Goal: Task Accomplishment & Management: Manage account settings

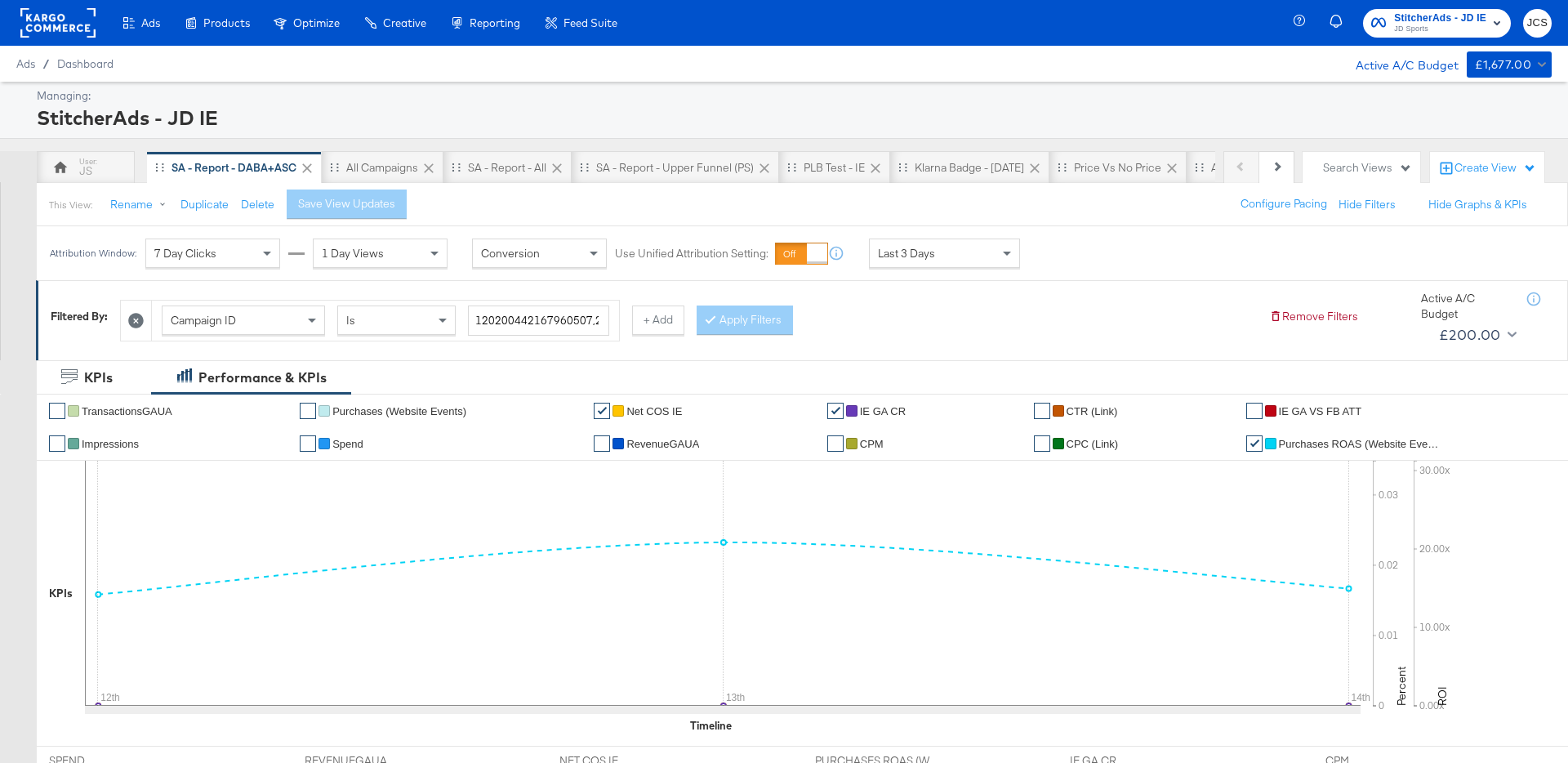
click at [71, 32] on rect at bounding box center [58, 22] width 75 height 29
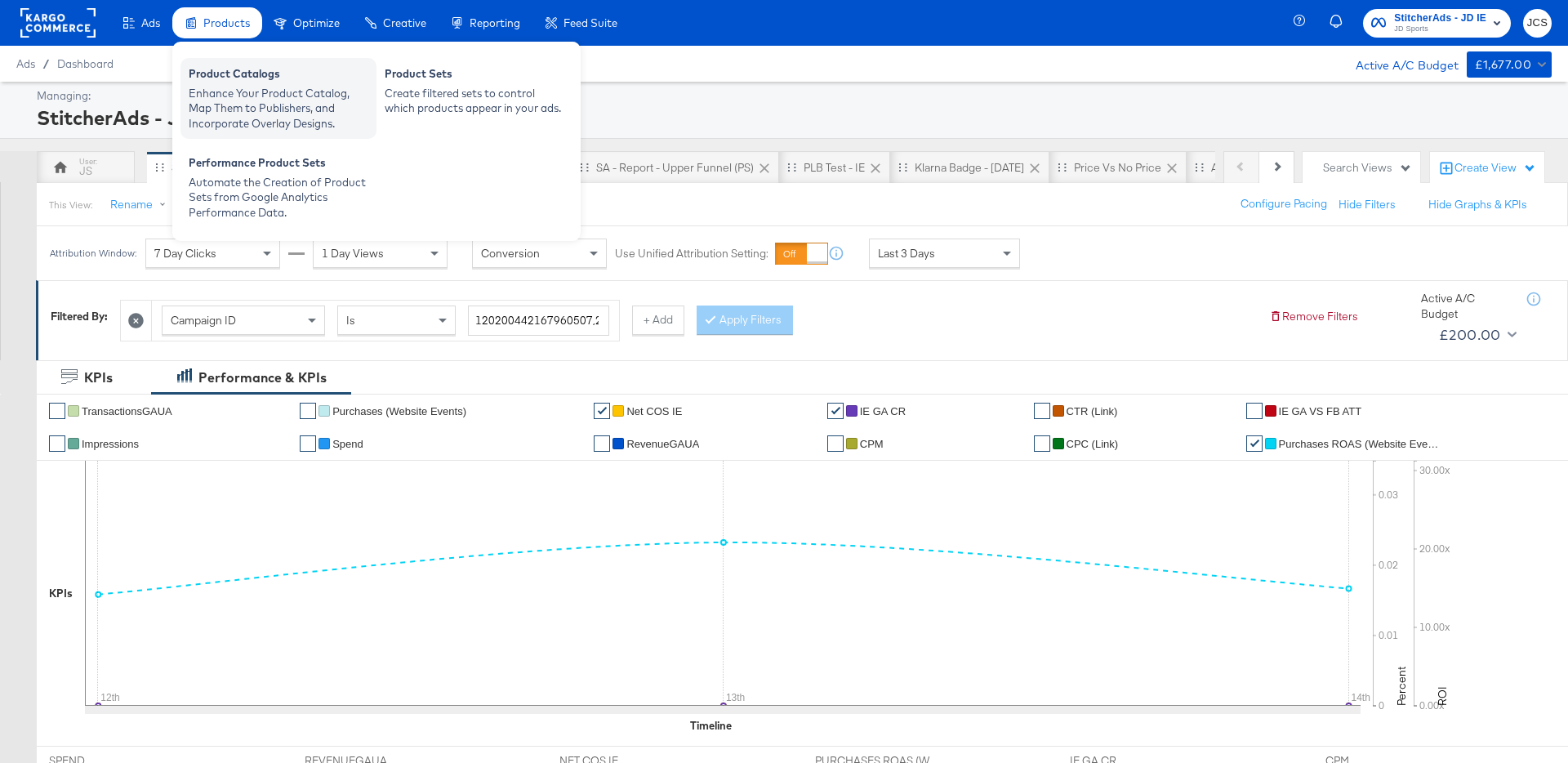
click at [209, 83] on div "Product Catalogs" at bounding box center [278, 76] width 179 height 20
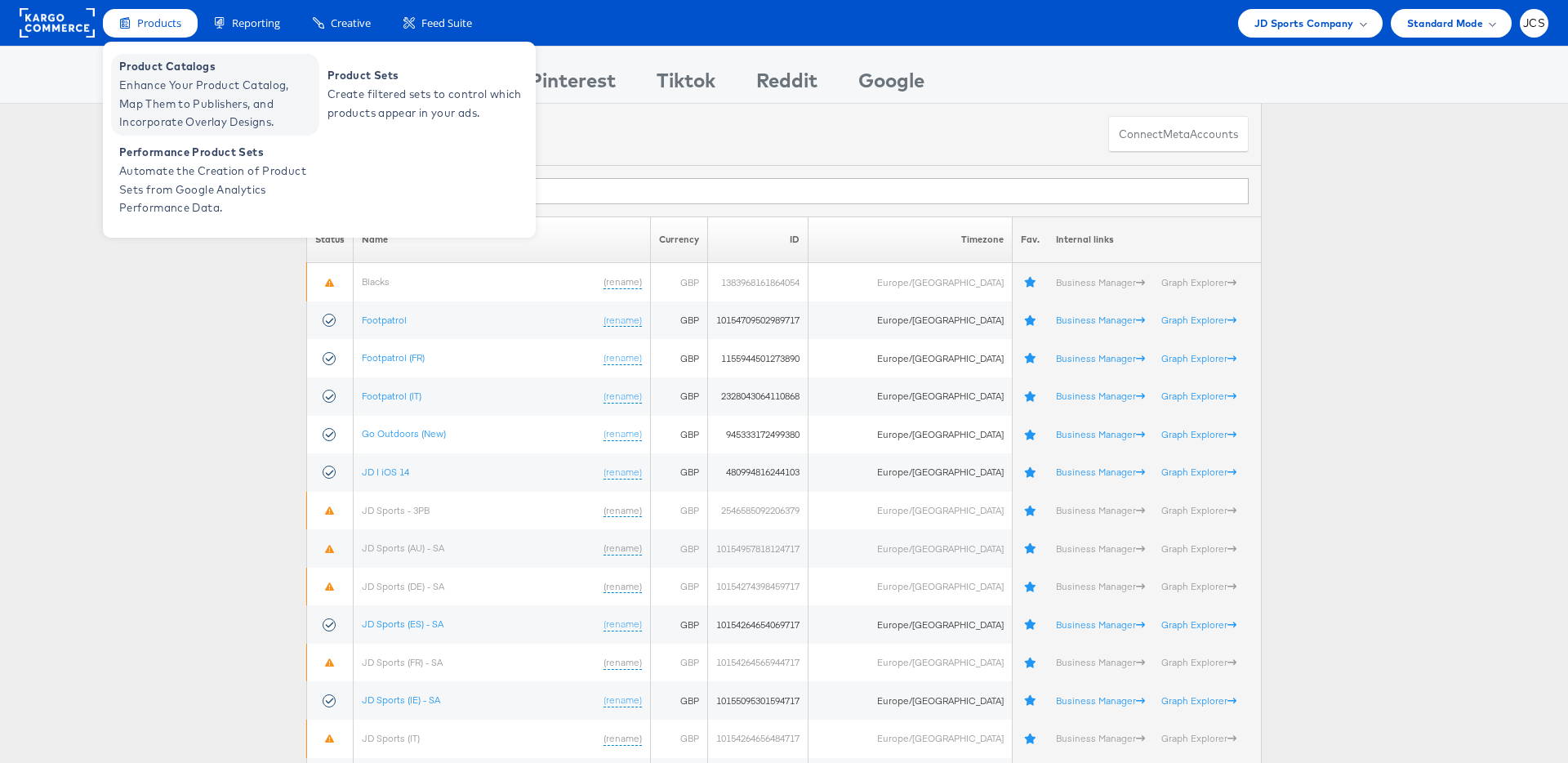
click at [159, 81] on span "Enhance Your Product Catalog, Map Them to Publishers, and Incorporate Overlay D…" at bounding box center [218, 103] width 196 height 56
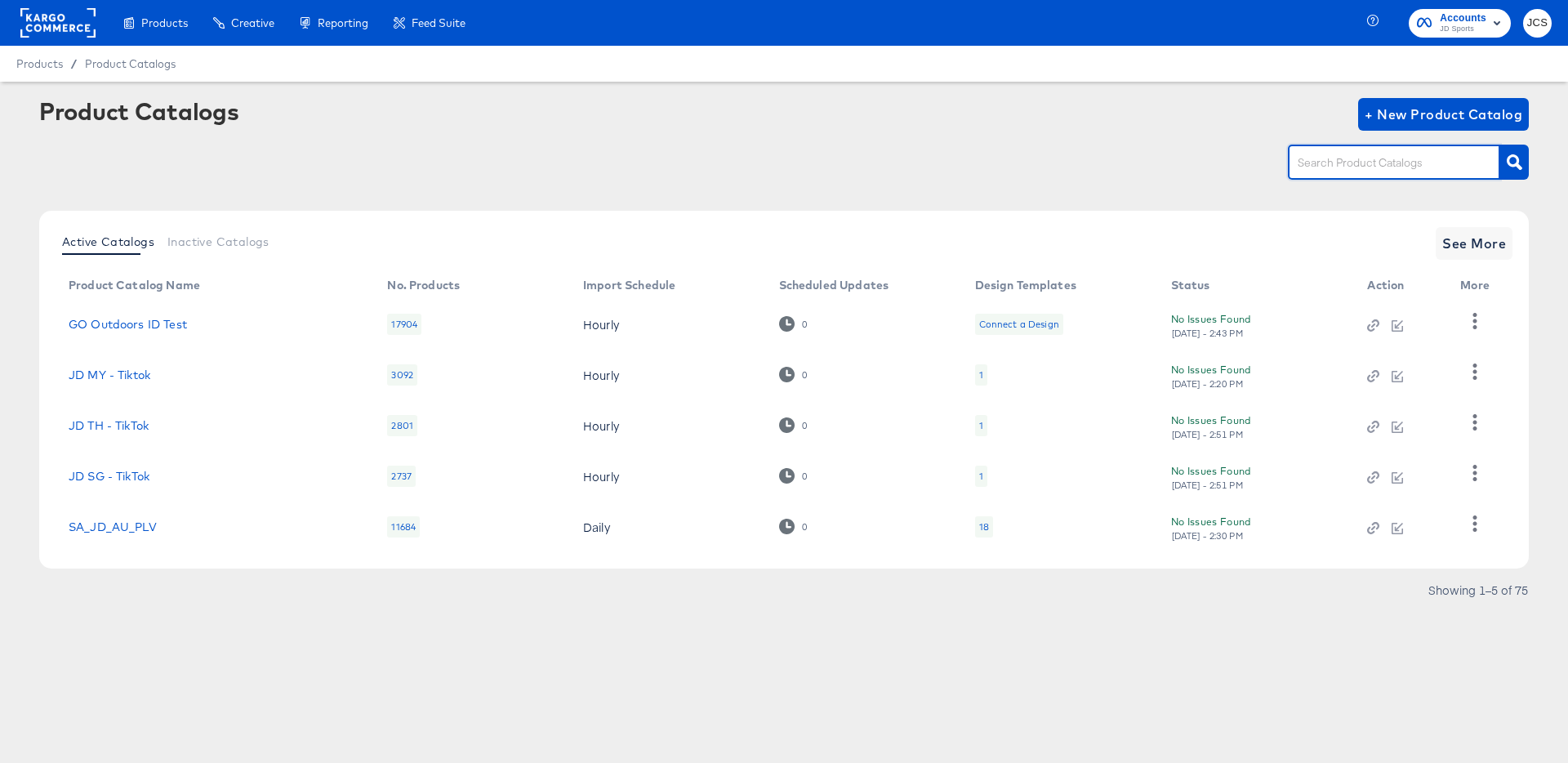
click at [1315, 169] on input "text" at bounding box center [1381, 163] width 174 height 19
type input "ie"
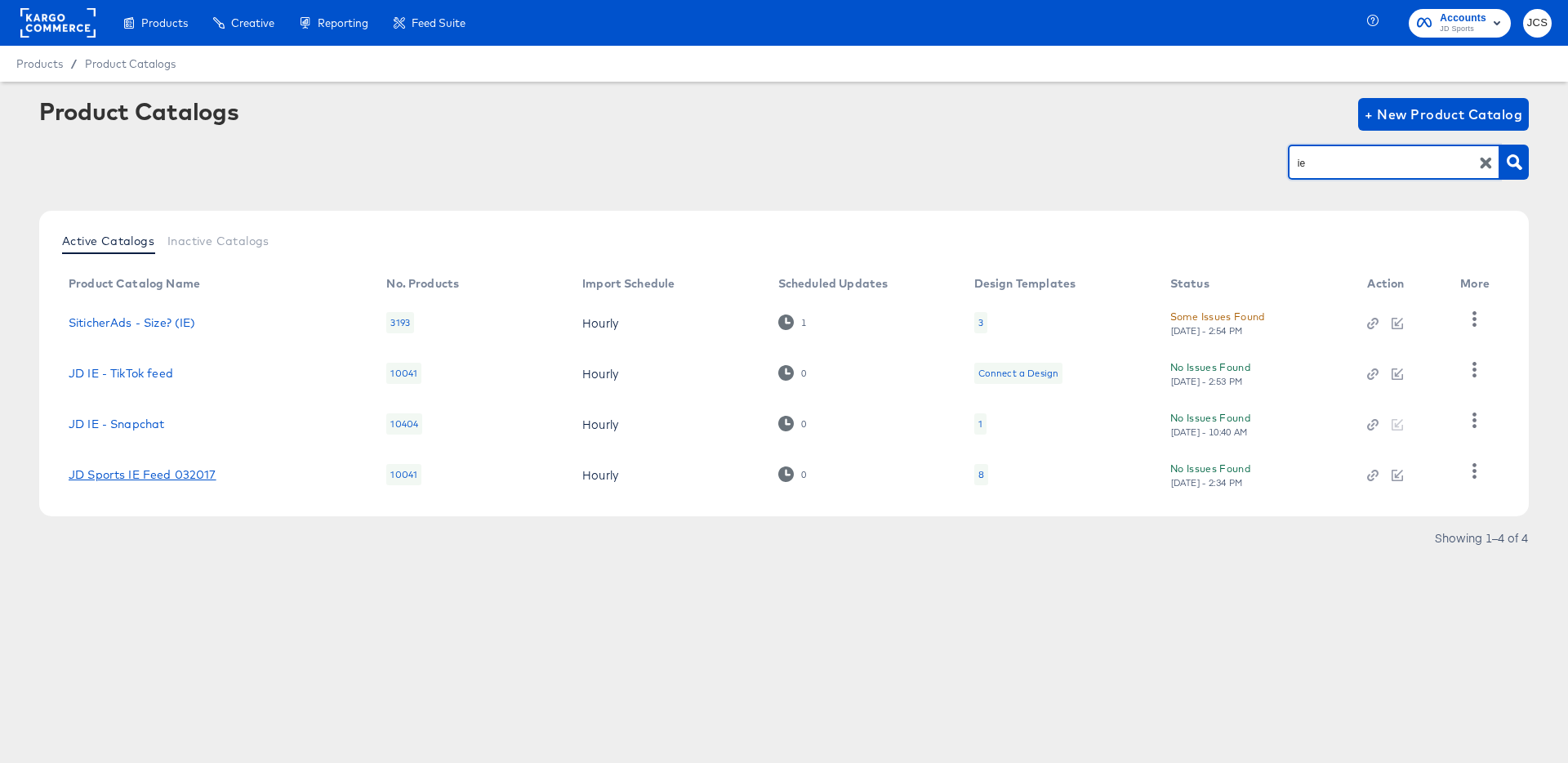
click at [185, 475] on link "JD Sports IE Feed 032017" at bounding box center [143, 475] width 148 height 13
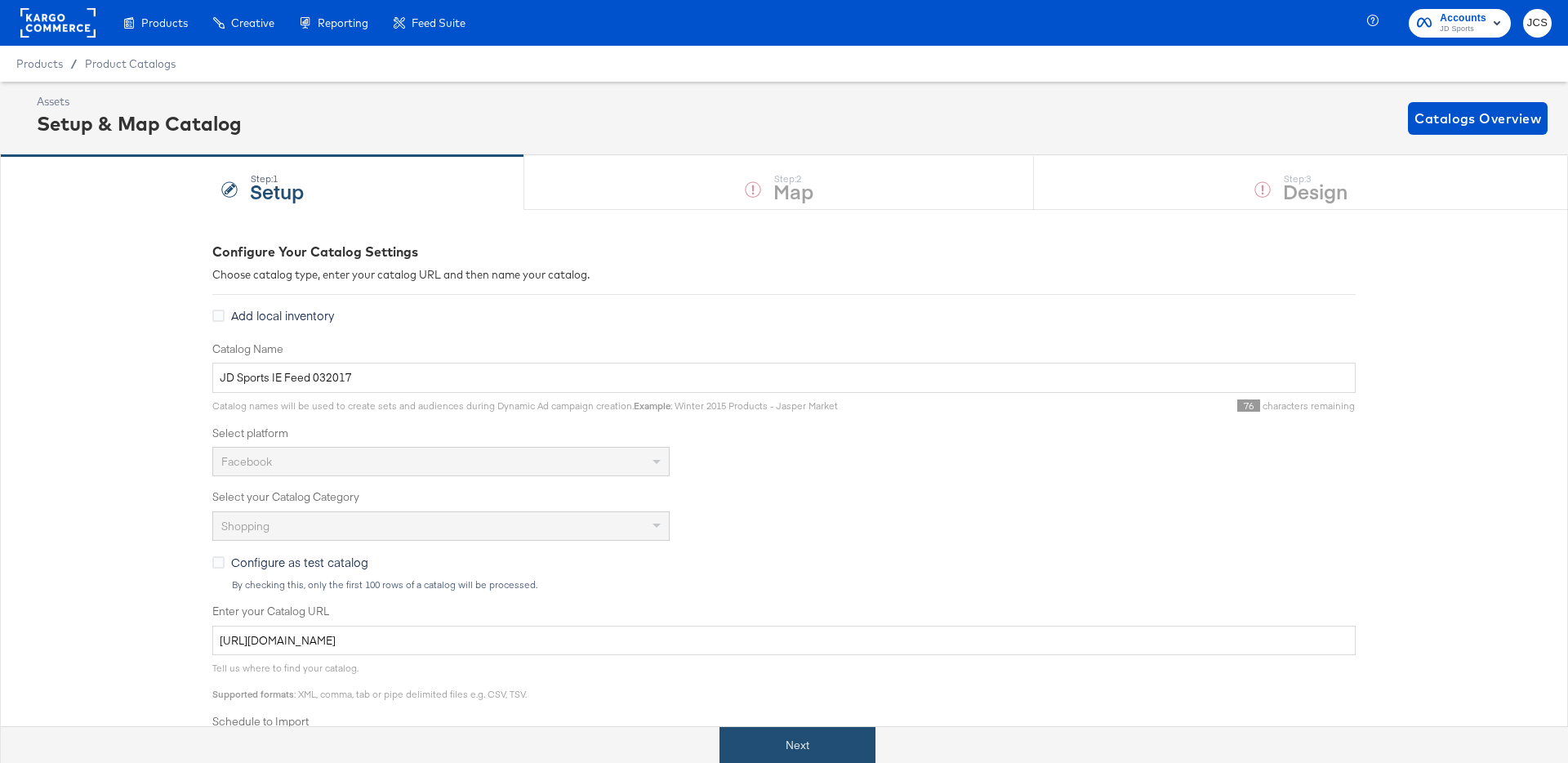
click at [806, 741] on button "Next" at bounding box center [798, 746] width 156 height 37
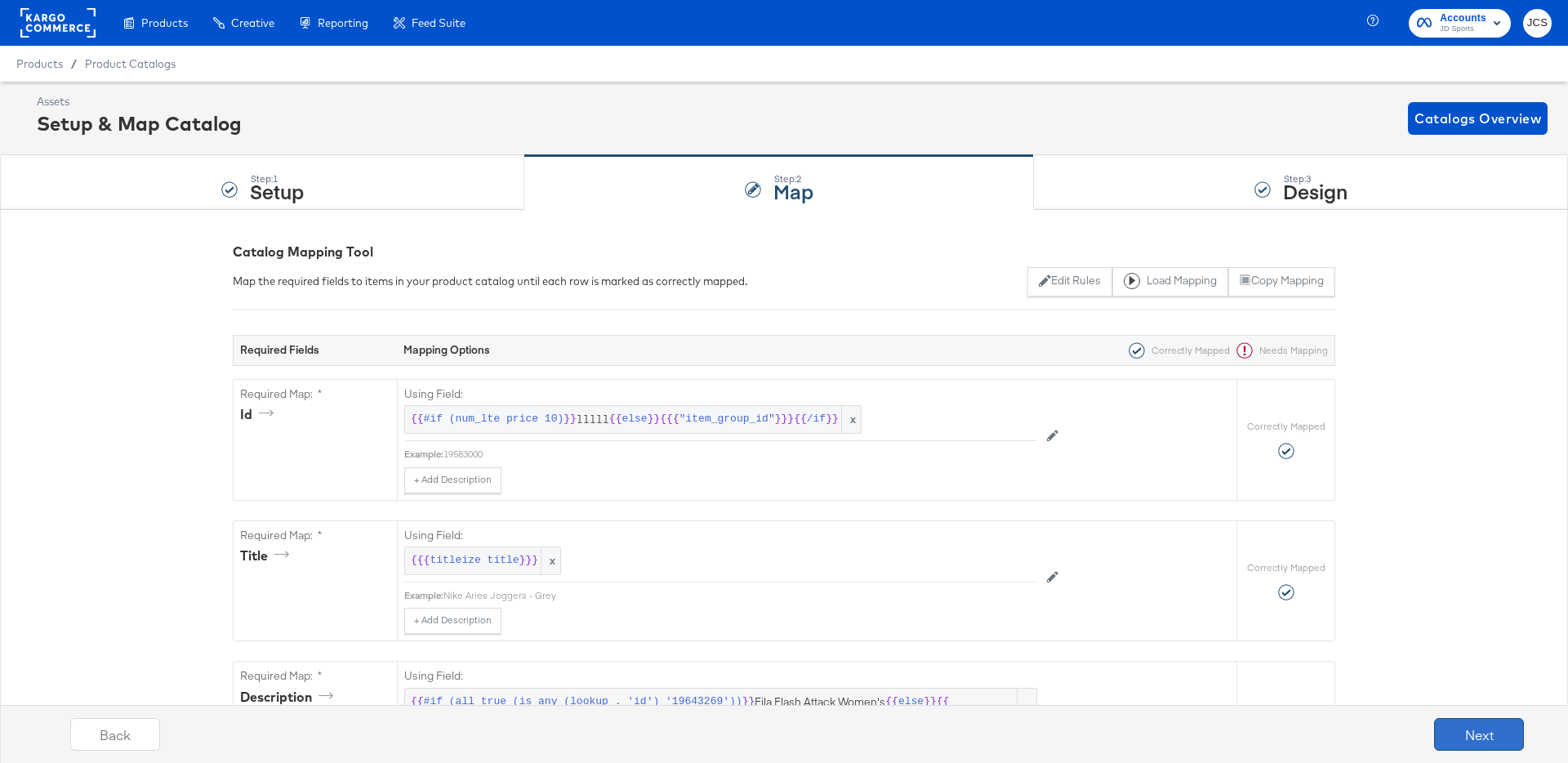
click at [1458, 734] on button "Next" at bounding box center [1479, 734] width 90 height 32
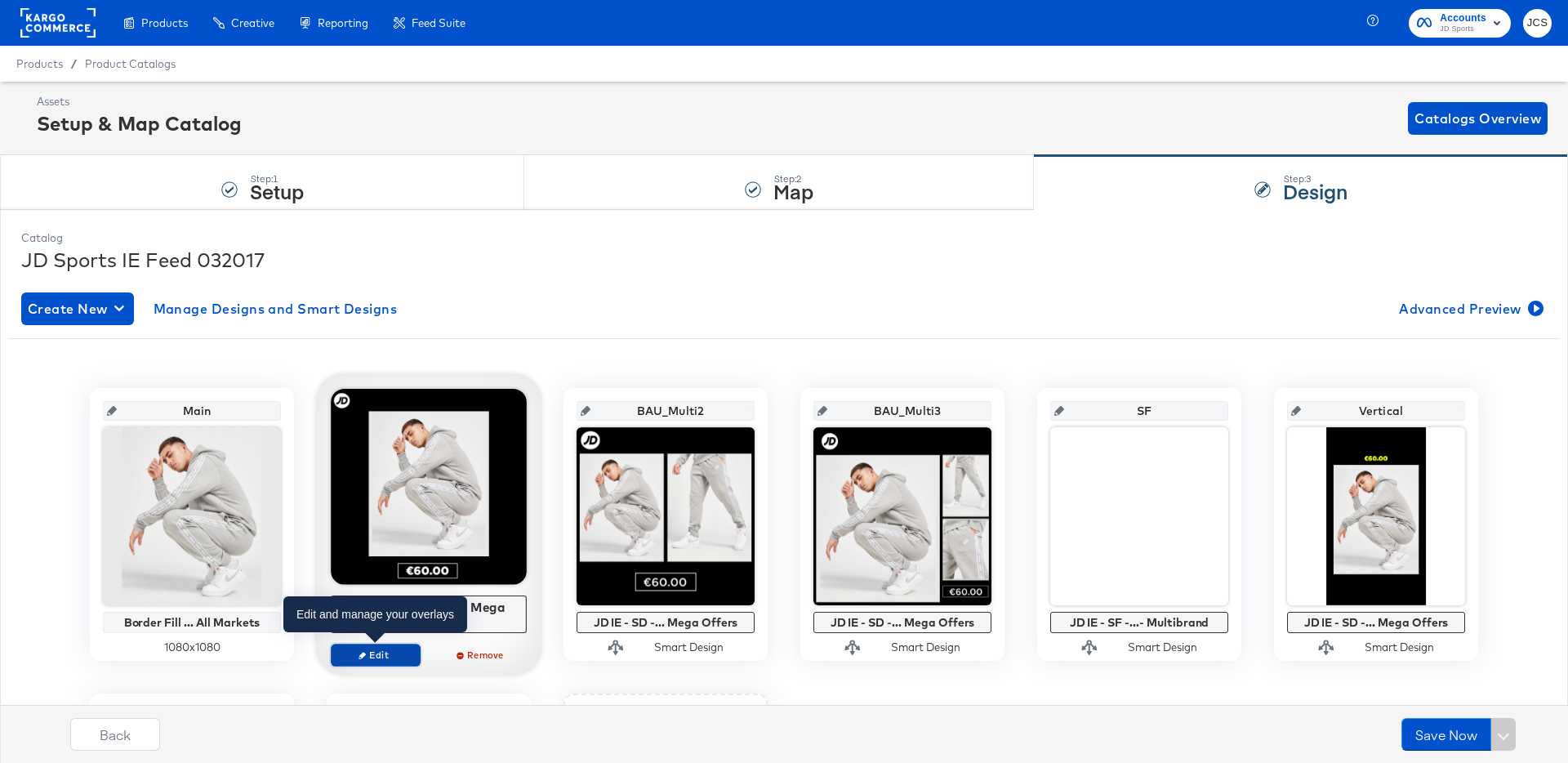
click at [382, 657] on span "Edit" at bounding box center [376, 654] width 75 height 12
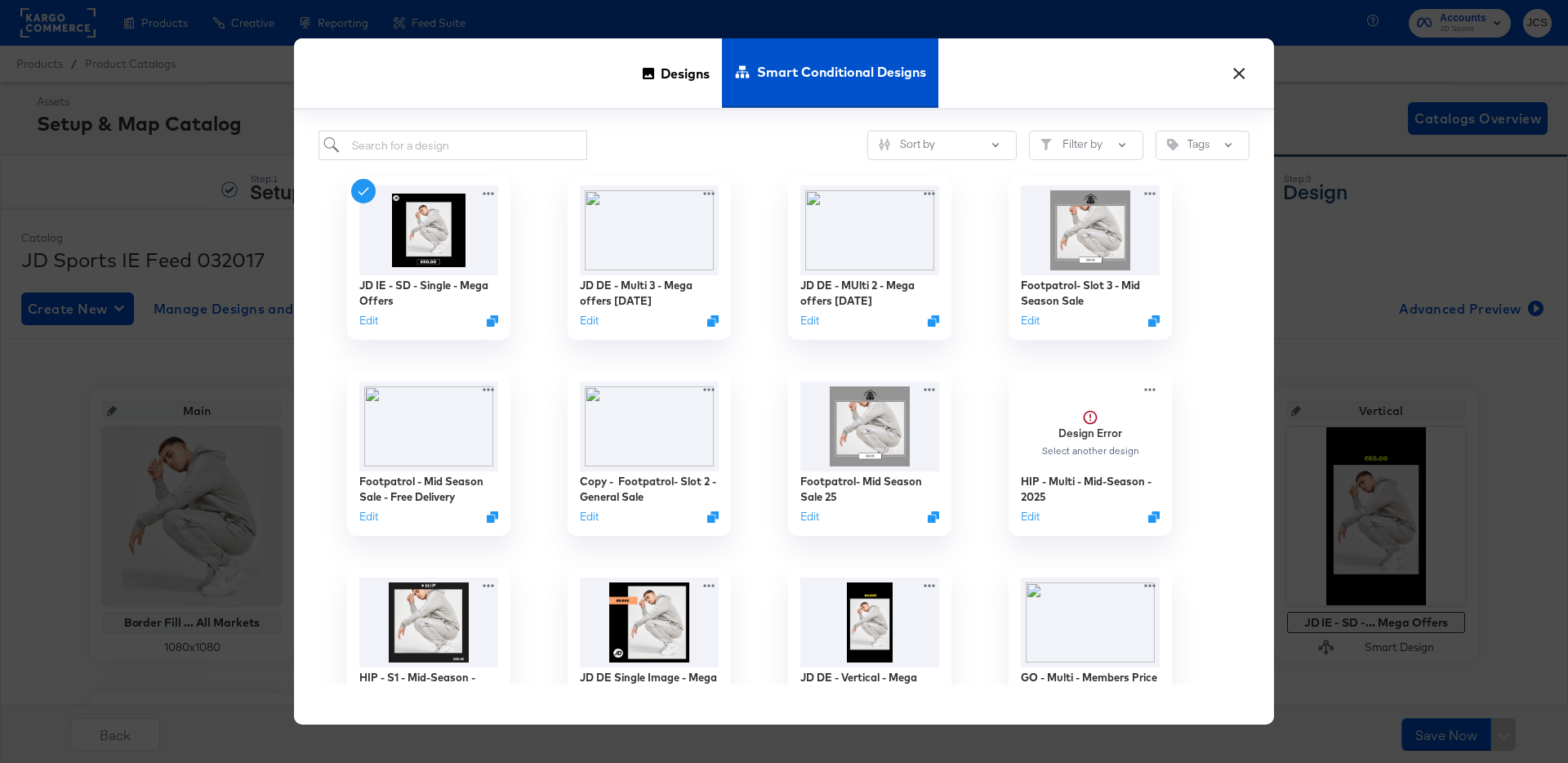
click at [1241, 79] on button "×" at bounding box center [1238, 69] width 29 height 29
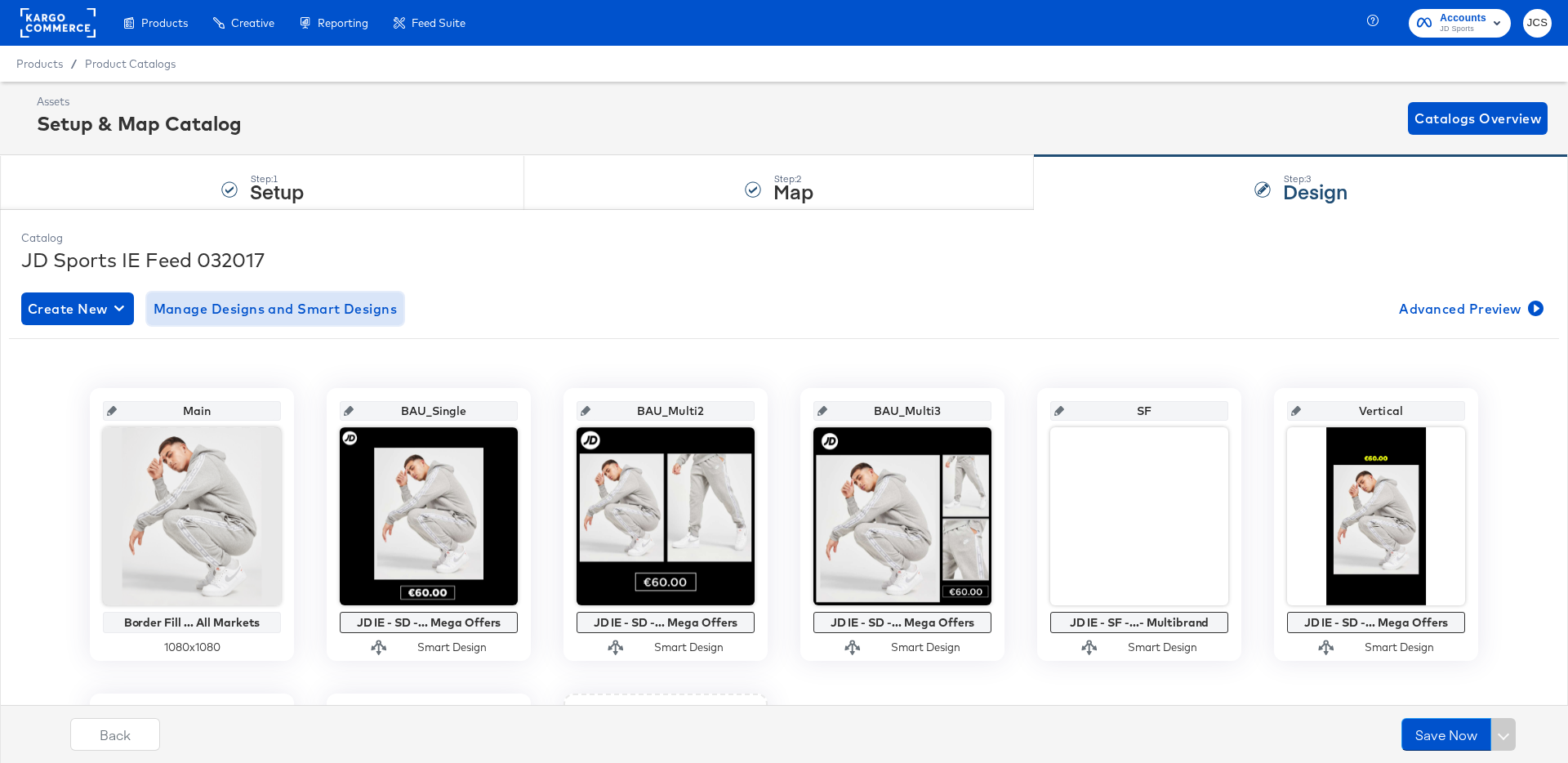
click at [262, 311] on span "Manage Designs and Smart Designs" at bounding box center [276, 309] width 244 height 23
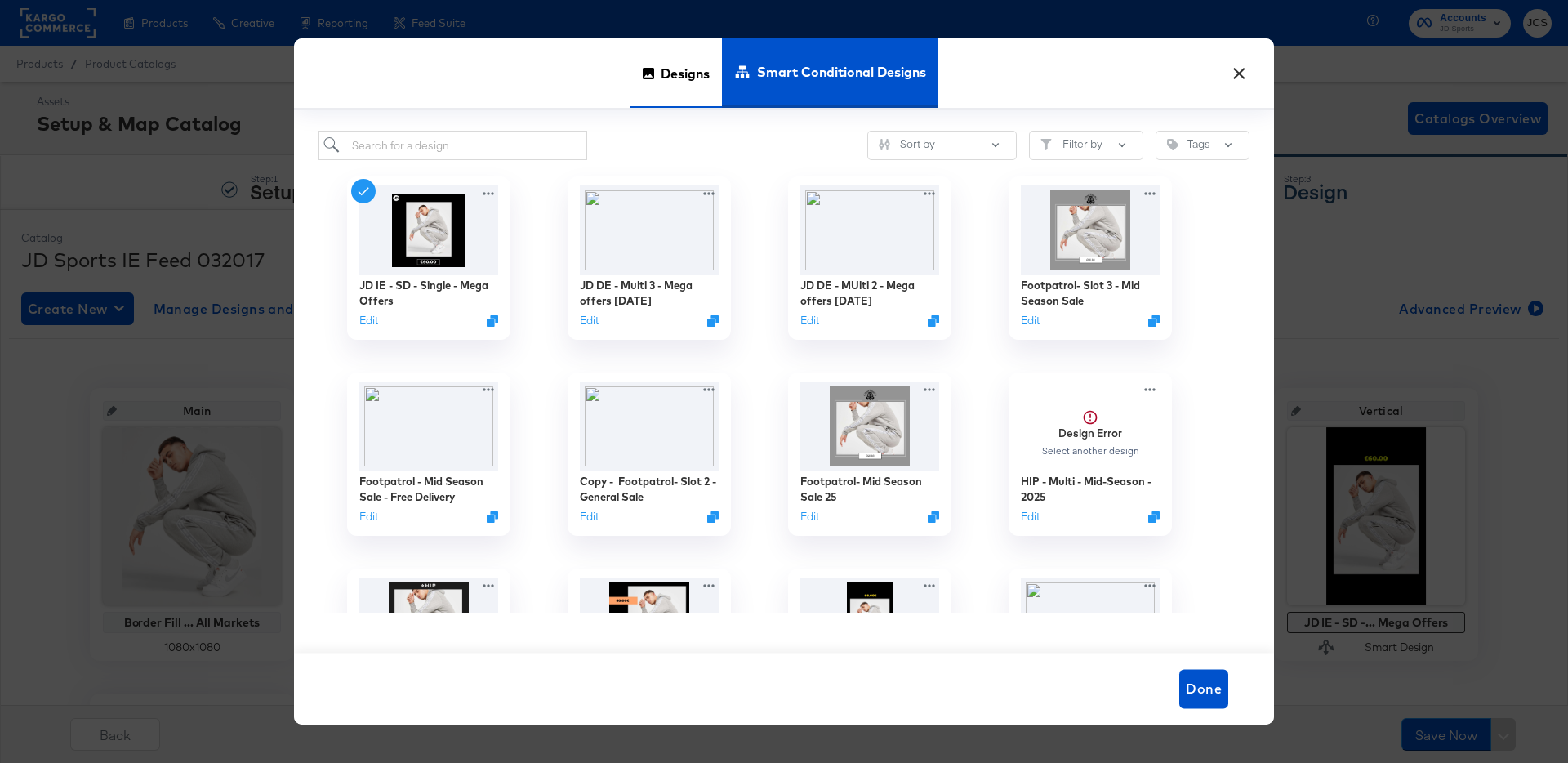
click at [686, 75] on span "Designs" at bounding box center [685, 72] width 49 height 72
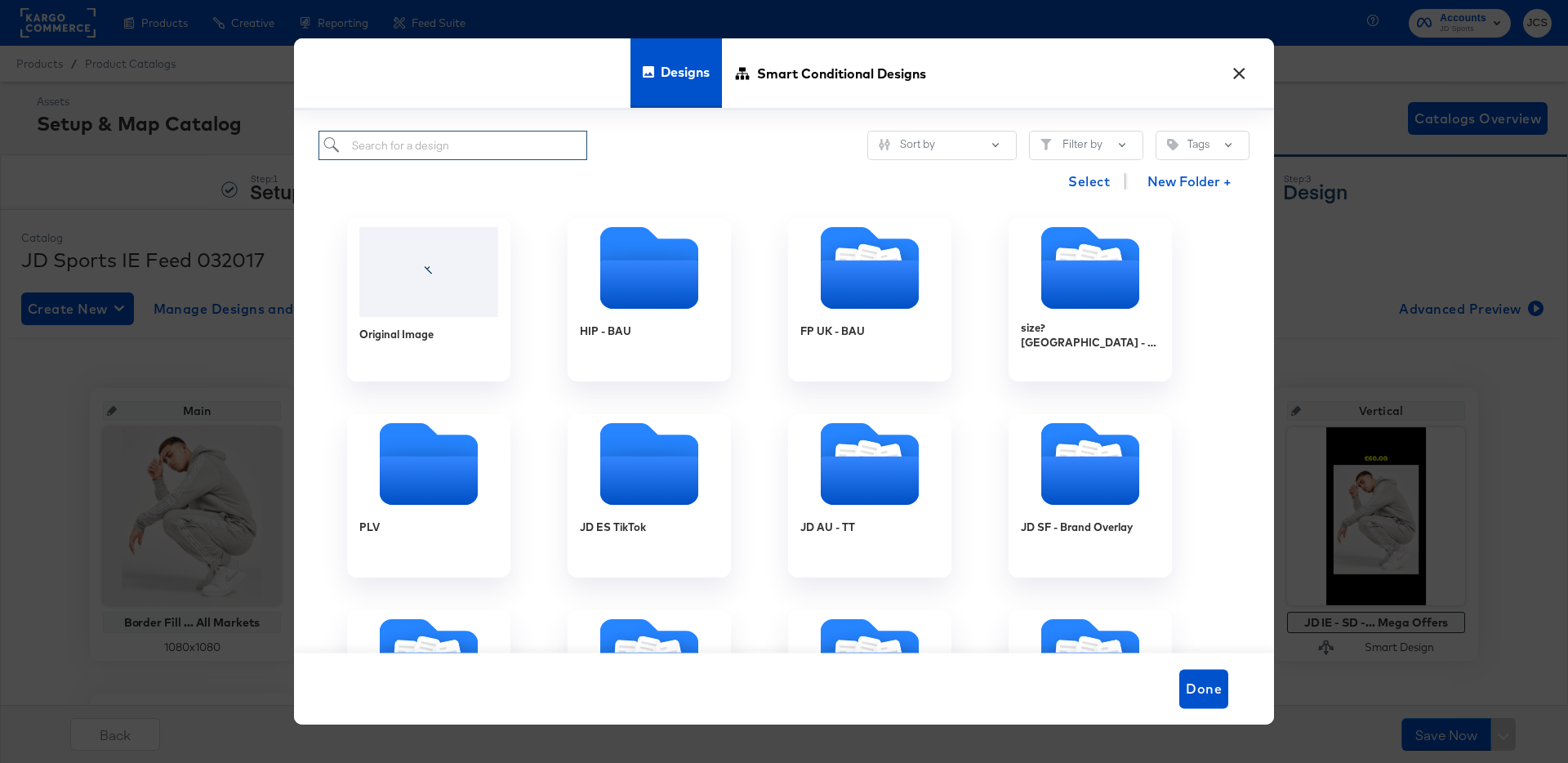
click at [489, 153] on input "search" at bounding box center [452, 145] width 268 height 30
type input "ie"
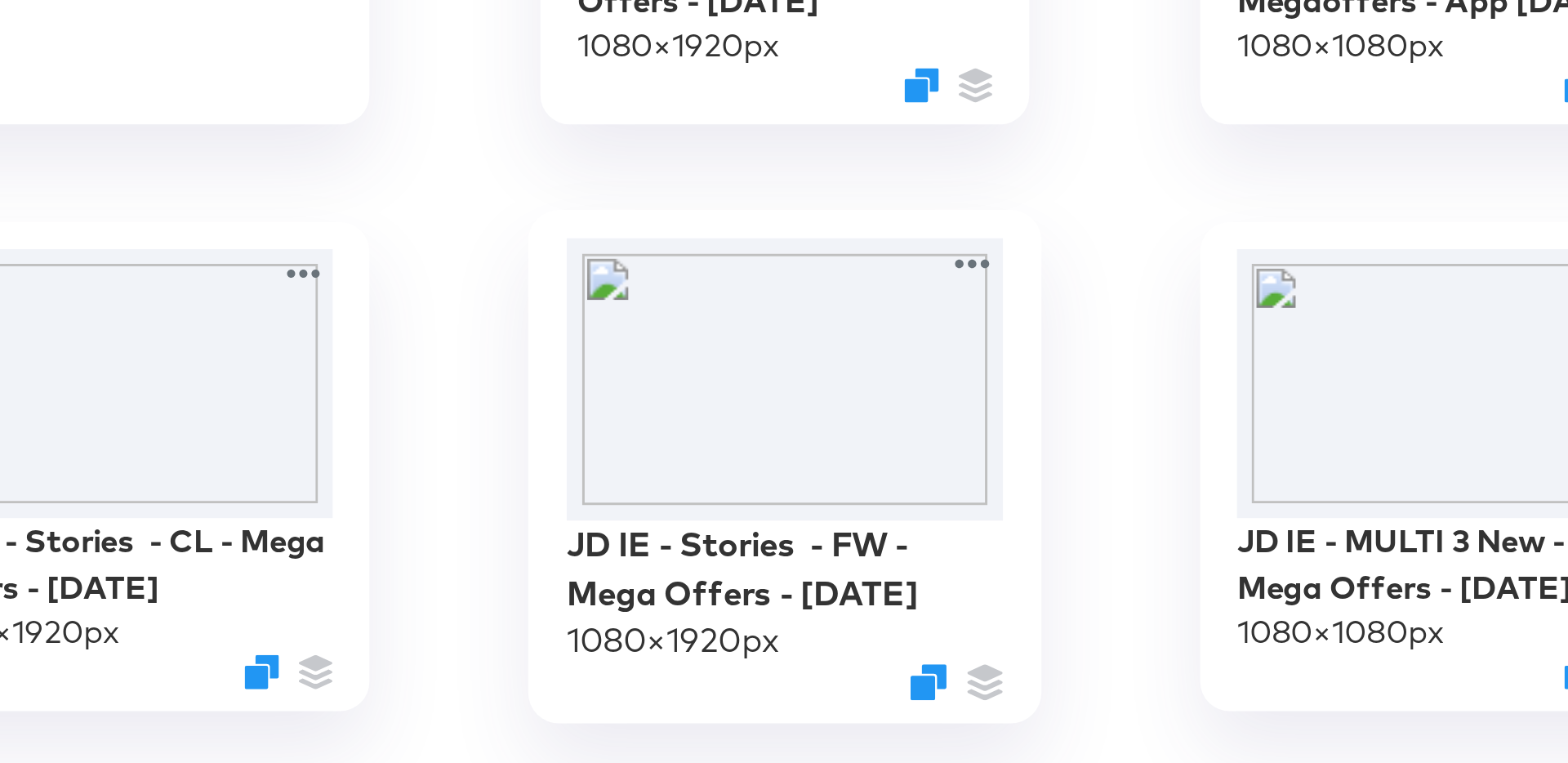
scroll to position [32, 0]
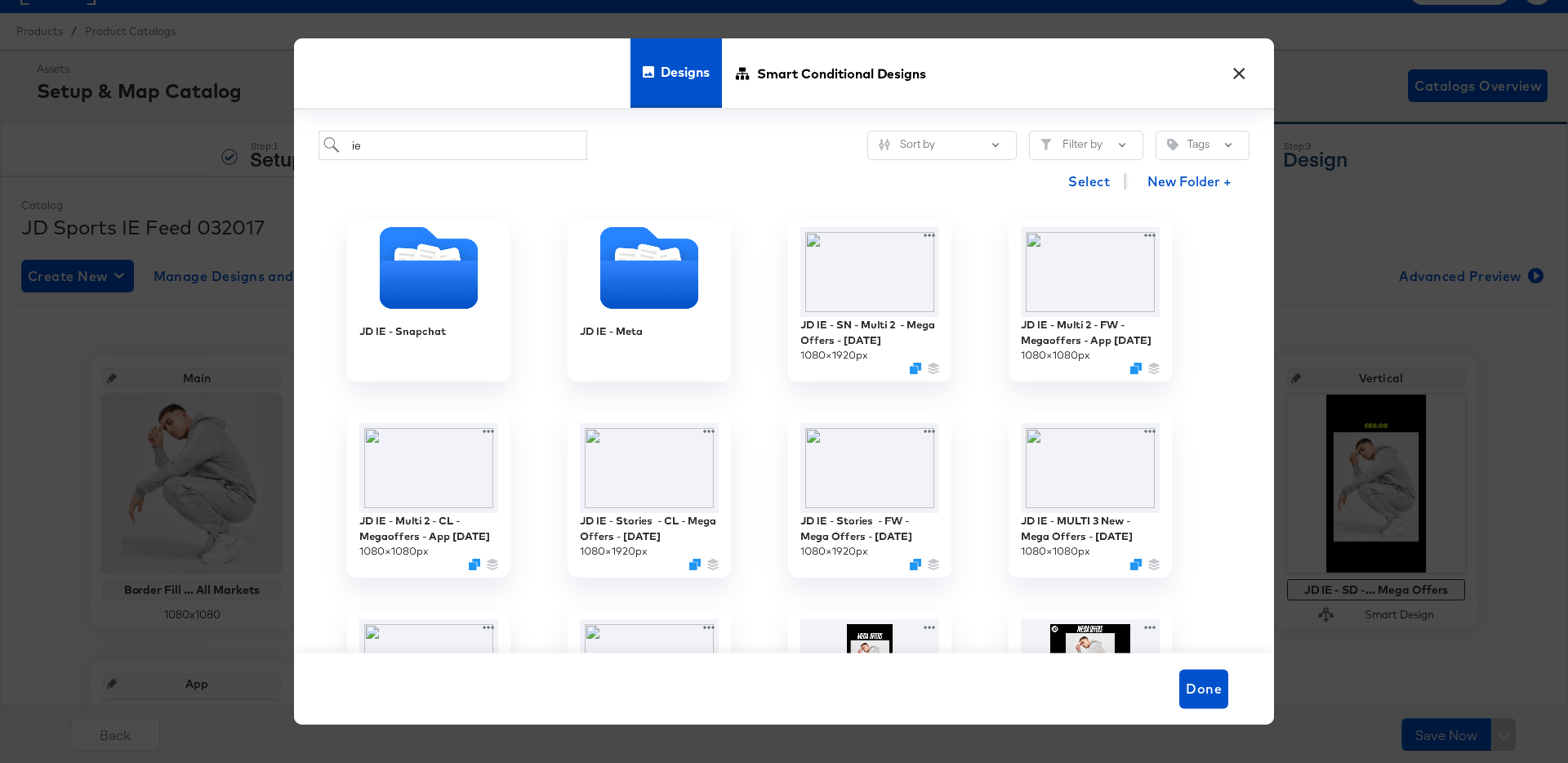
click at [1245, 71] on button "×" at bounding box center [1238, 69] width 29 height 29
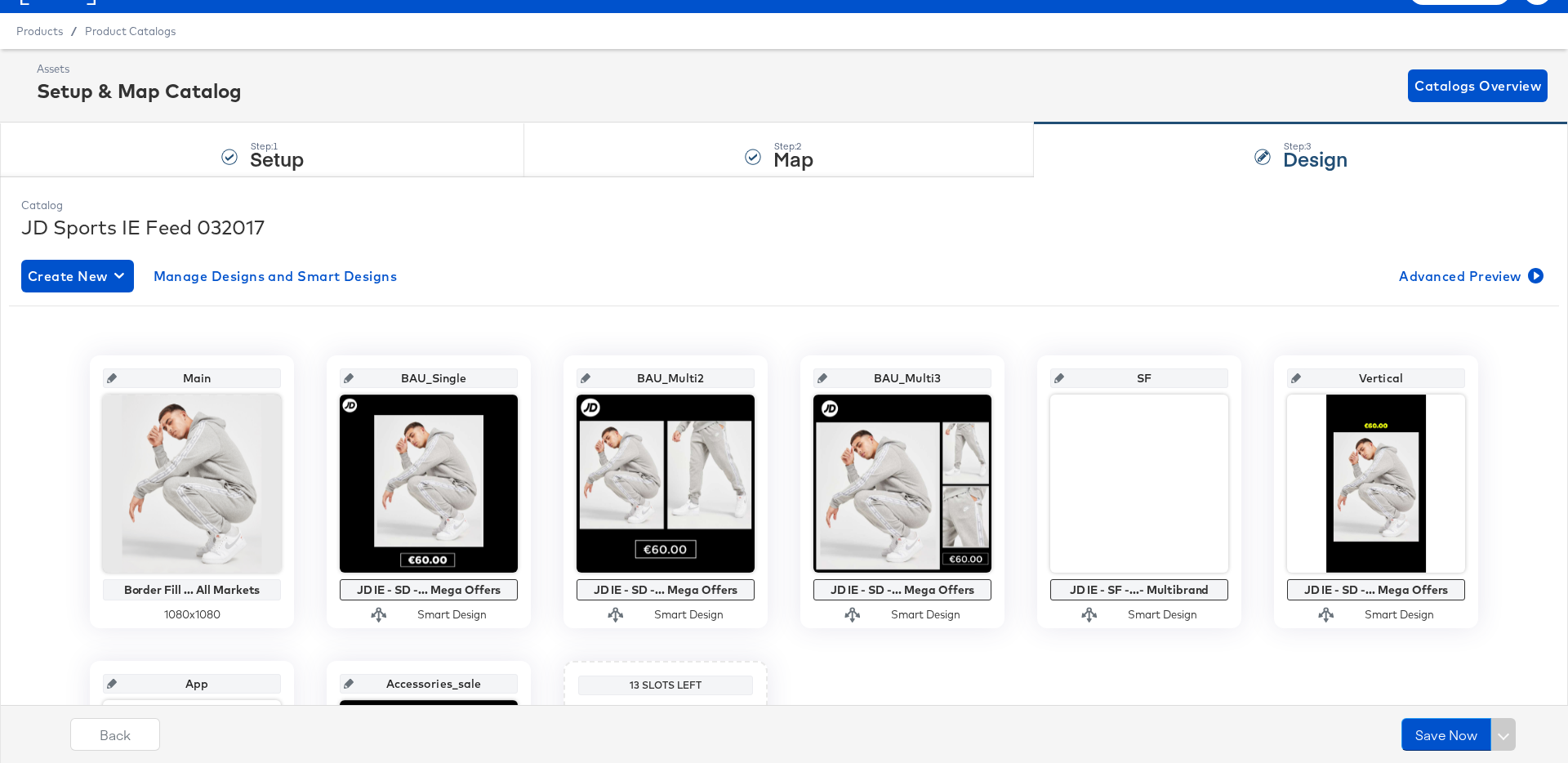
scroll to position [0, 0]
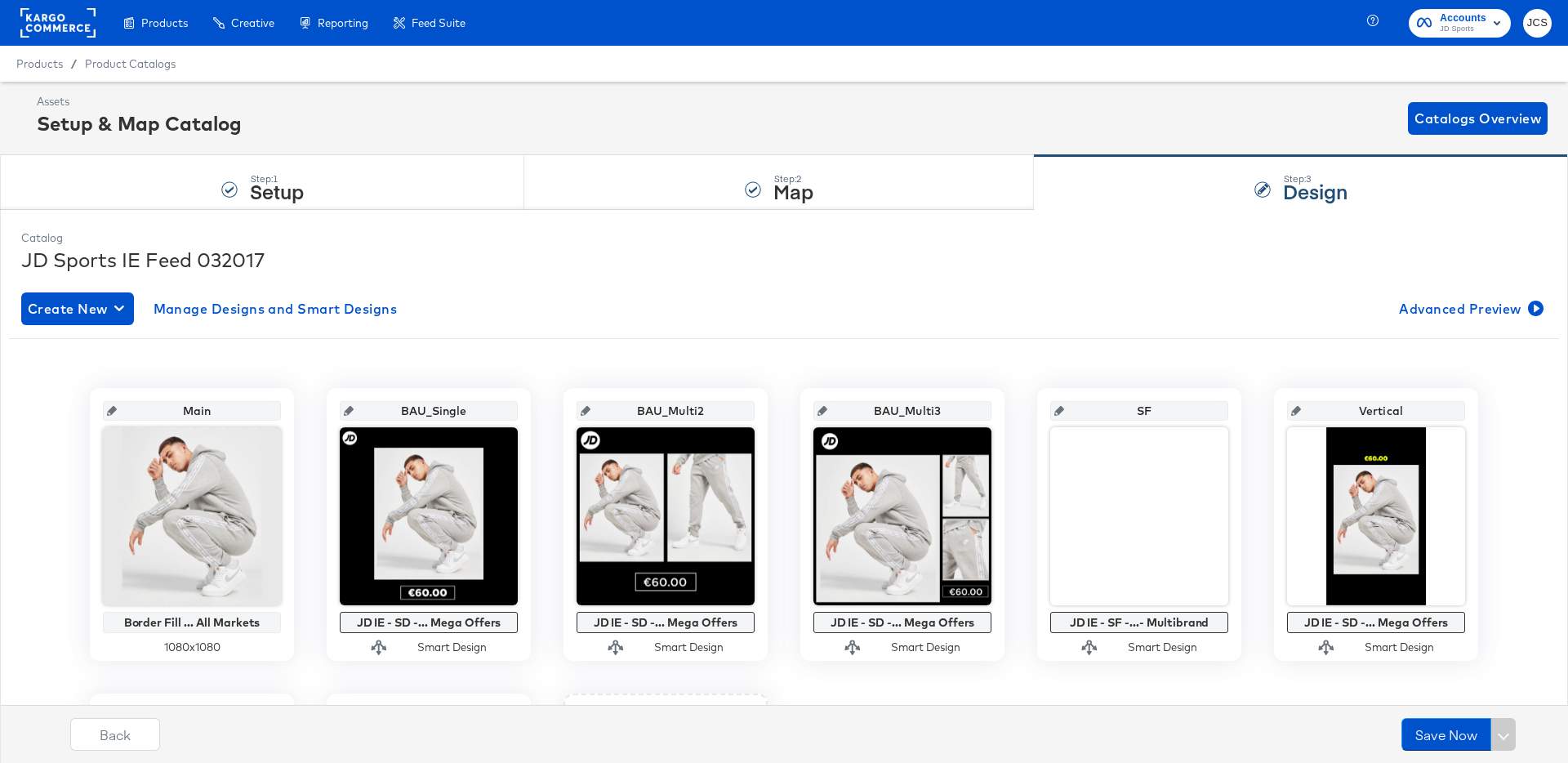
click at [76, 37] on rect at bounding box center [58, 22] width 75 height 29
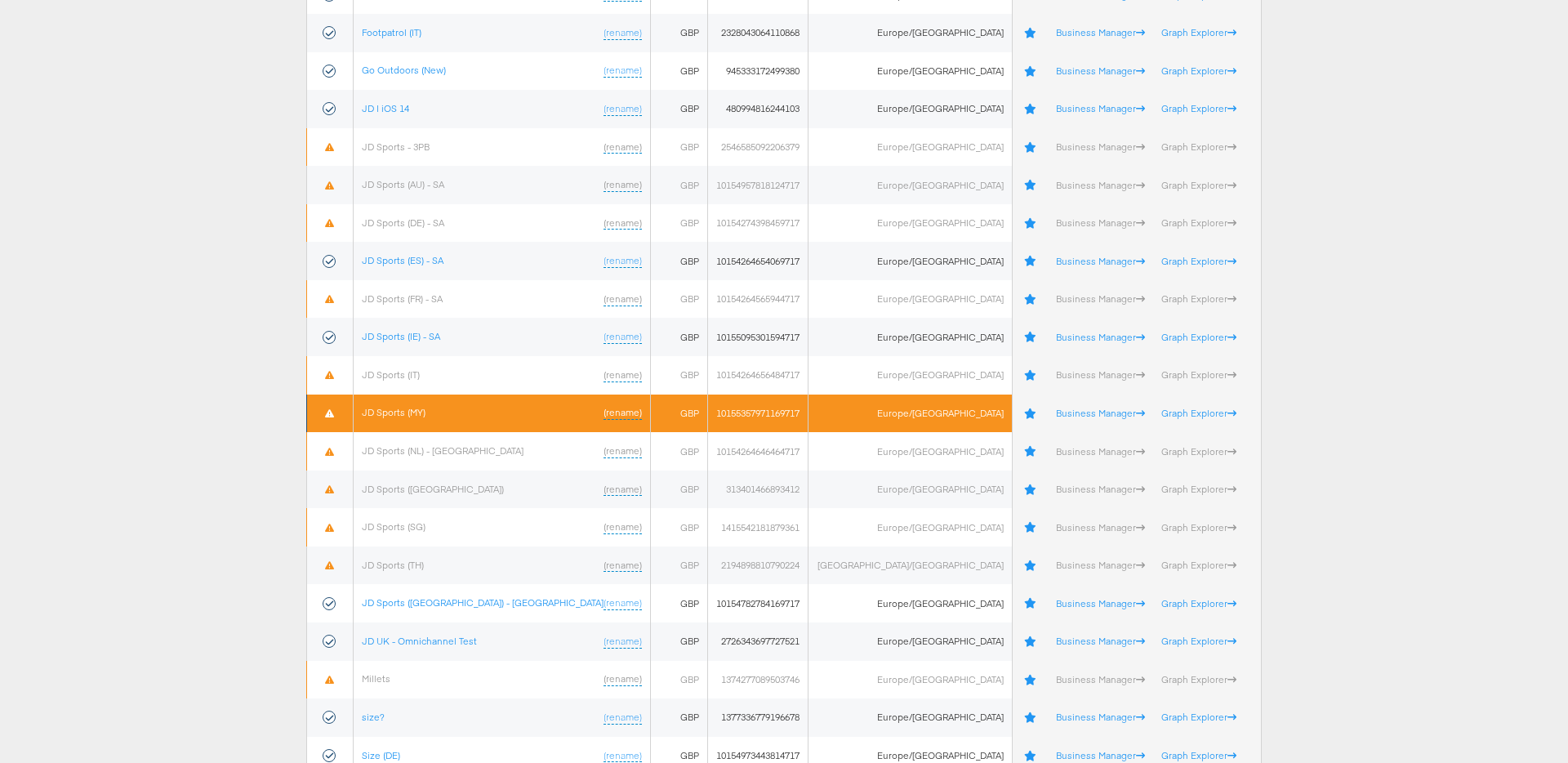
scroll to position [452, 0]
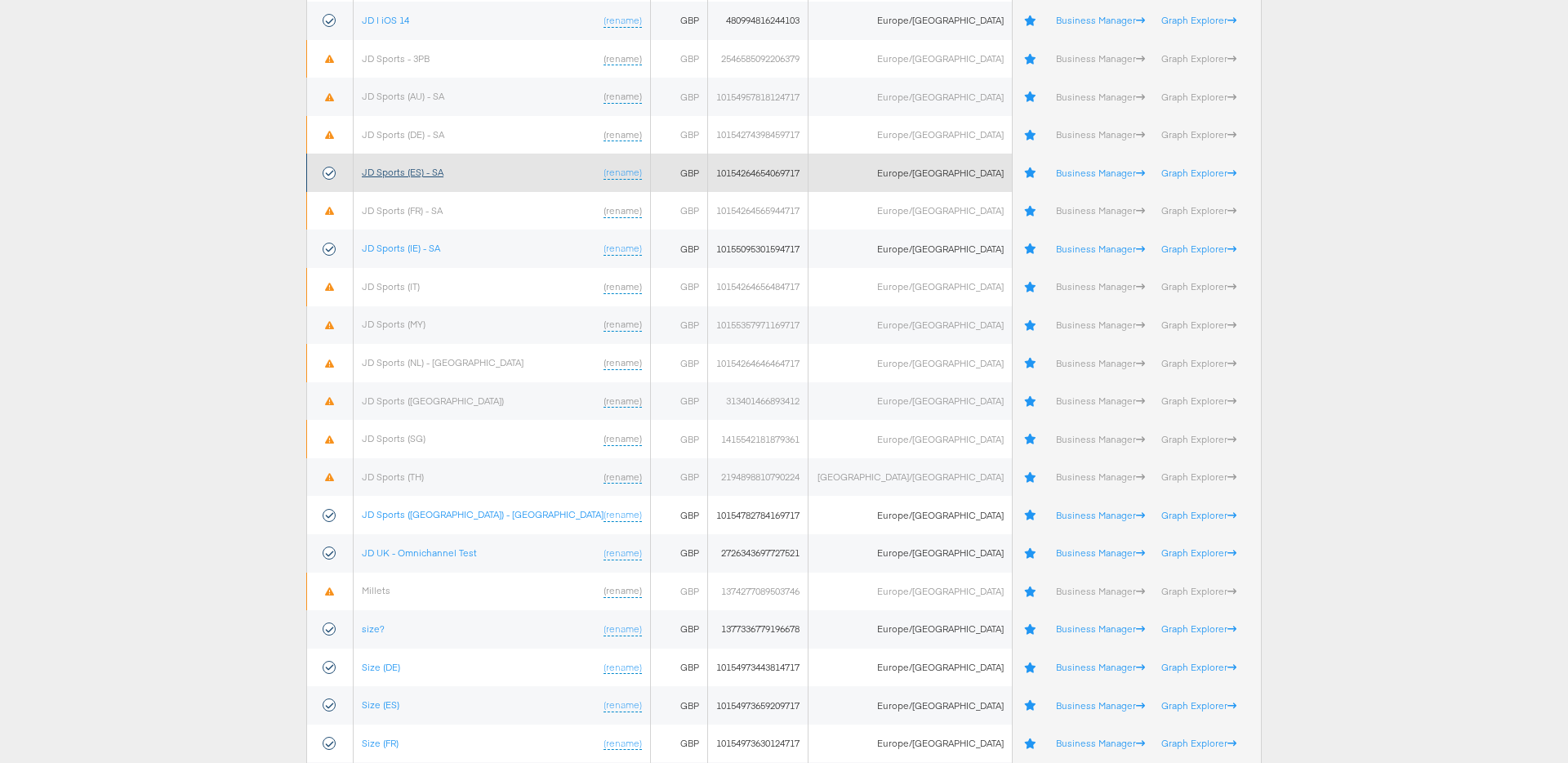
click at [422, 169] on link "JD Sports (ES) - SA" at bounding box center [402, 172] width 81 height 12
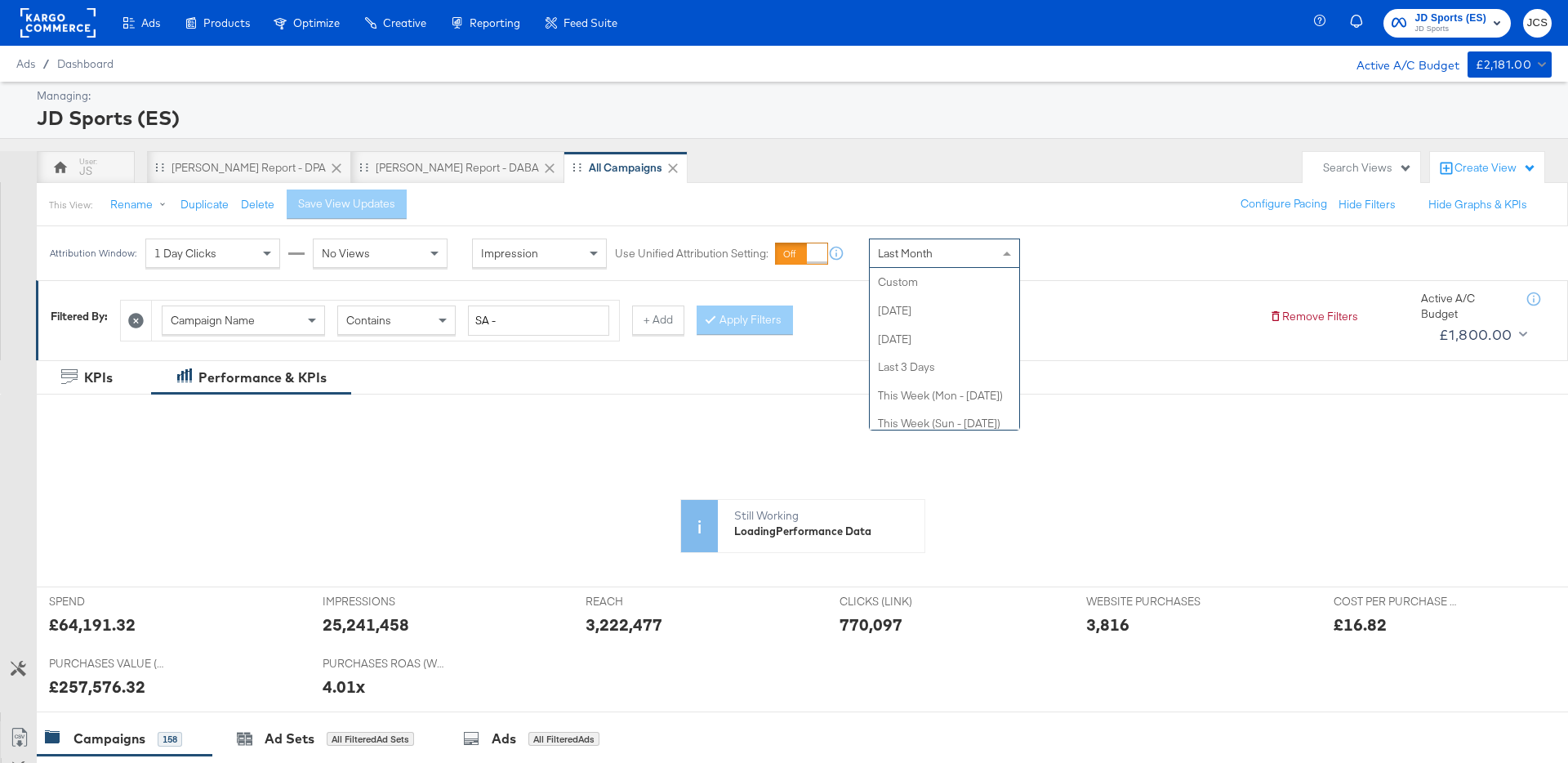
click at [900, 249] on span "Last Month" at bounding box center [906, 254] width 55 height 15
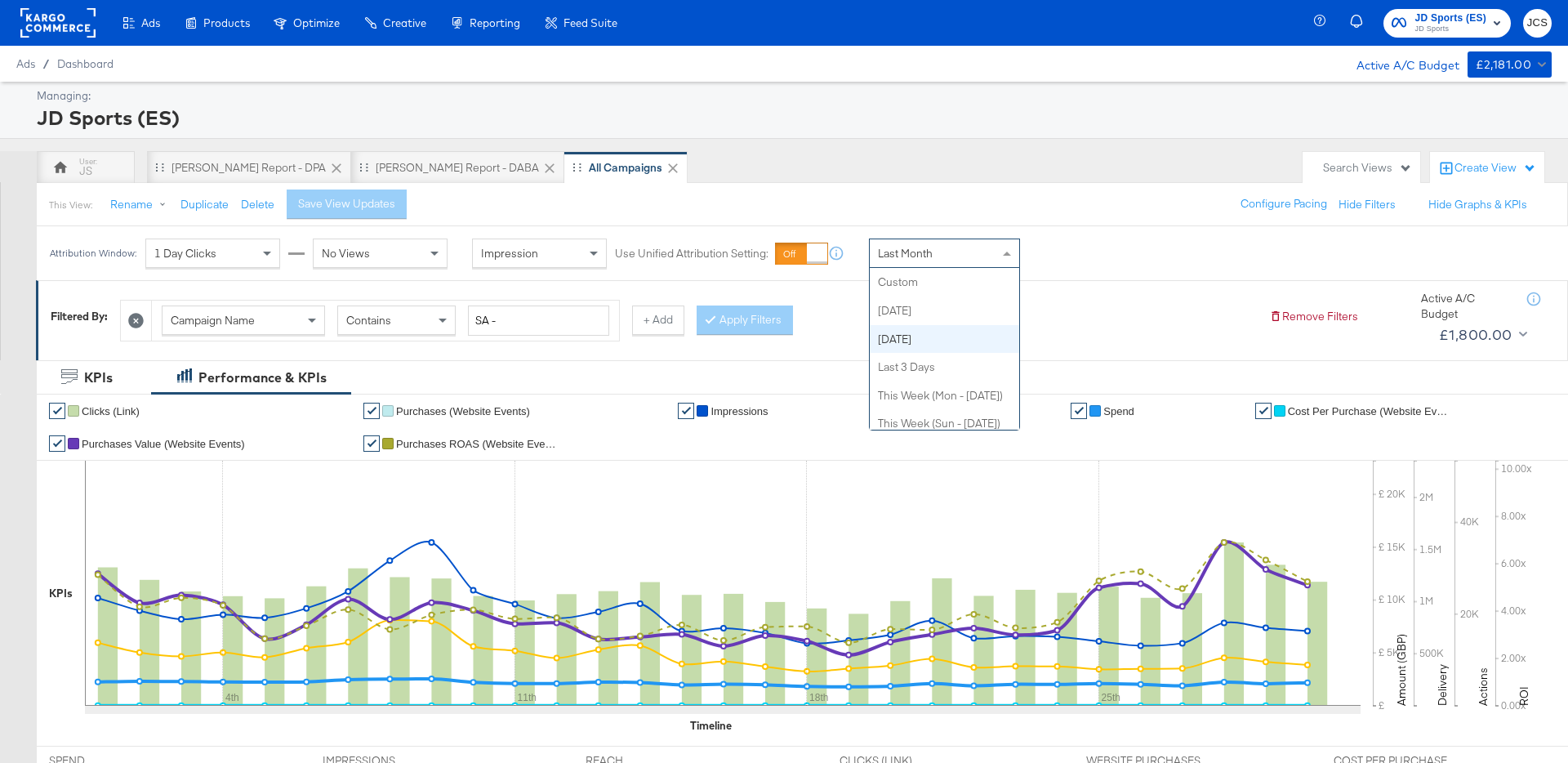
scroll to position [1, 0]
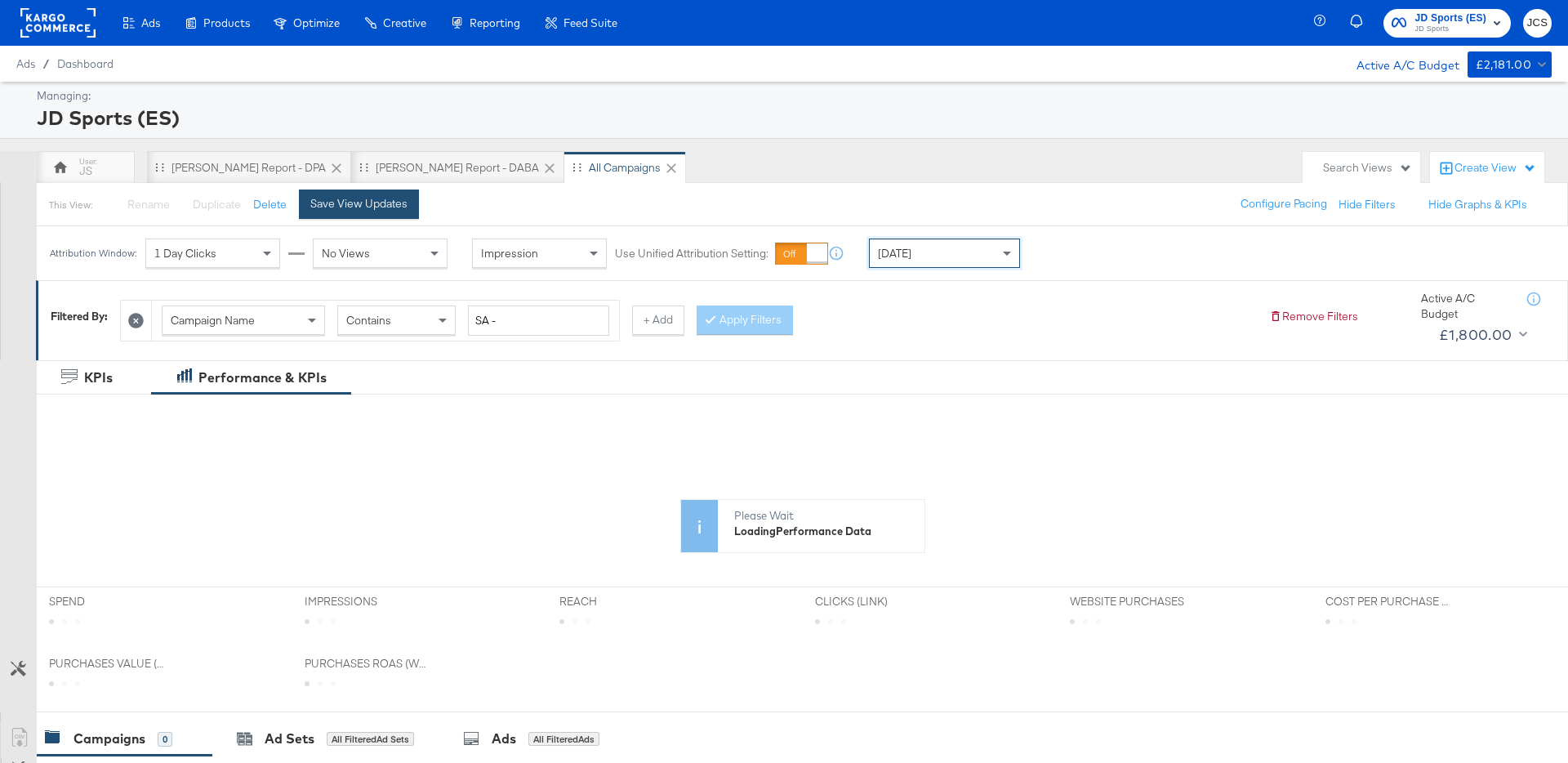
click at [386, 204] on div "Save View Updates" at bounding box center [359, 204] width 97 height 16
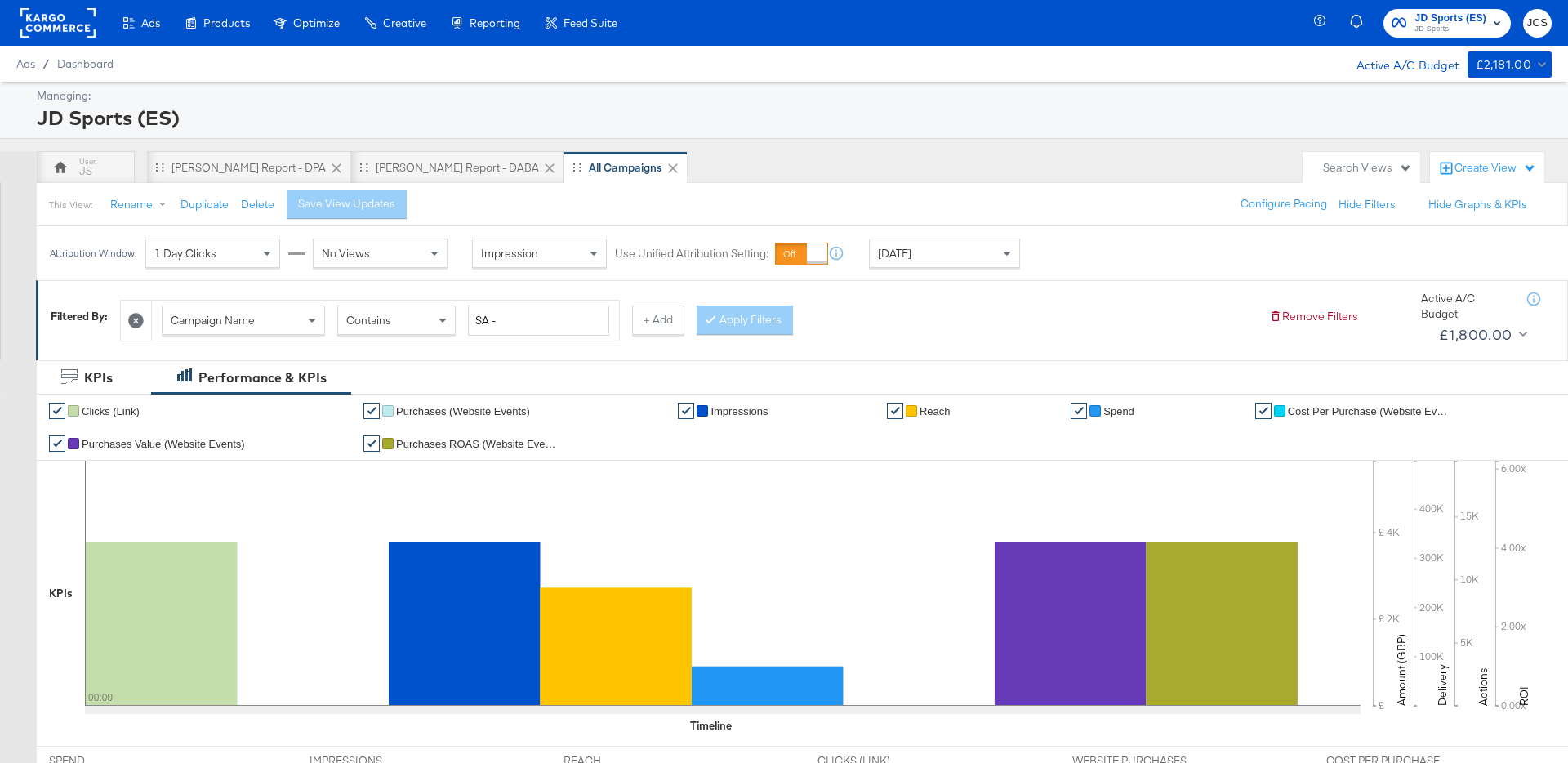
click at [922, 264] on div "Today" at bounding box center [945, 253] width 150 height 27
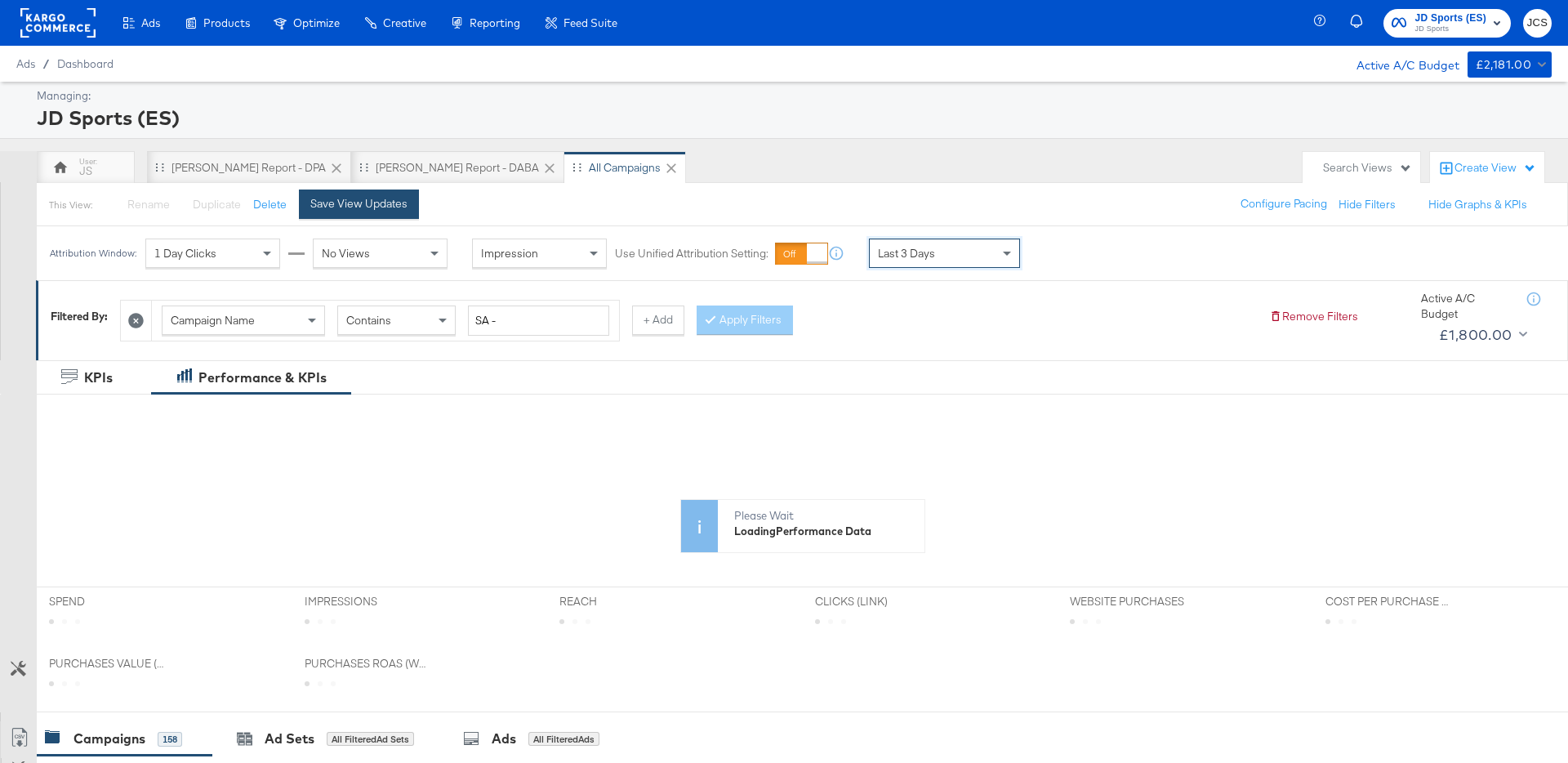
click at [382, 205] on div "Save View Updates" at bounding box center [359, 204] width 97 height 16
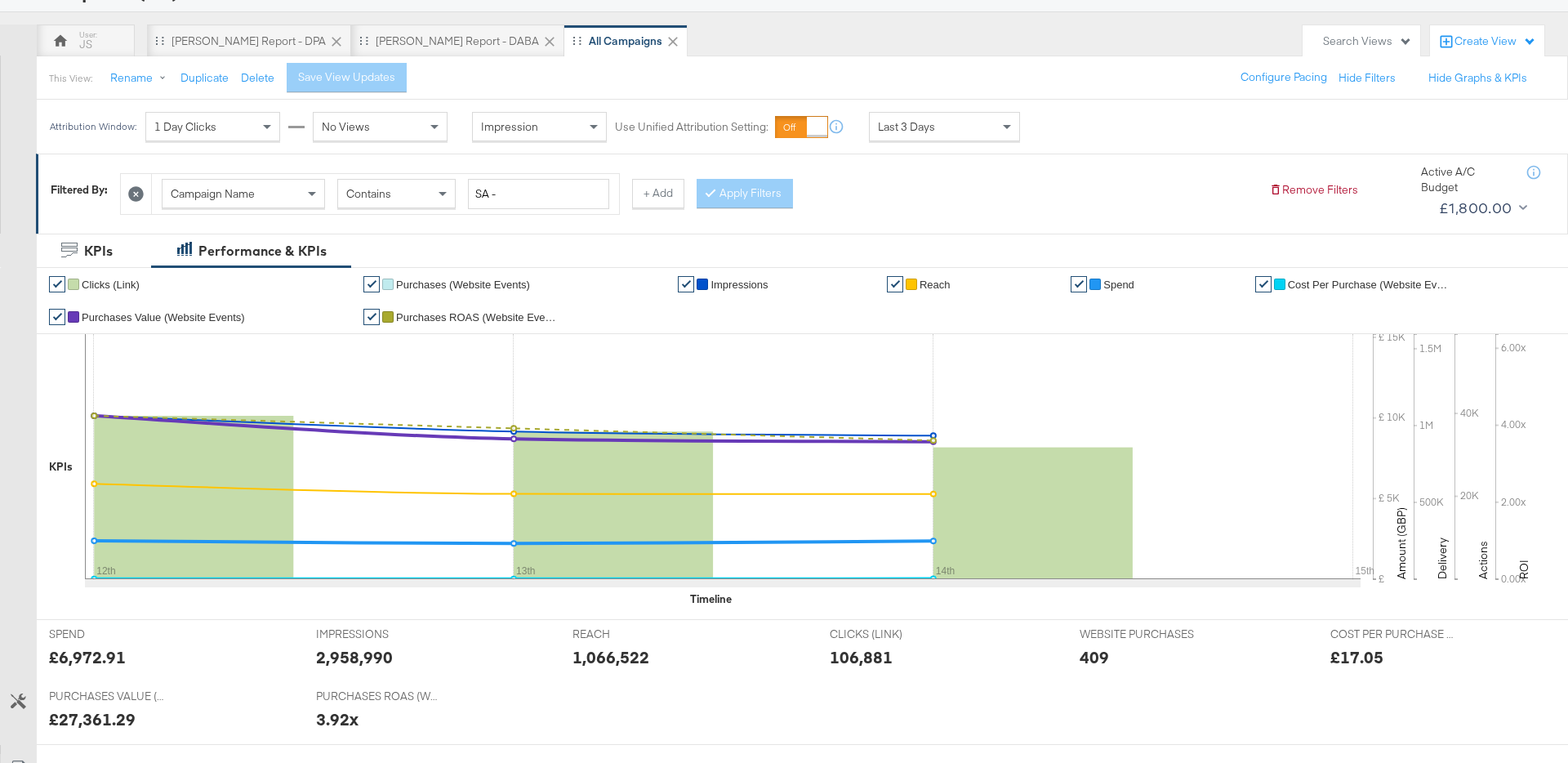
scroll to position [73, 0]
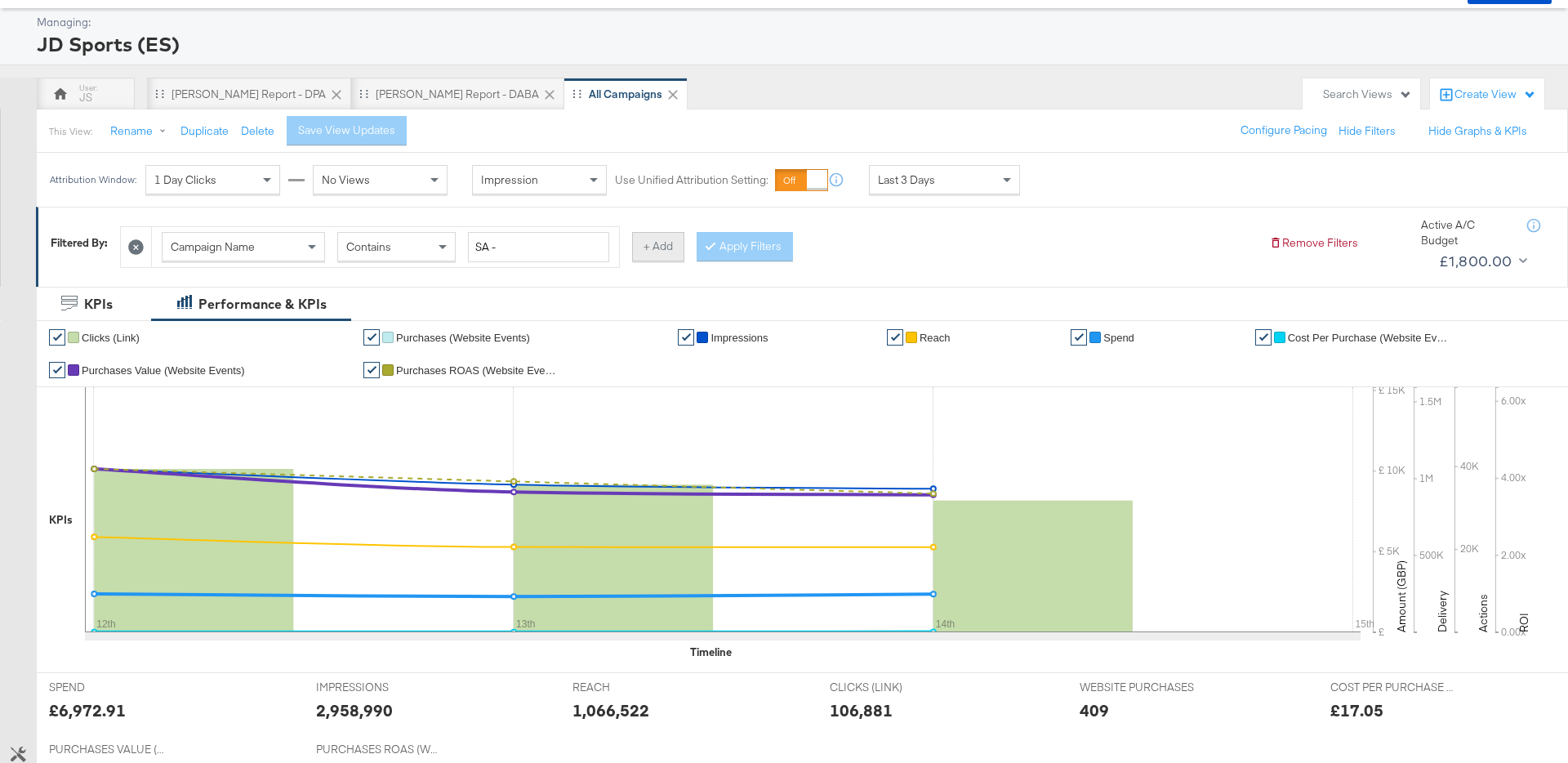
click at [671, 244] on button "+ Add" at bounding box center [658, 246] width 52 height 29
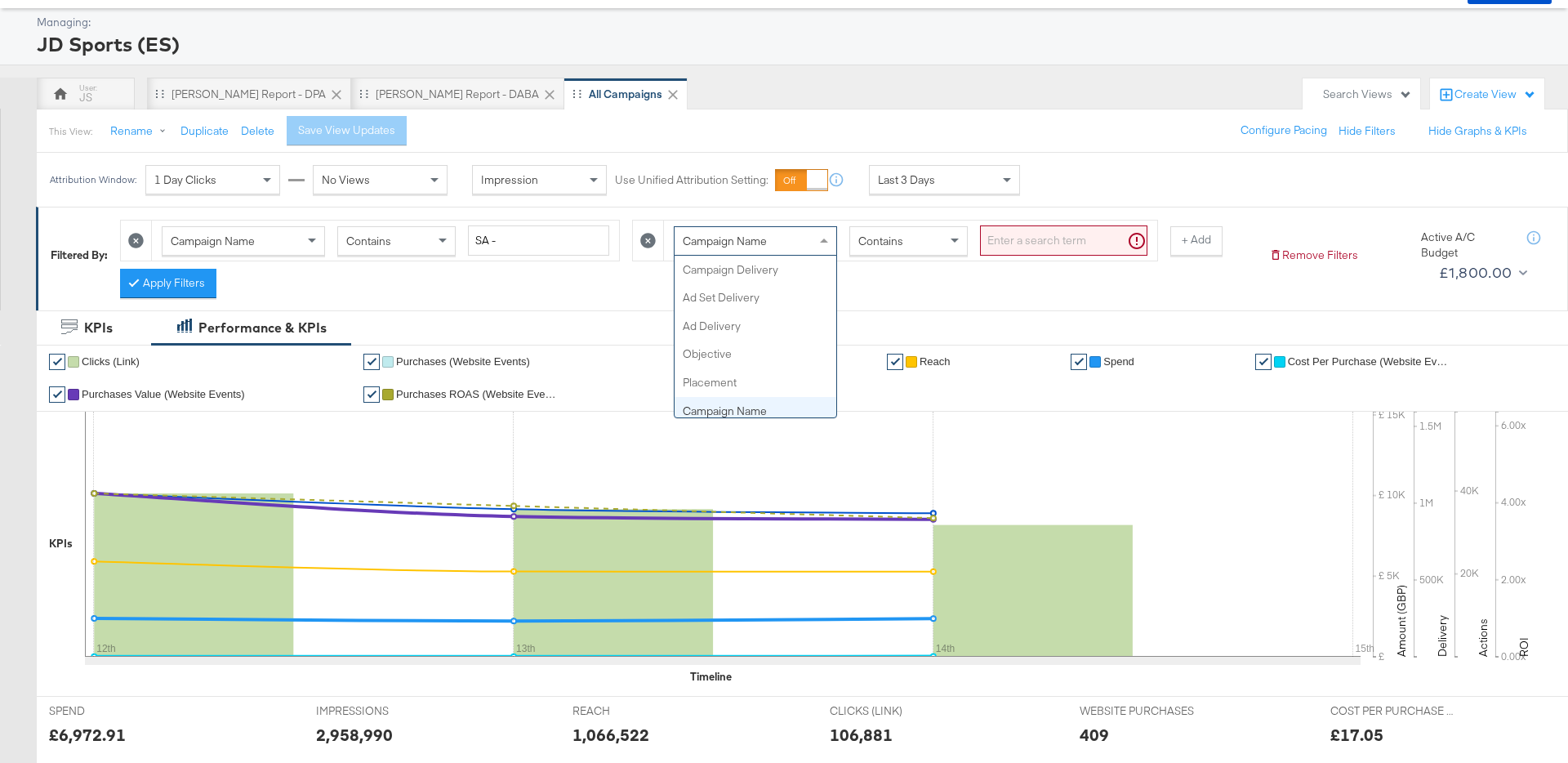
click at [691, 240] on span "Campaign Name" at bounding box center [725, 241] width 84 height 15
type input "had"
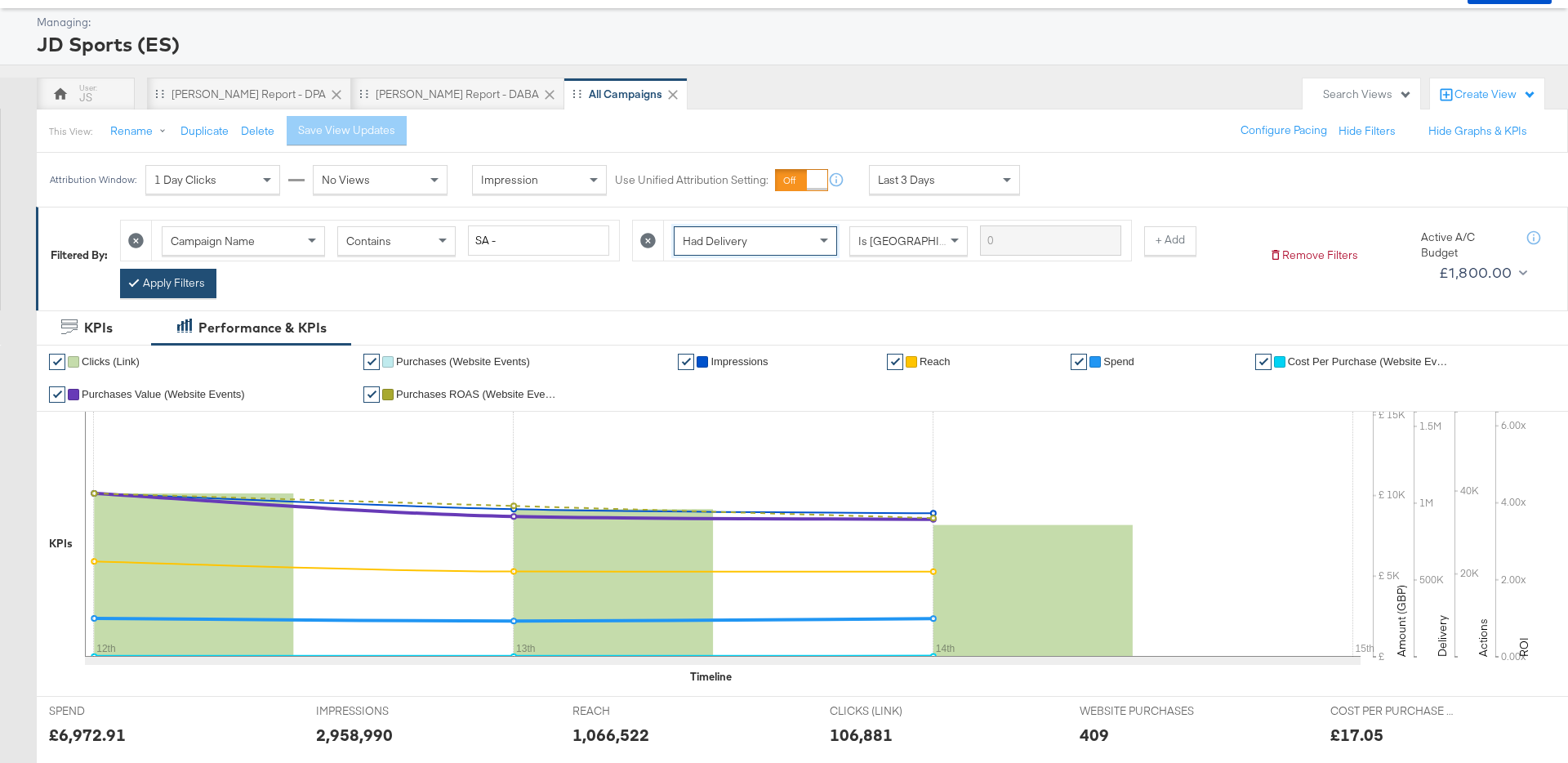
click at [158, 291] on button "Apply Filters" at bounding box center [168, 283] width 96 height 29
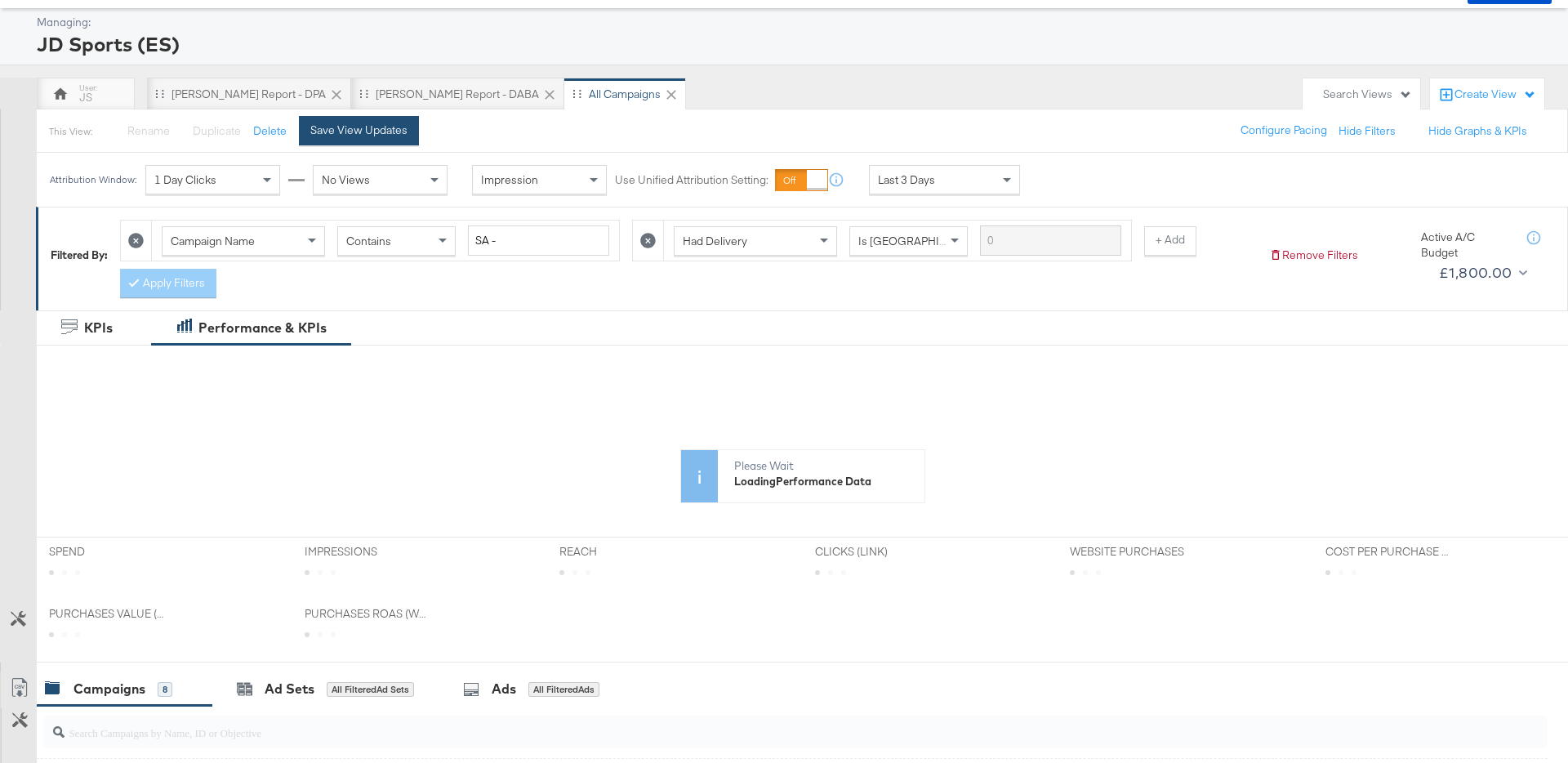
click at [360, 136] on div "Save View Updates" at bounding box center [359, 130] width 97 height 16
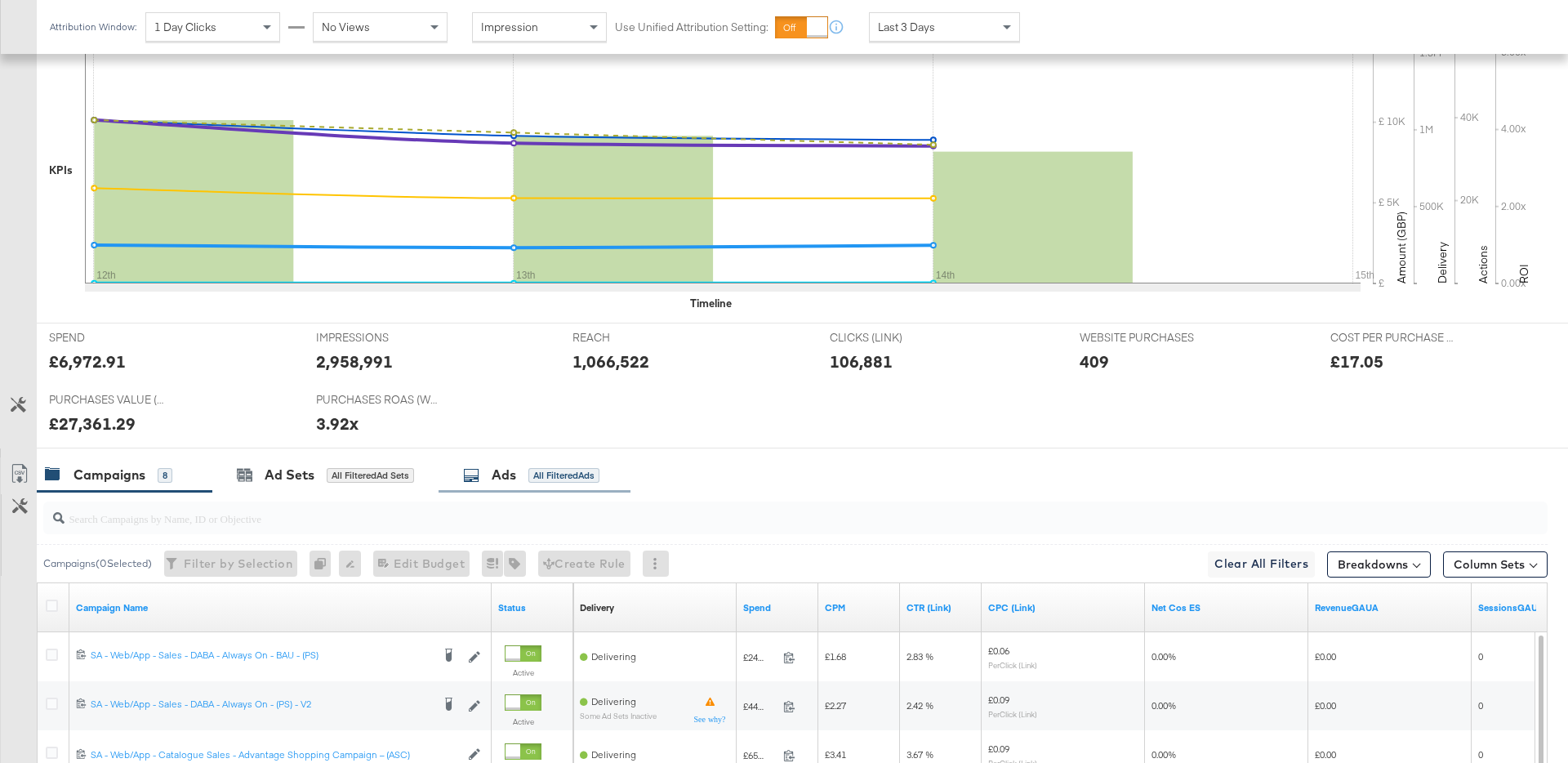
scroll to position [431, 0]
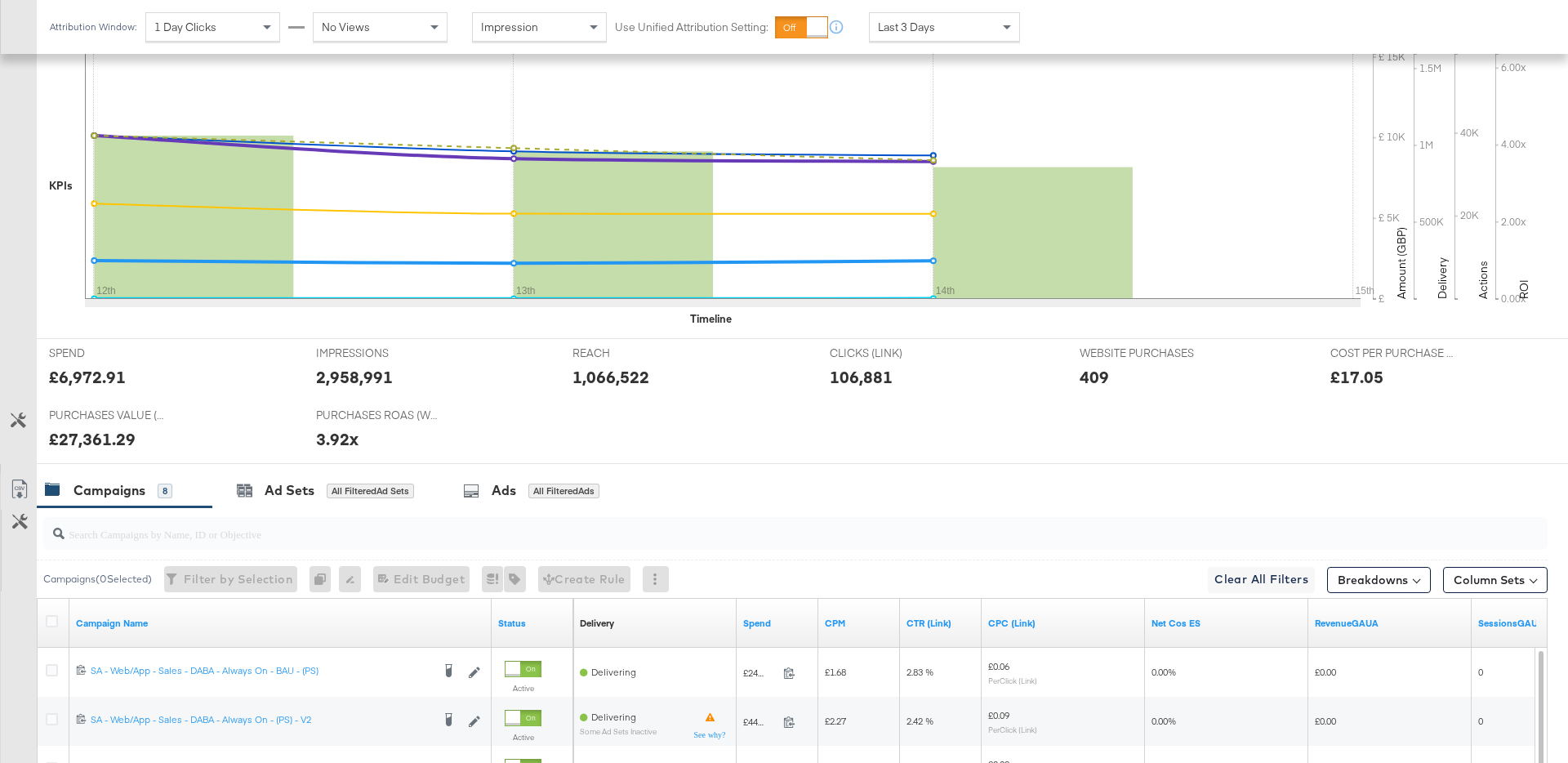
click at [922, 31] on span "Last 3 Days" at bounding box center [907, 27] width 57 height 15
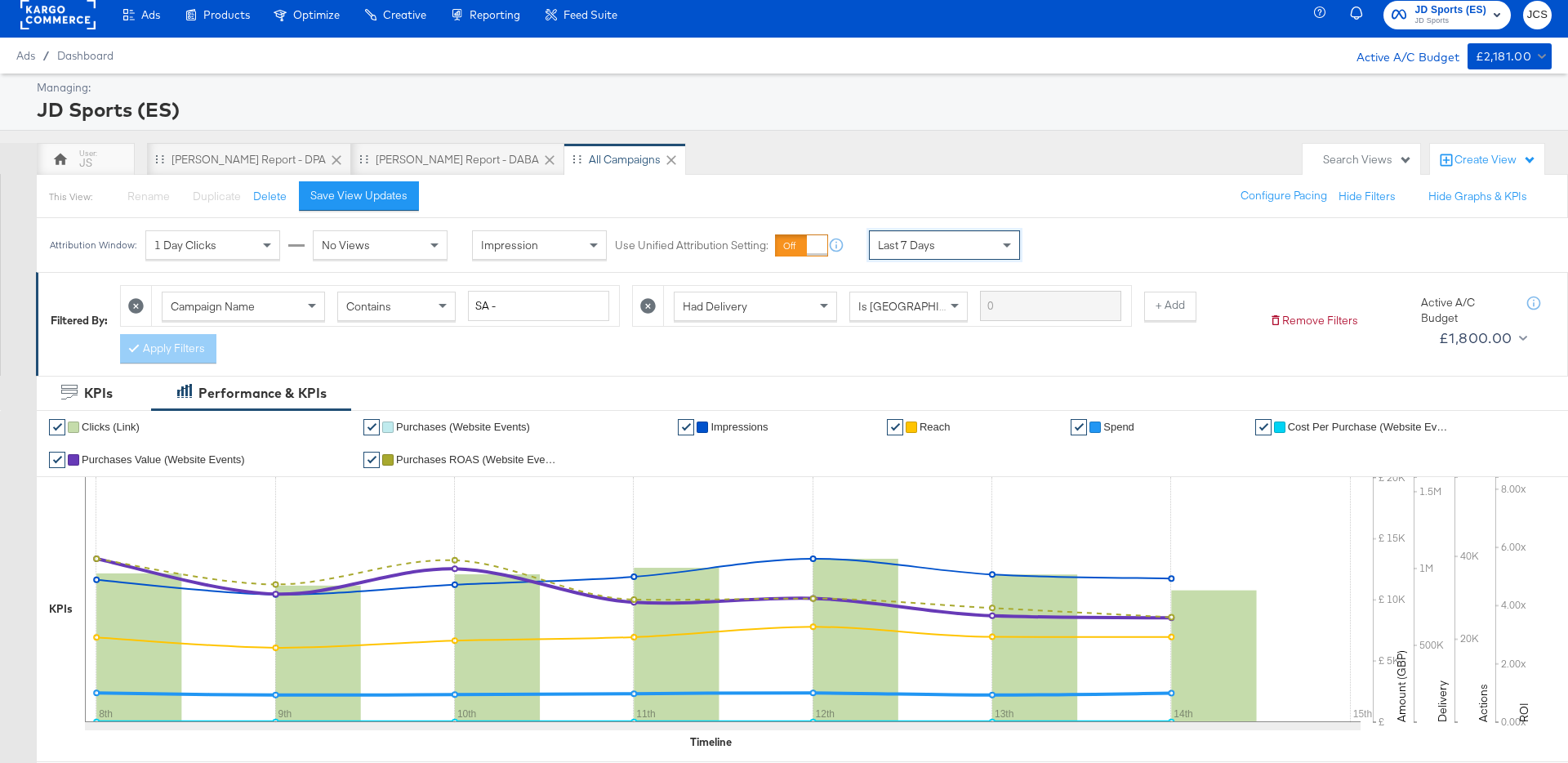
scroll to position [0, 0]
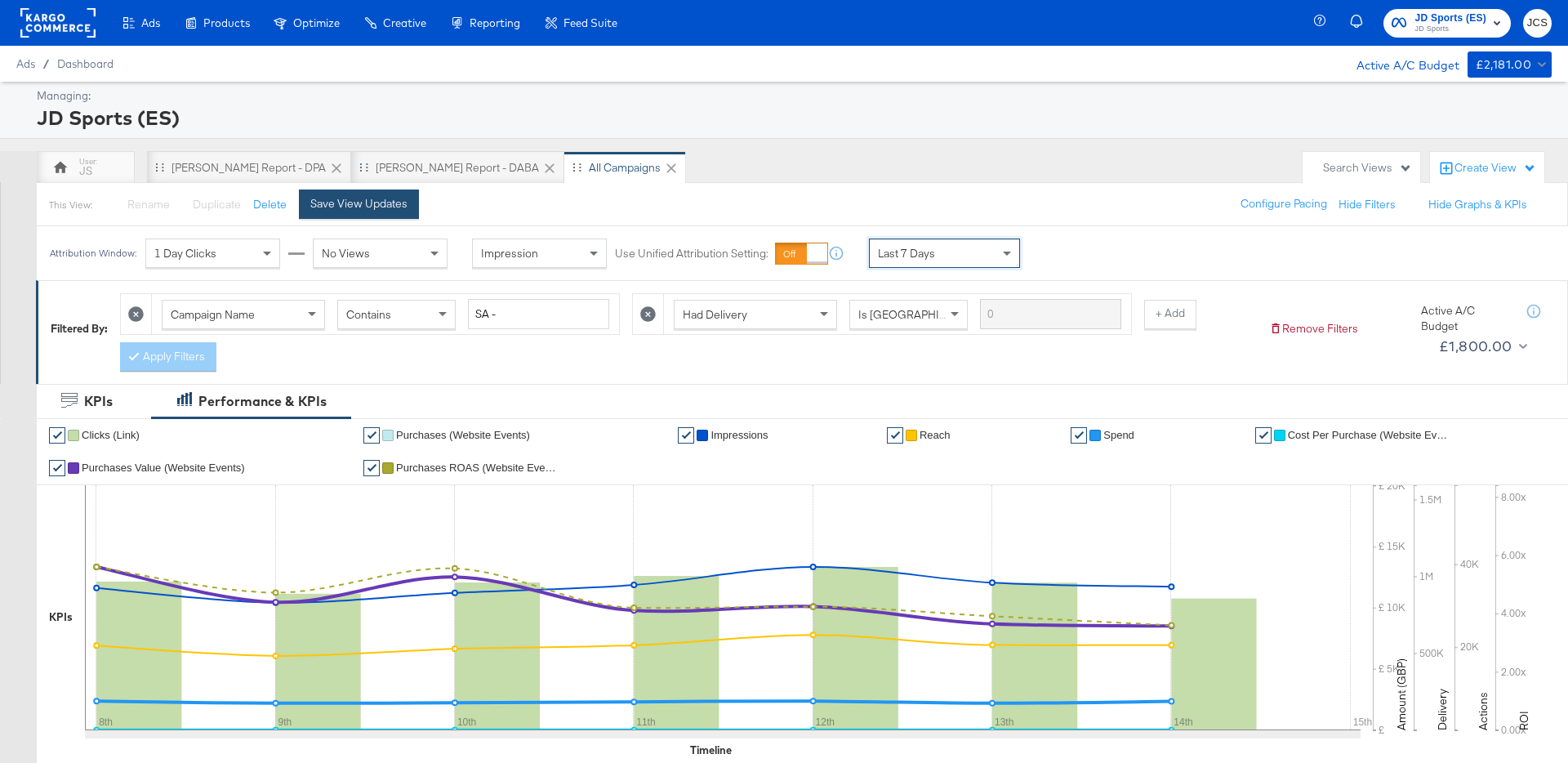
click at [351, 209] on div "Save View Updates" at bounding box center [359, 204] width 97 height 16
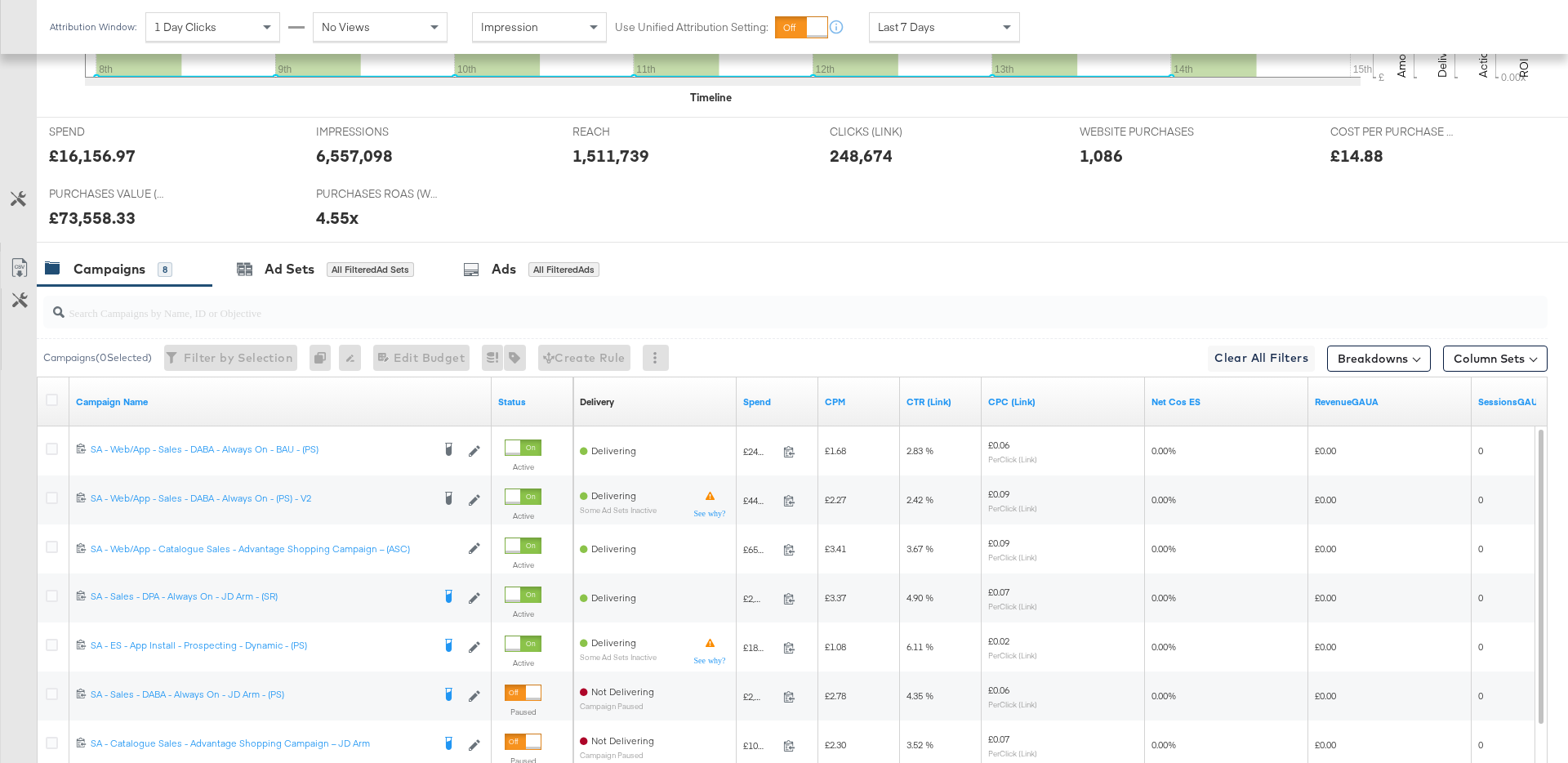
scroll to position [656, 0]
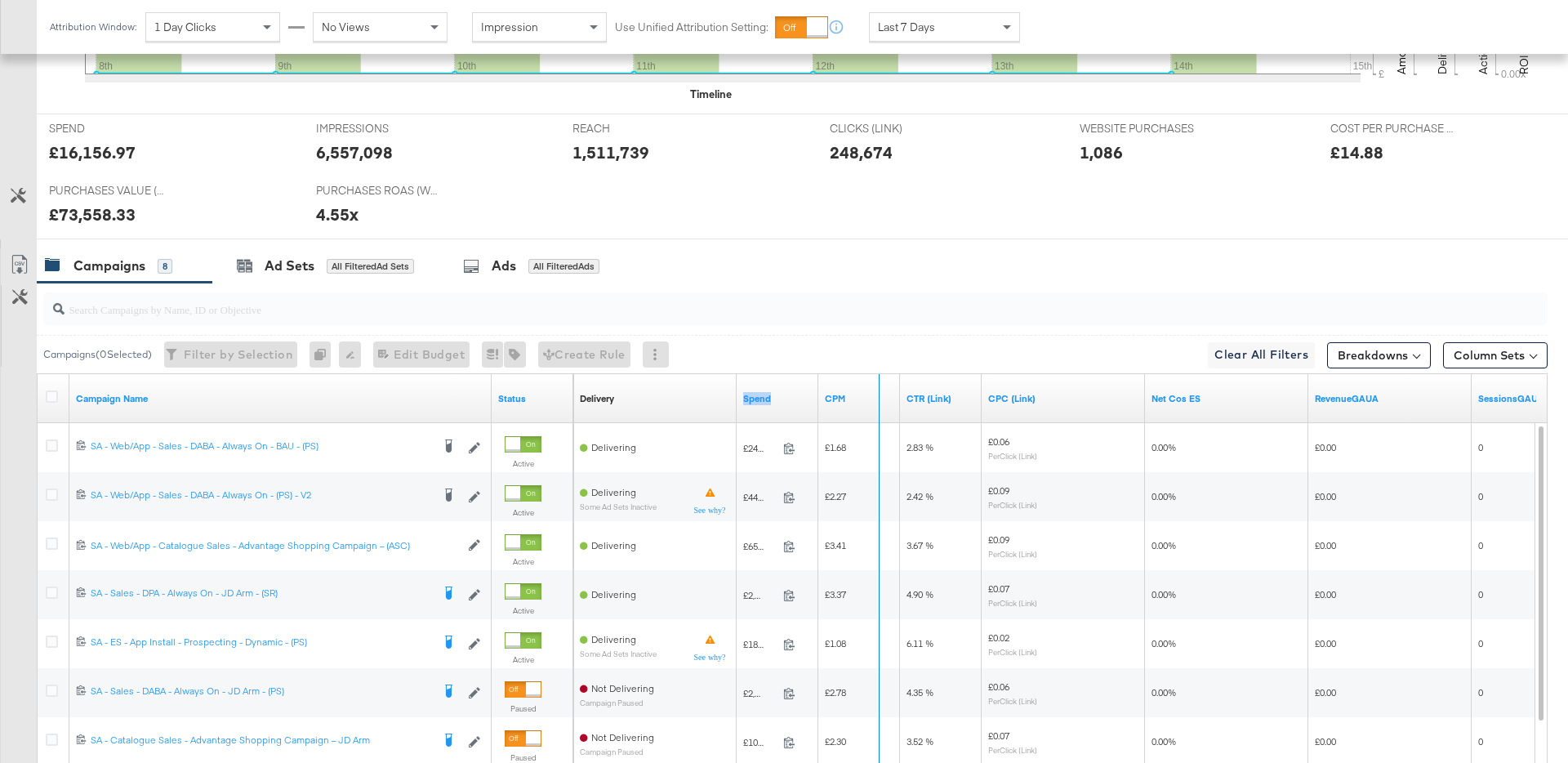
drag, startPoint x: 815, startPoint y: 387, endPoint x: 876, endPoint y: 385, distance: 61.0
click at [876, 385] on div "Delivery Sorting Unavailable Spend CPM CTR (Link) CPC (Link) Net Cos ES Revenue…" at bounding box center [1267, 398] width 1389 height 49
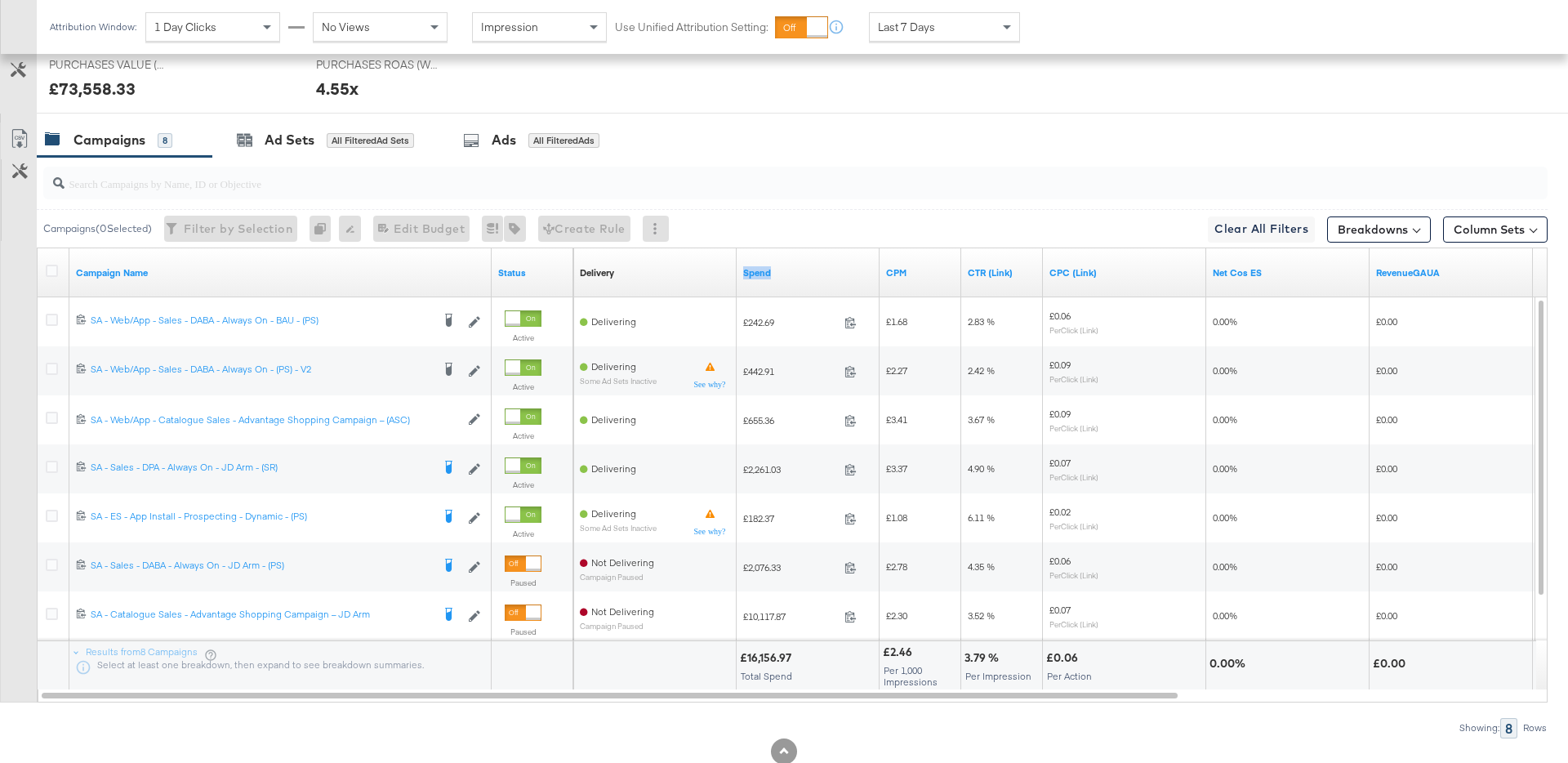
scroll to position [0, 0]
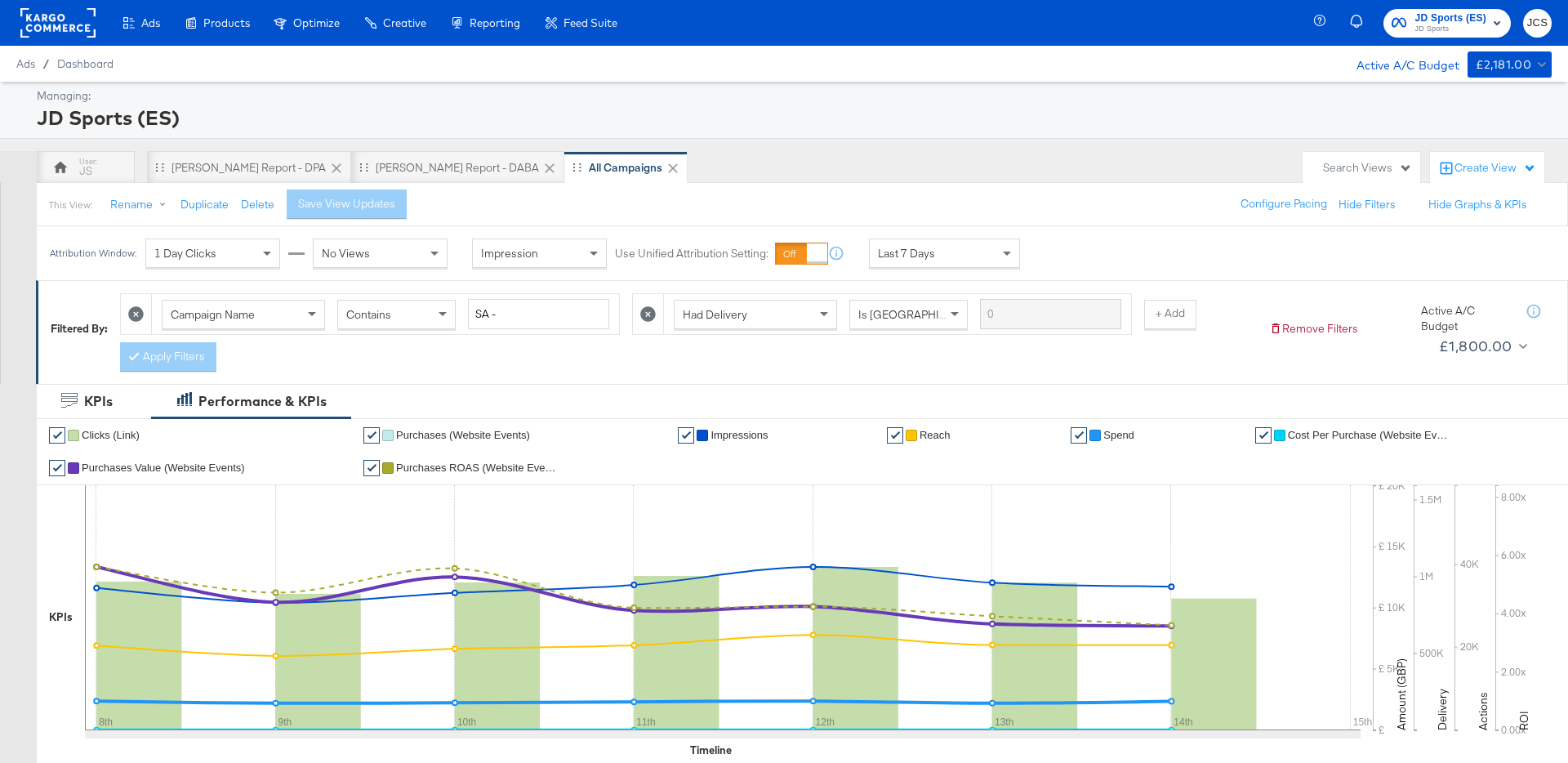
click at [74, 24] on rect at bounding box center [58, 22] width 75 height 29
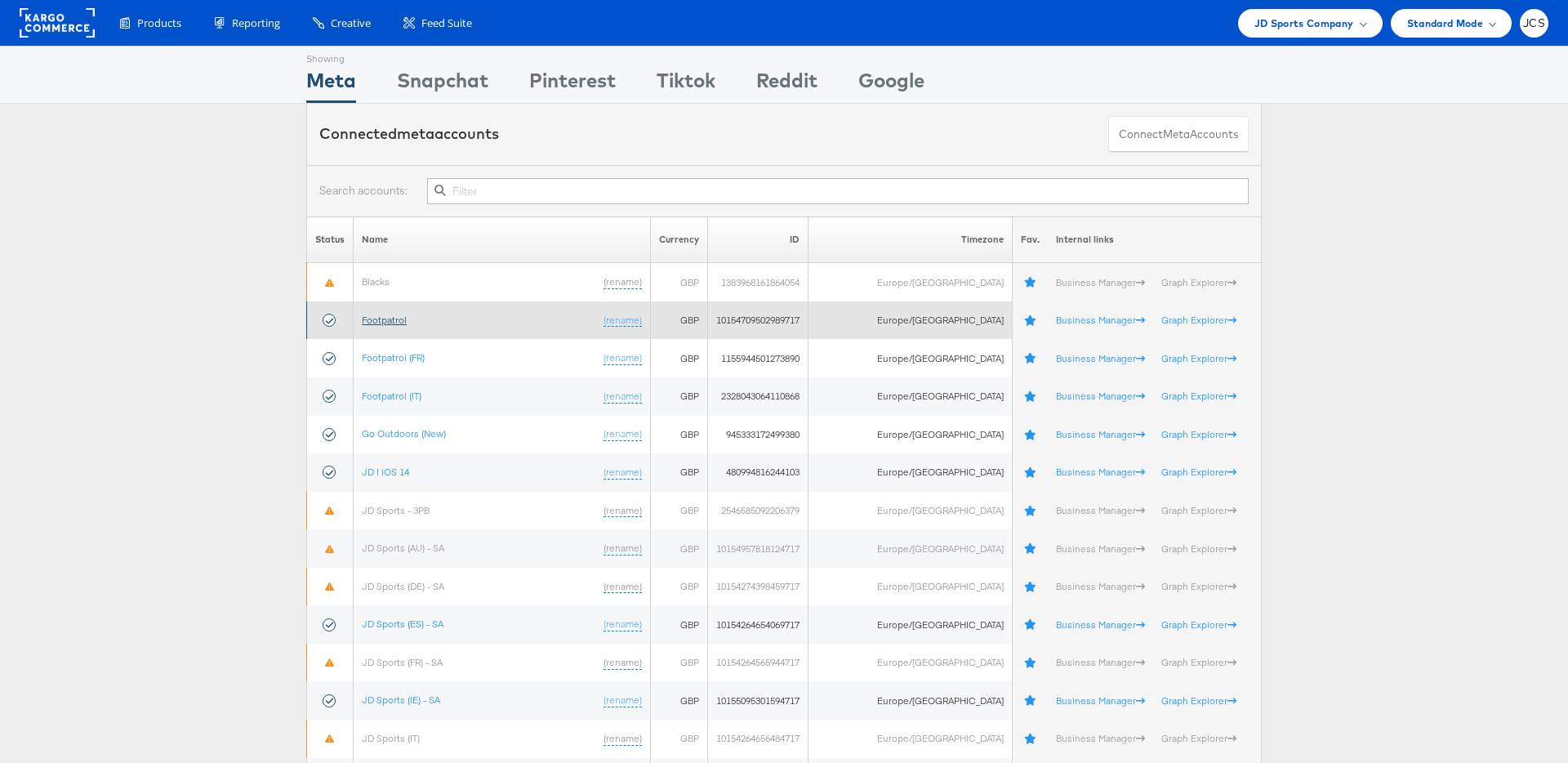
click at [403, 318] on link "Footpatrol" at bounding box center [384, 319] width 45 height 12
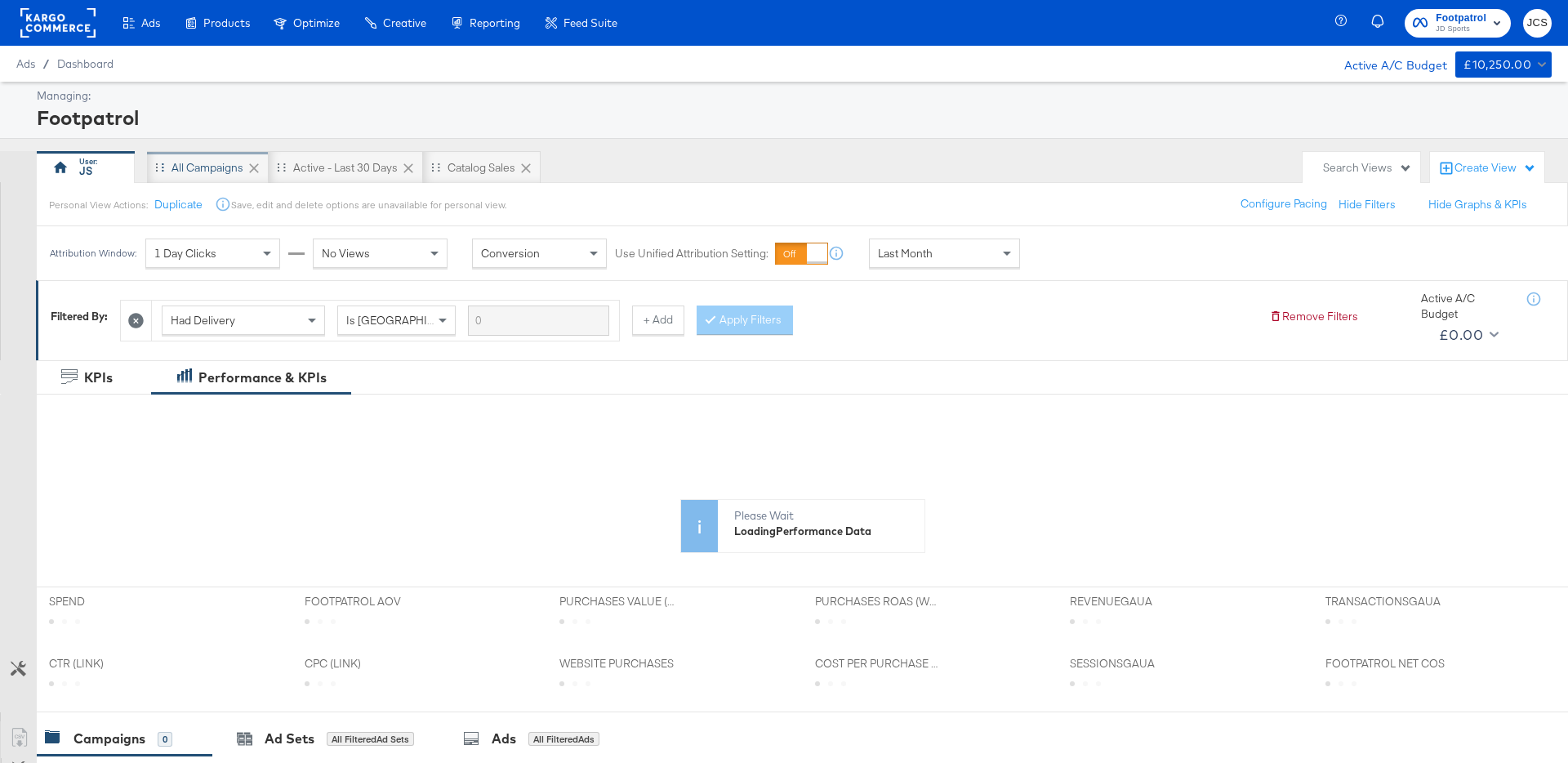
click at [195, 165] on div "All Campaigns" at bounding box center [207, 168] width 72 height 16
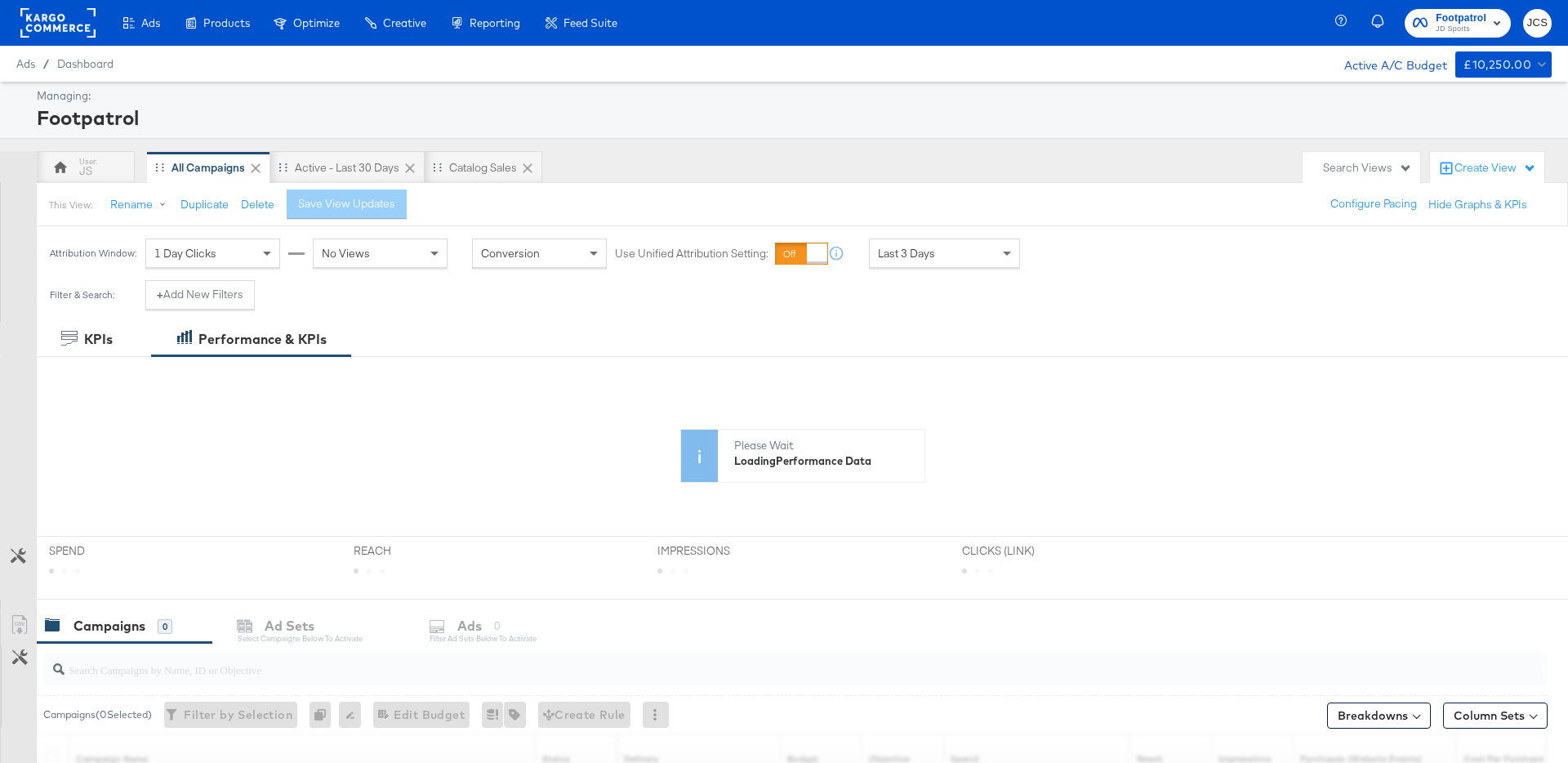
click at [933, 252] on span "Last 3 Days" at bounding box center [907, 254] width 57 height 15
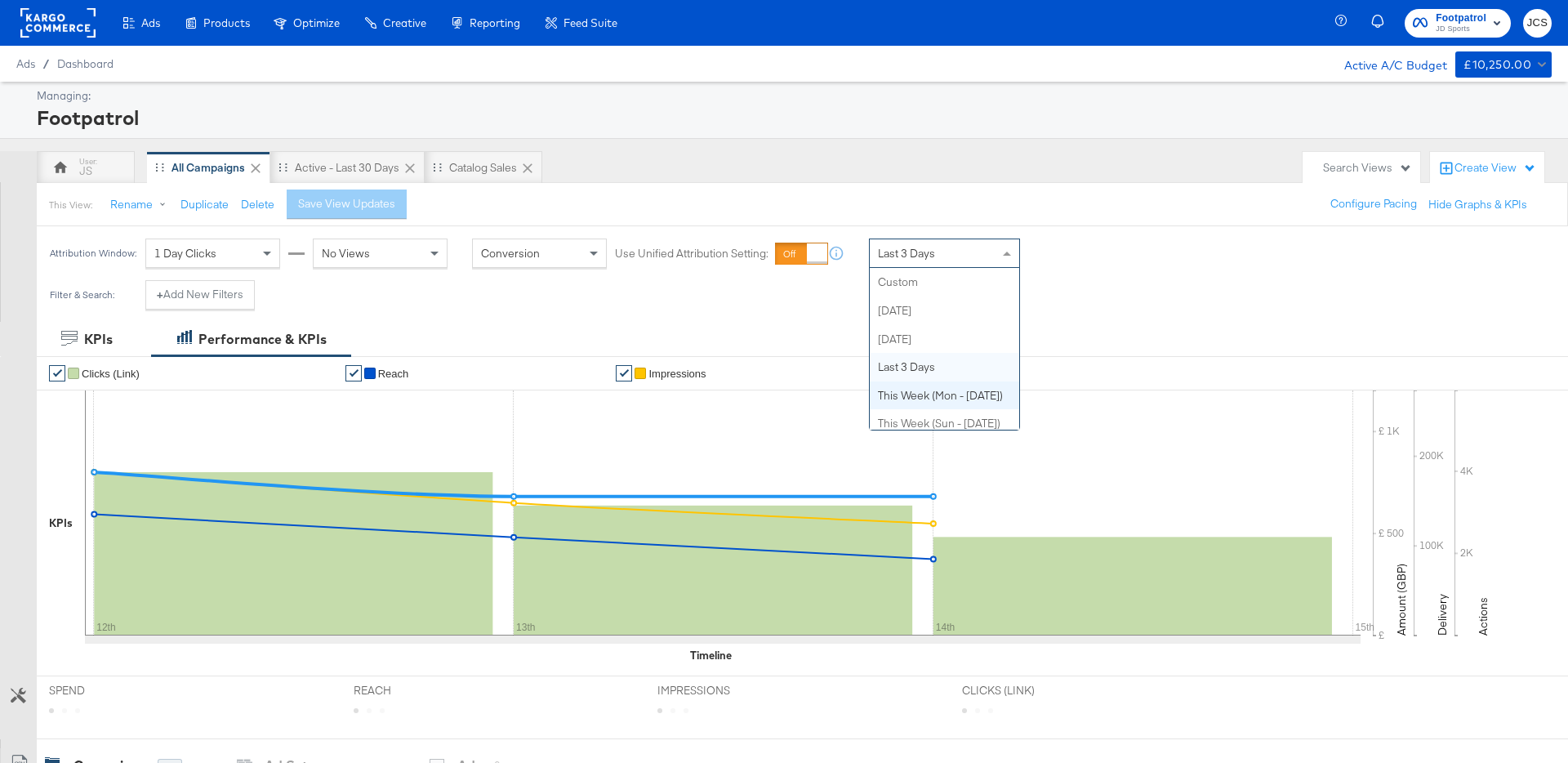
scroll to position [85, 0]
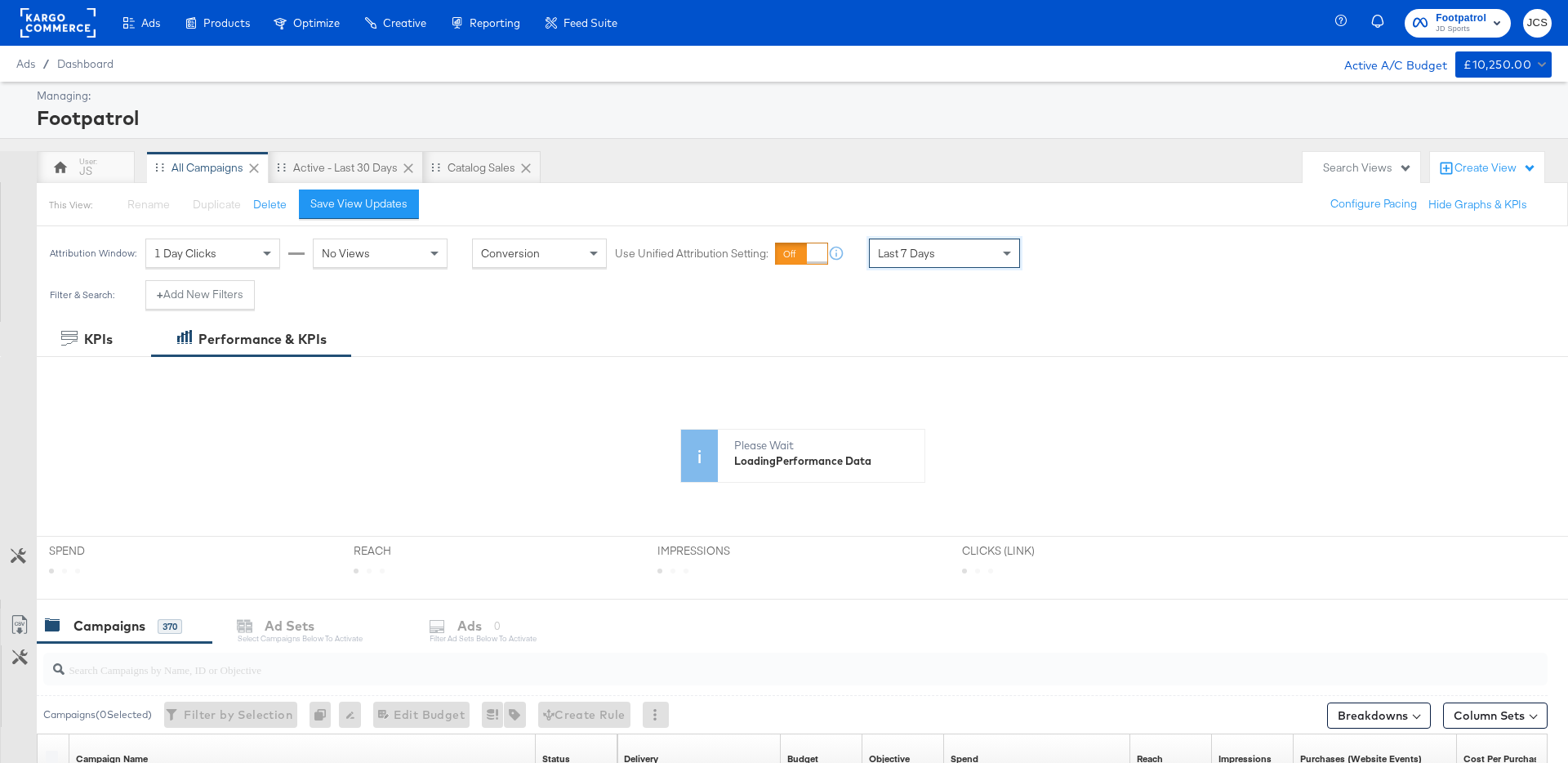
click at [345, 204] on div "Save View Updates" at bounding box center [359, 204] width 97 height 16
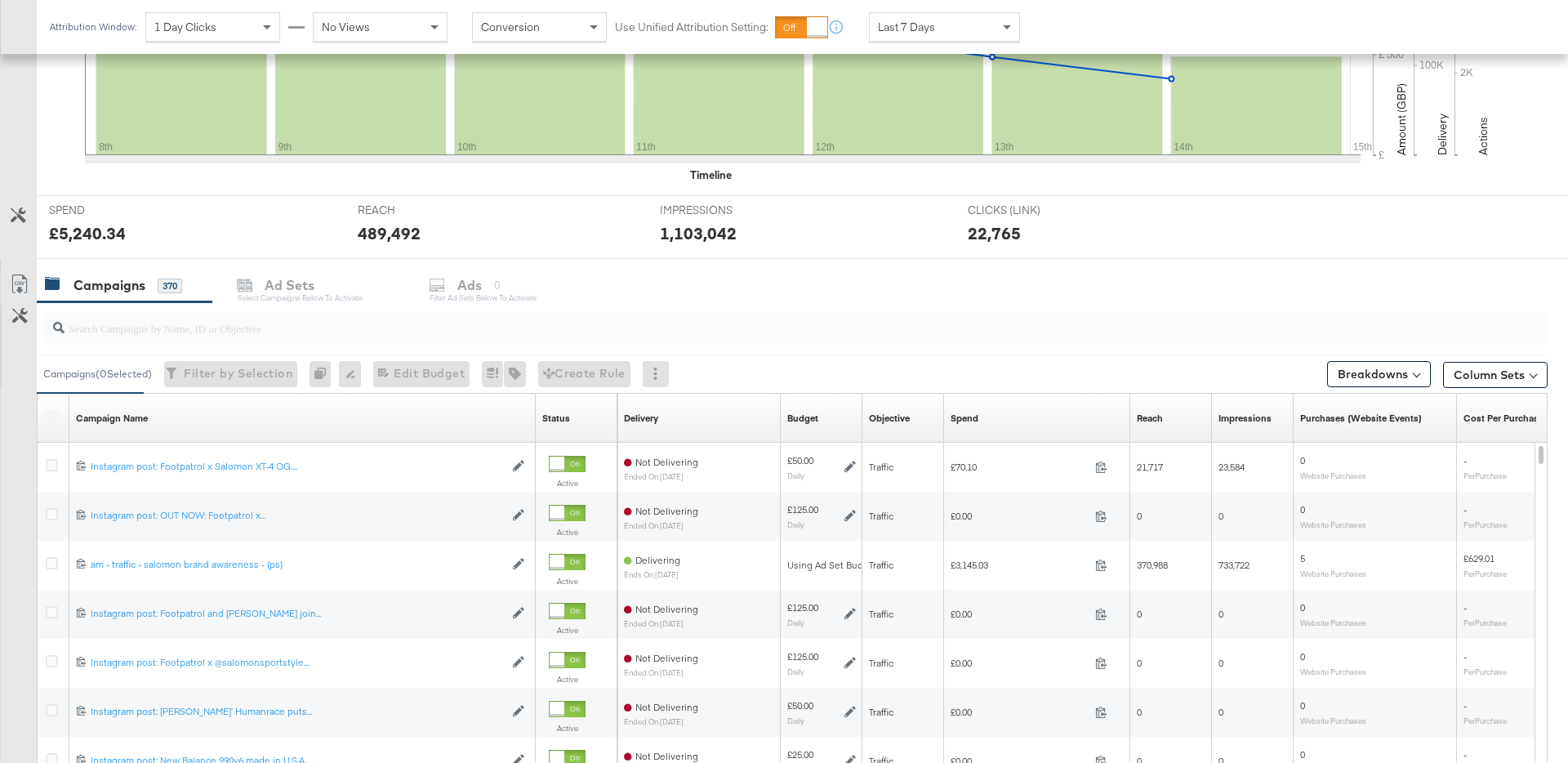
scroll to position [0, 0]
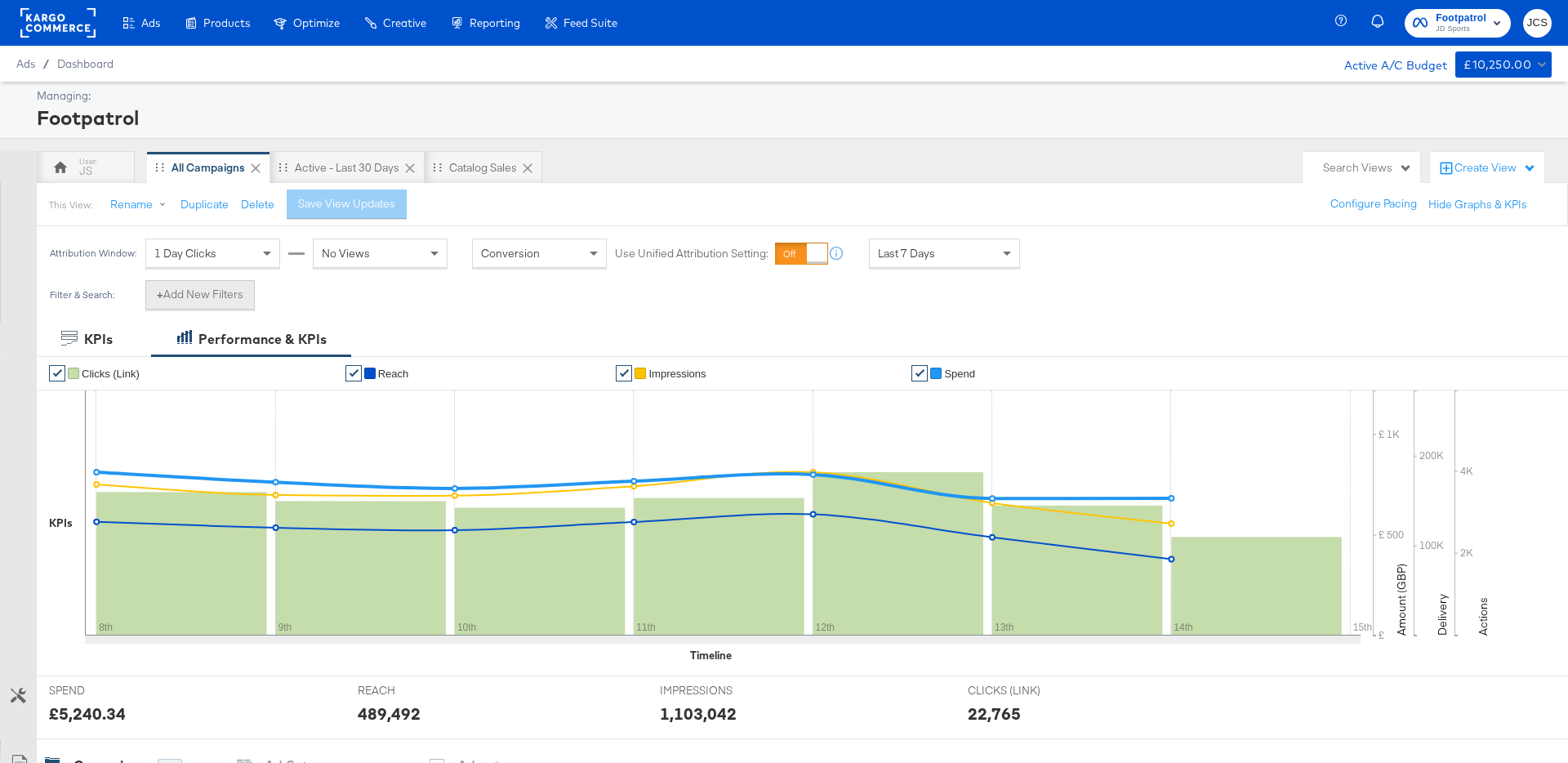
click at [229, 283] on button "+ Add New Filters" at bounding box center [200, 294] width 110 height 29
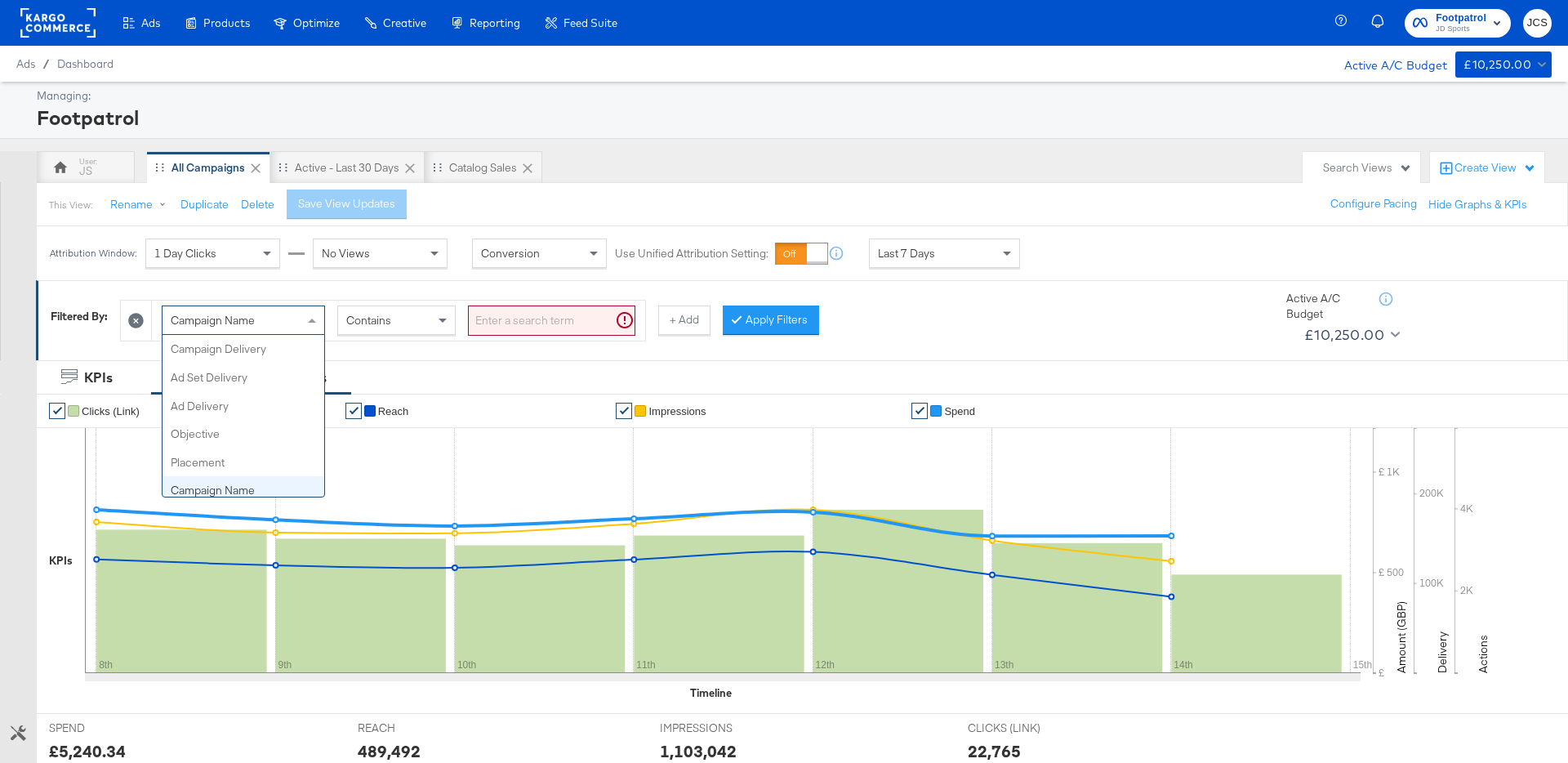
click at [302, 324] on div "Campaign Name" at bounding box center [243, 320] width 162 height 27
type input "had"
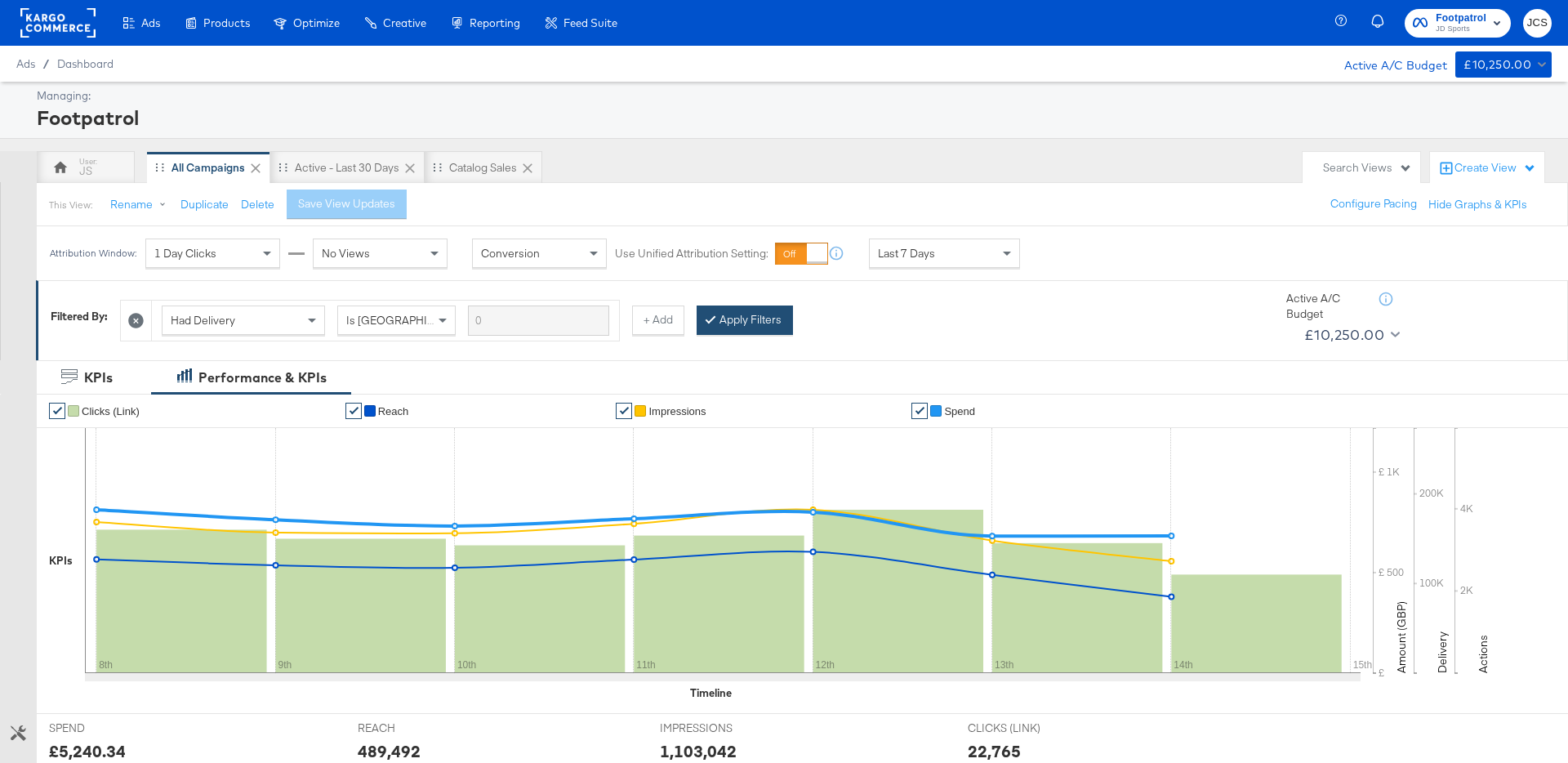
click at [716, 323] on button "Apply Filters" at bounding box center [745, 320] width 96 height 29
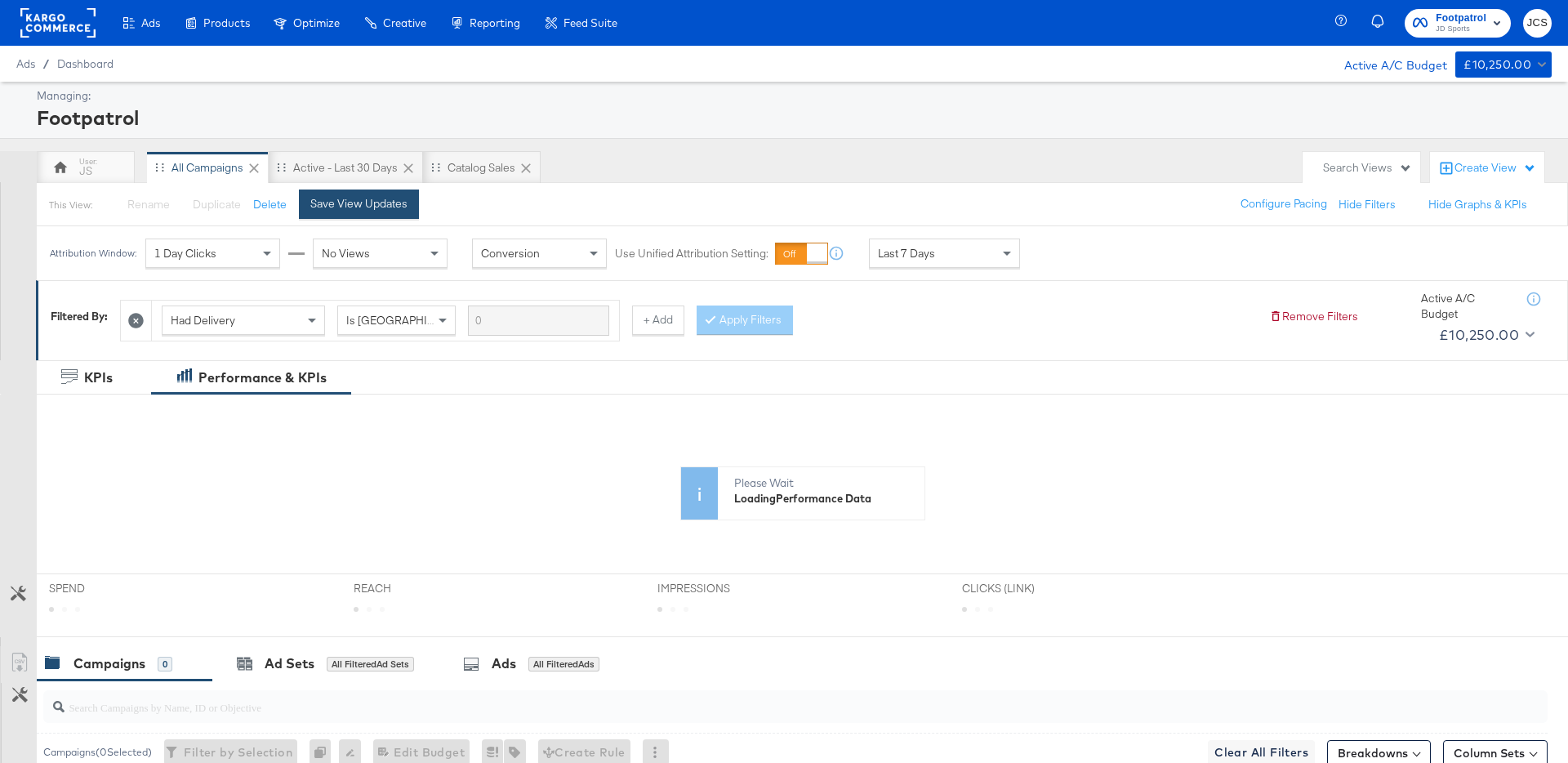
click at [385, 209] on div "Save View Updates" at bounding box center [359, 204] width 97 height 16
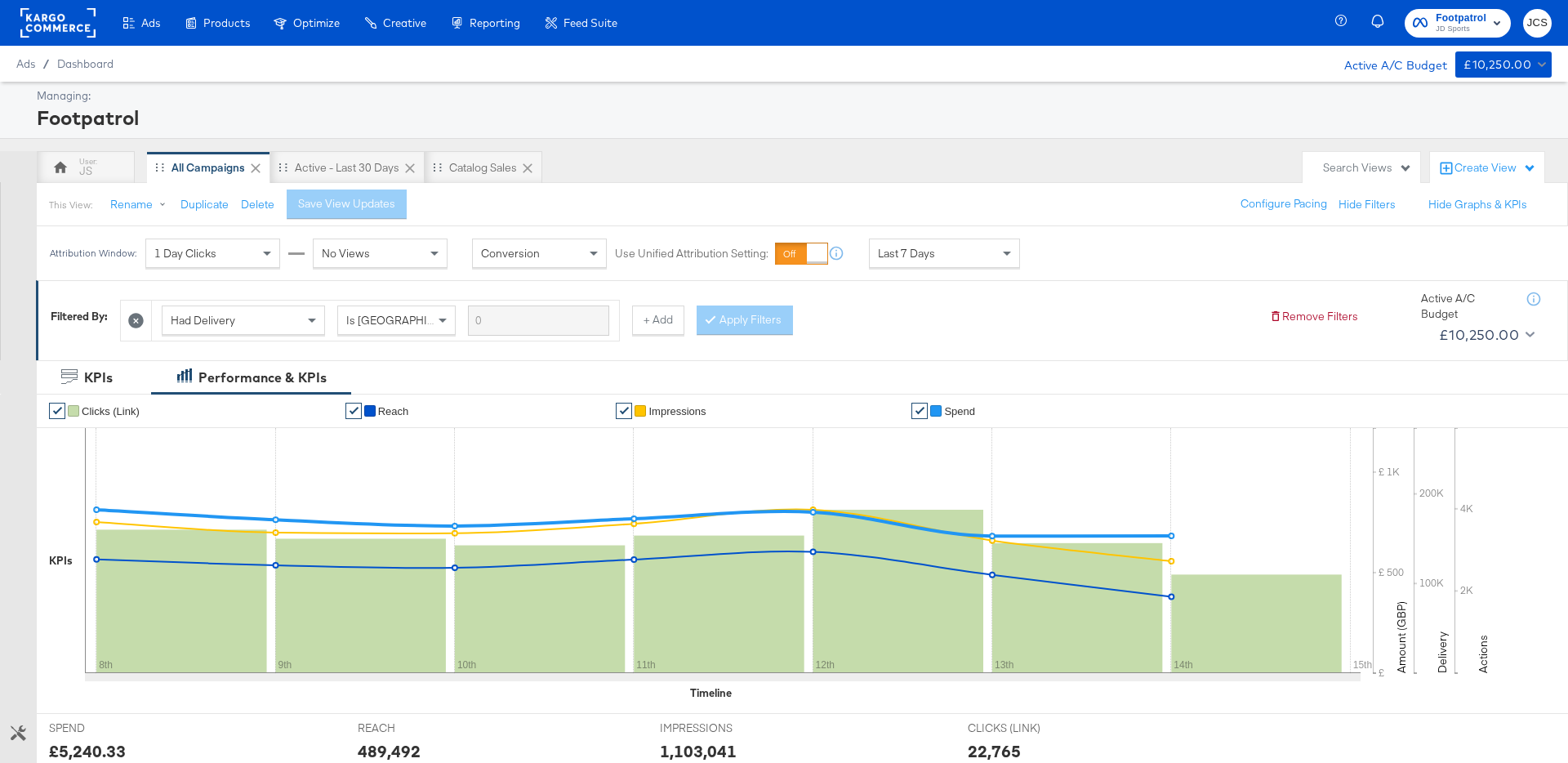
click at [52, 14] on rect at bounding box center [58, 22] width 75 height 29
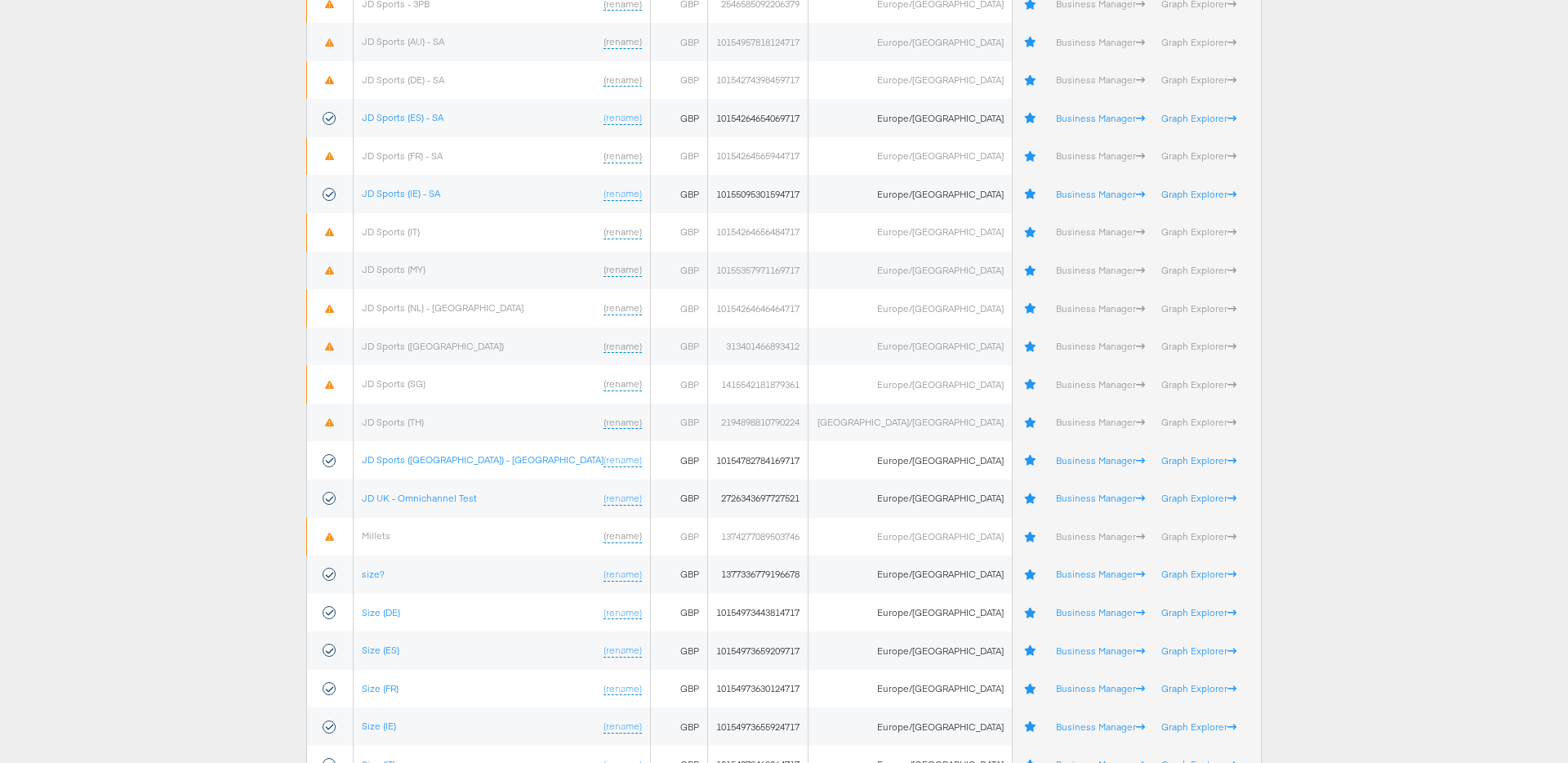
scroll to position [532, 0]
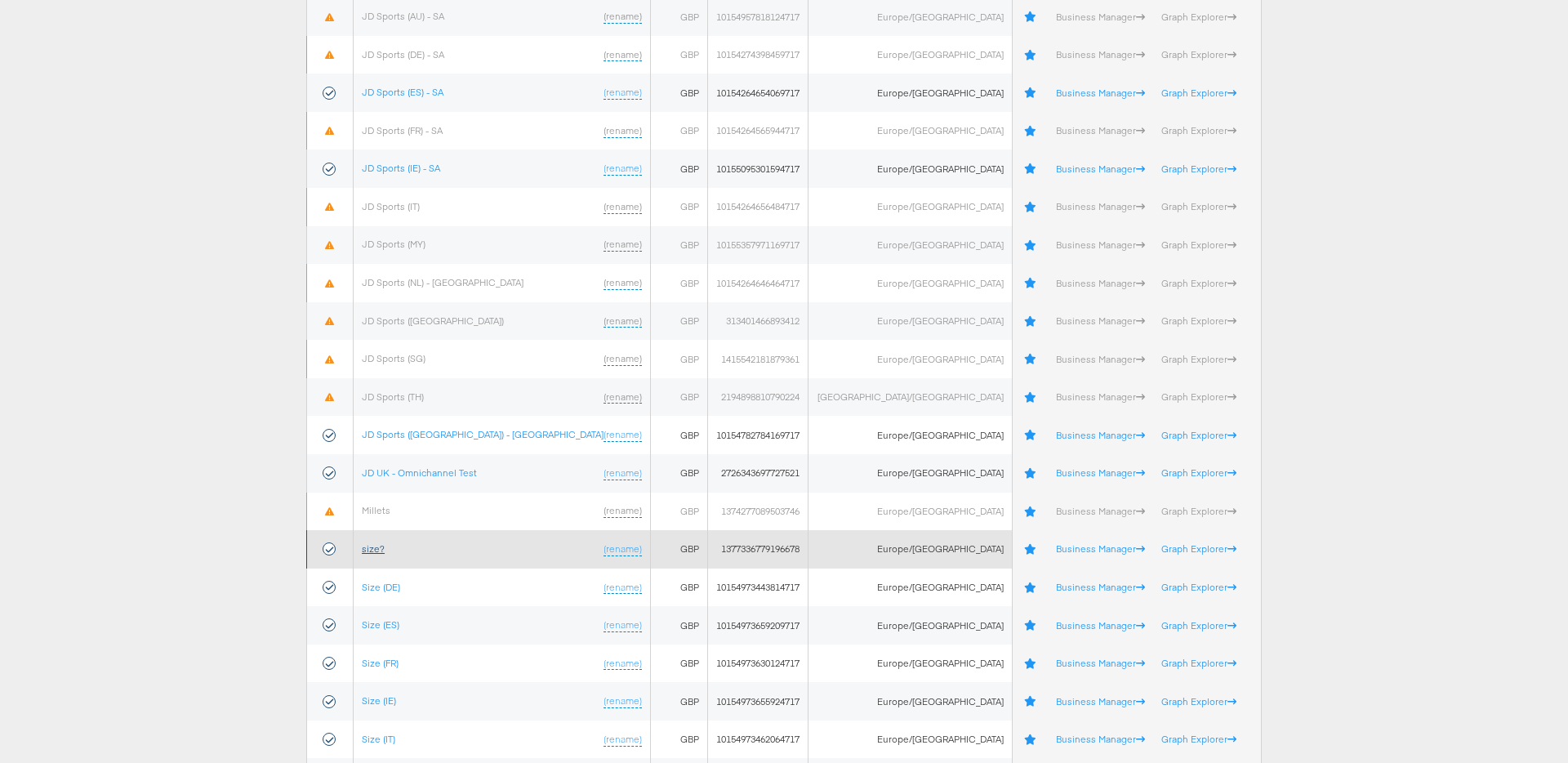
click at [385, 549] on link "size?" at bounding box center [373, 549] width 23 height 12
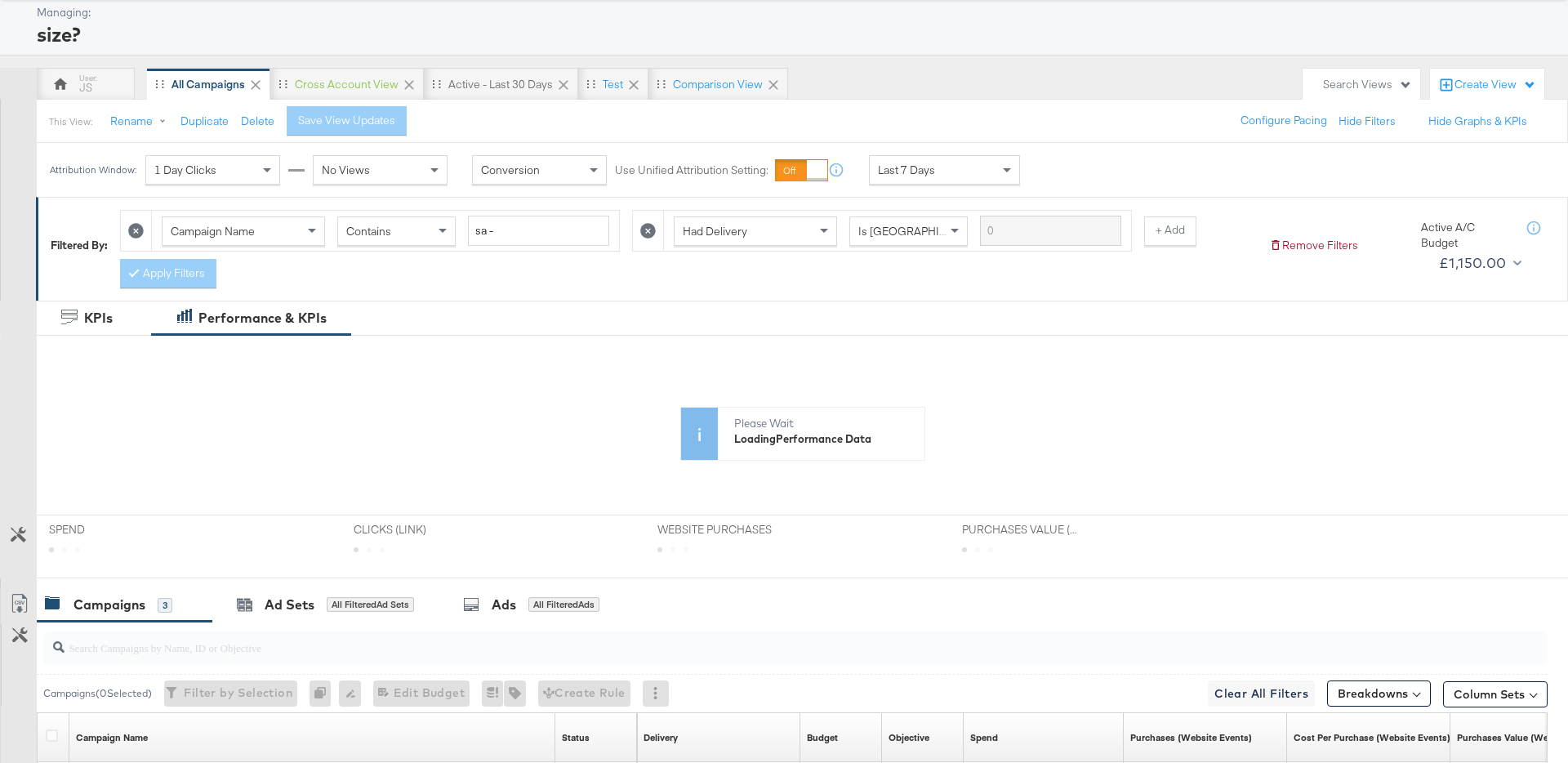
scroll to position [115, 0]
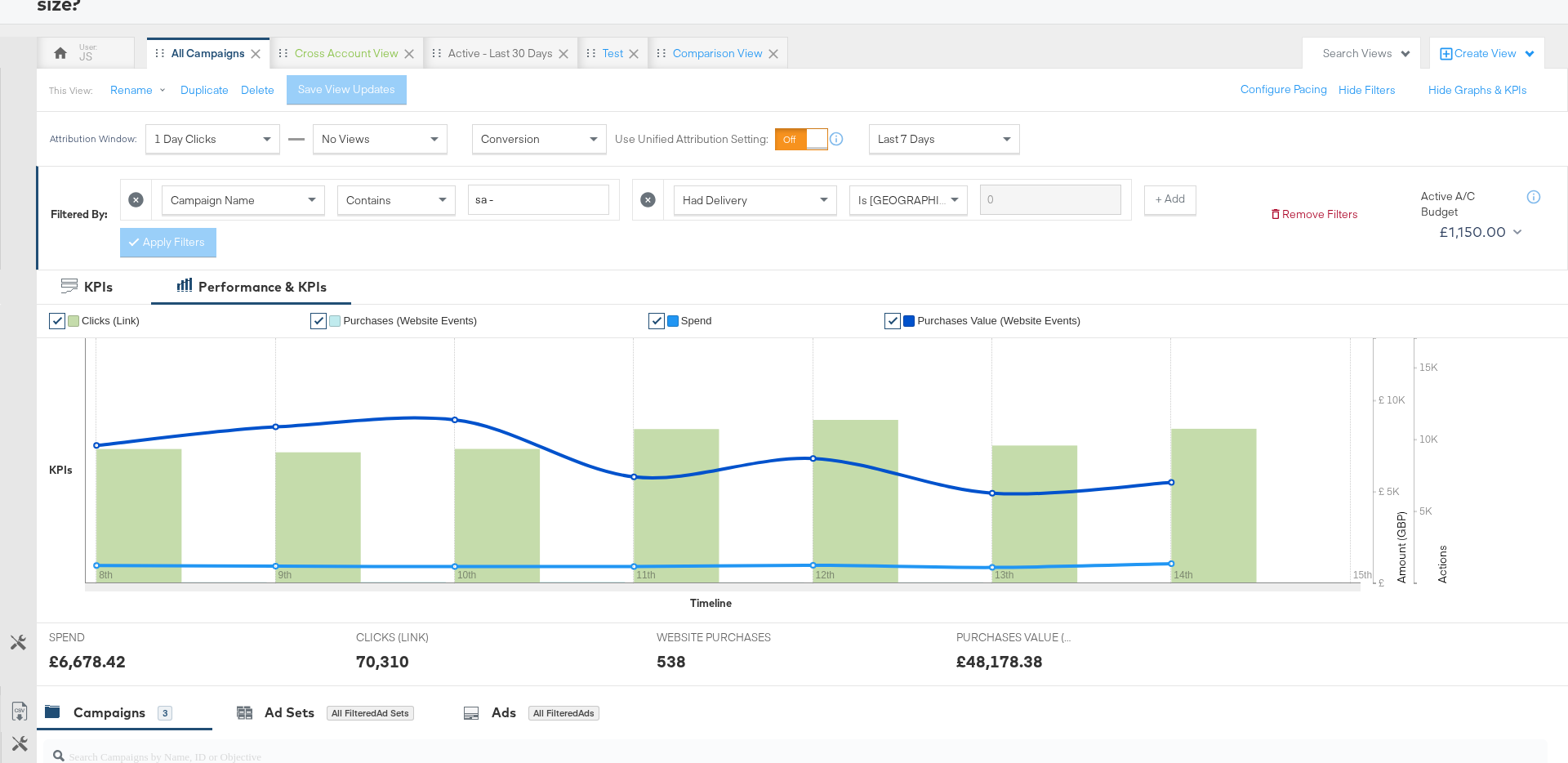
click at [1484, 54] on div "Create View" at bounding box center [1496, 54] width 81 height 17
click at [1413, 95] on span "New View" at bounding box center [1412, 95] width 52 height 16
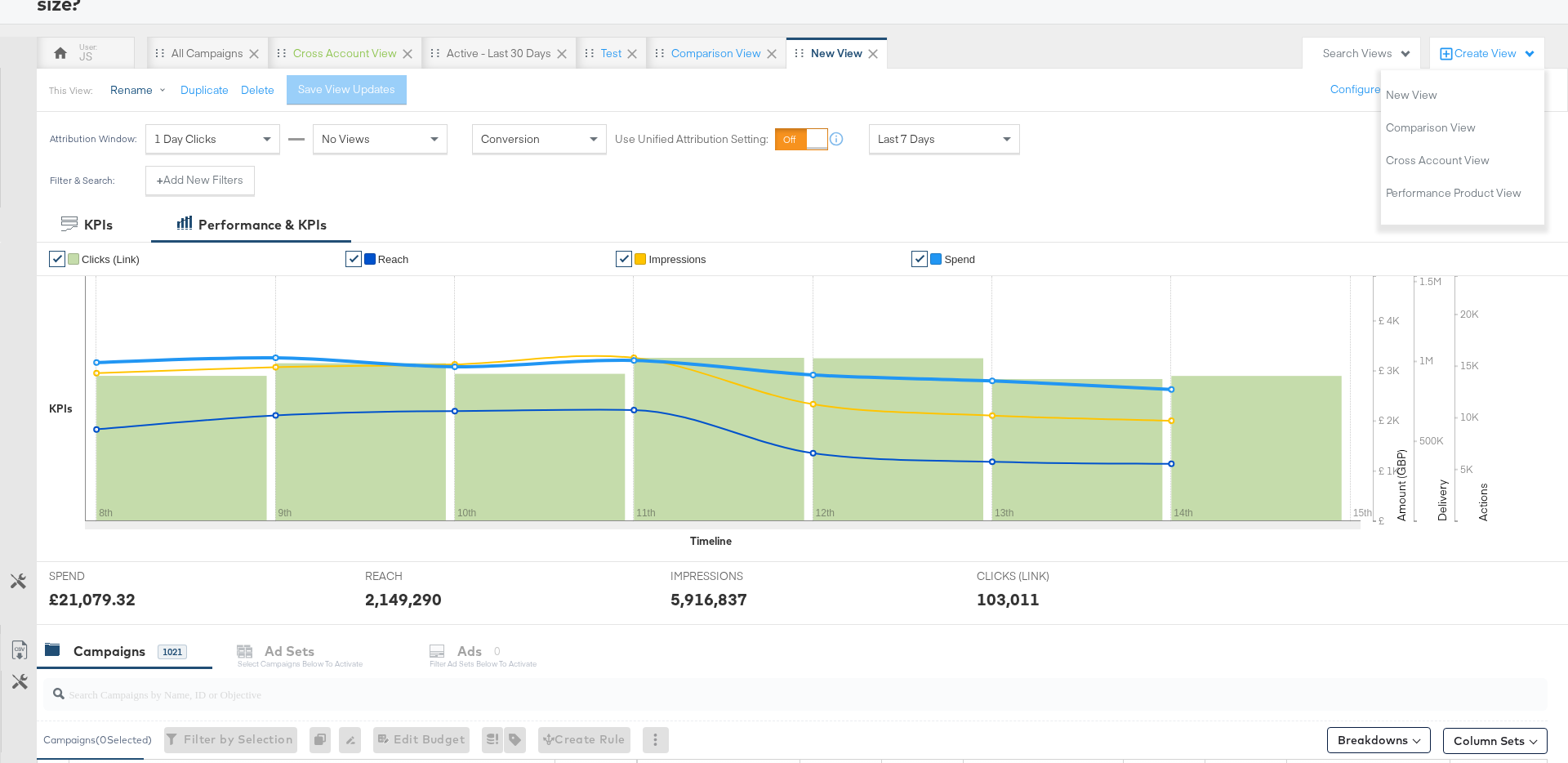
click at [115, 85] on button "Rename" at bounding box center [141, 90] width 85 height 29
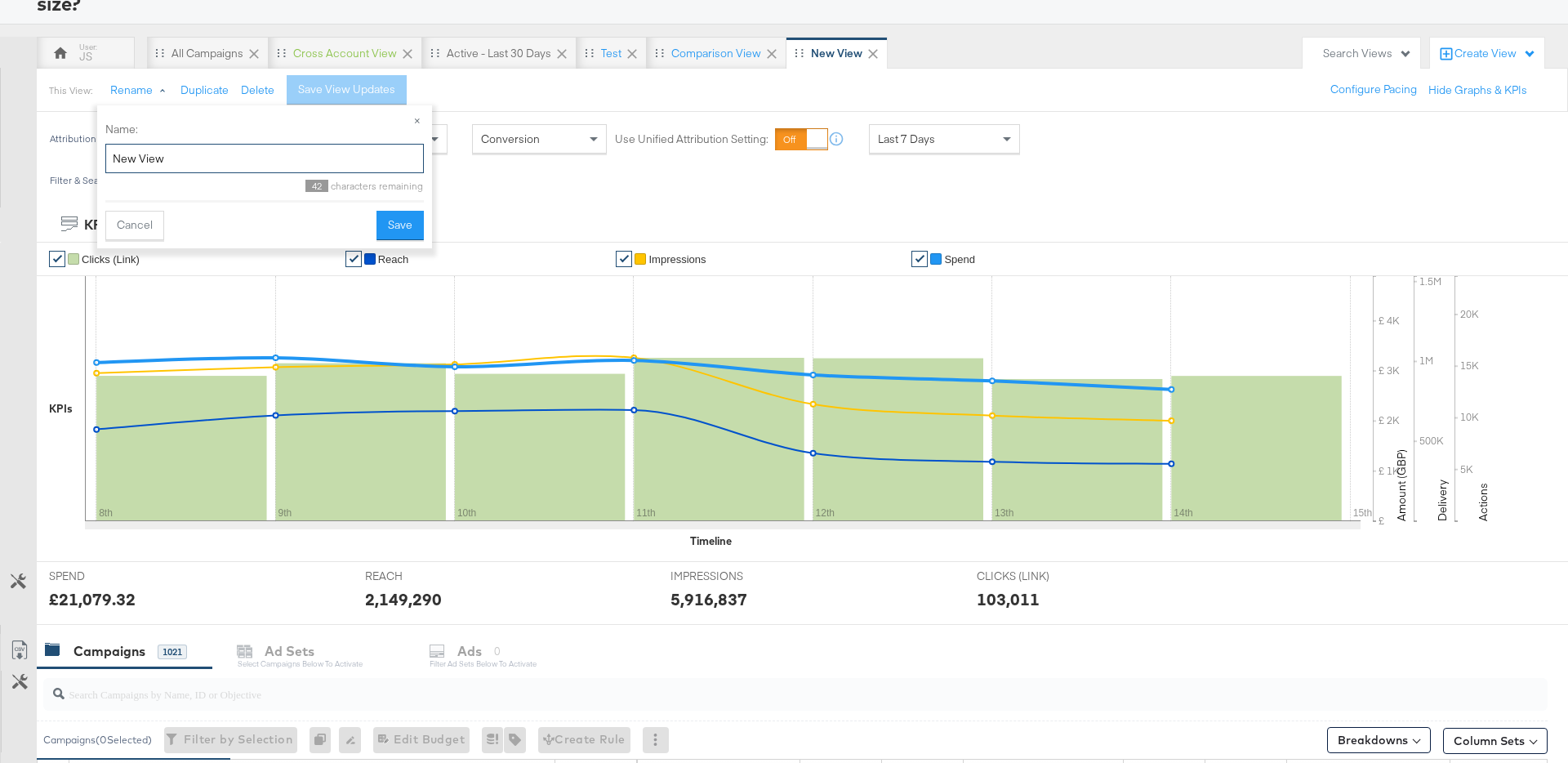
click at [233, 150] on input "New View" at bounding box center [264, 159] width 318 height 30
type input "All Kargo"
click at [391, 228] on button "Save" at bounding box center [400, 225] width 47 height 29
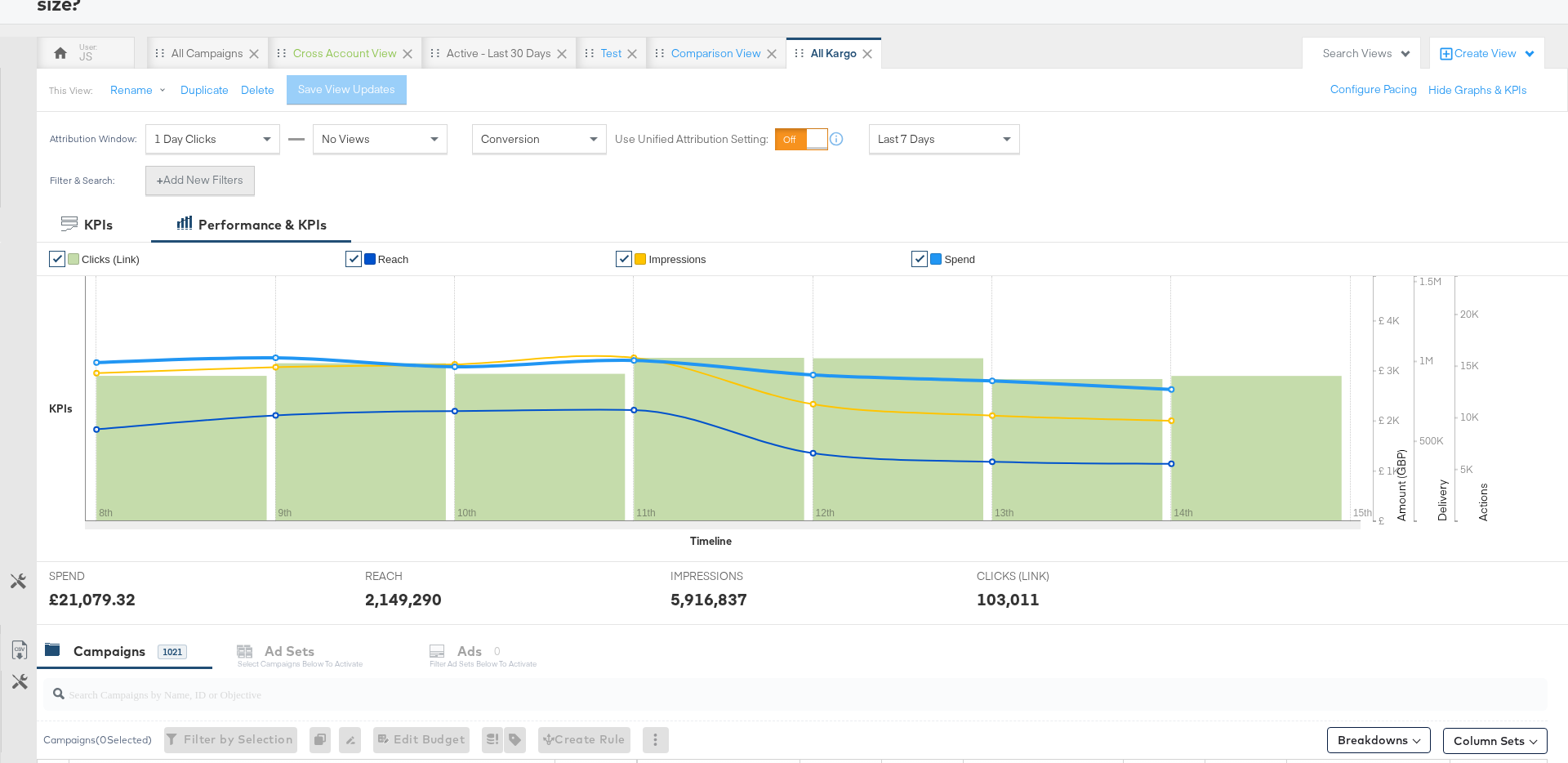
click at [238, 178] on button "+ Add New Filters" at bounding box center [200, 180] width 110 height 29
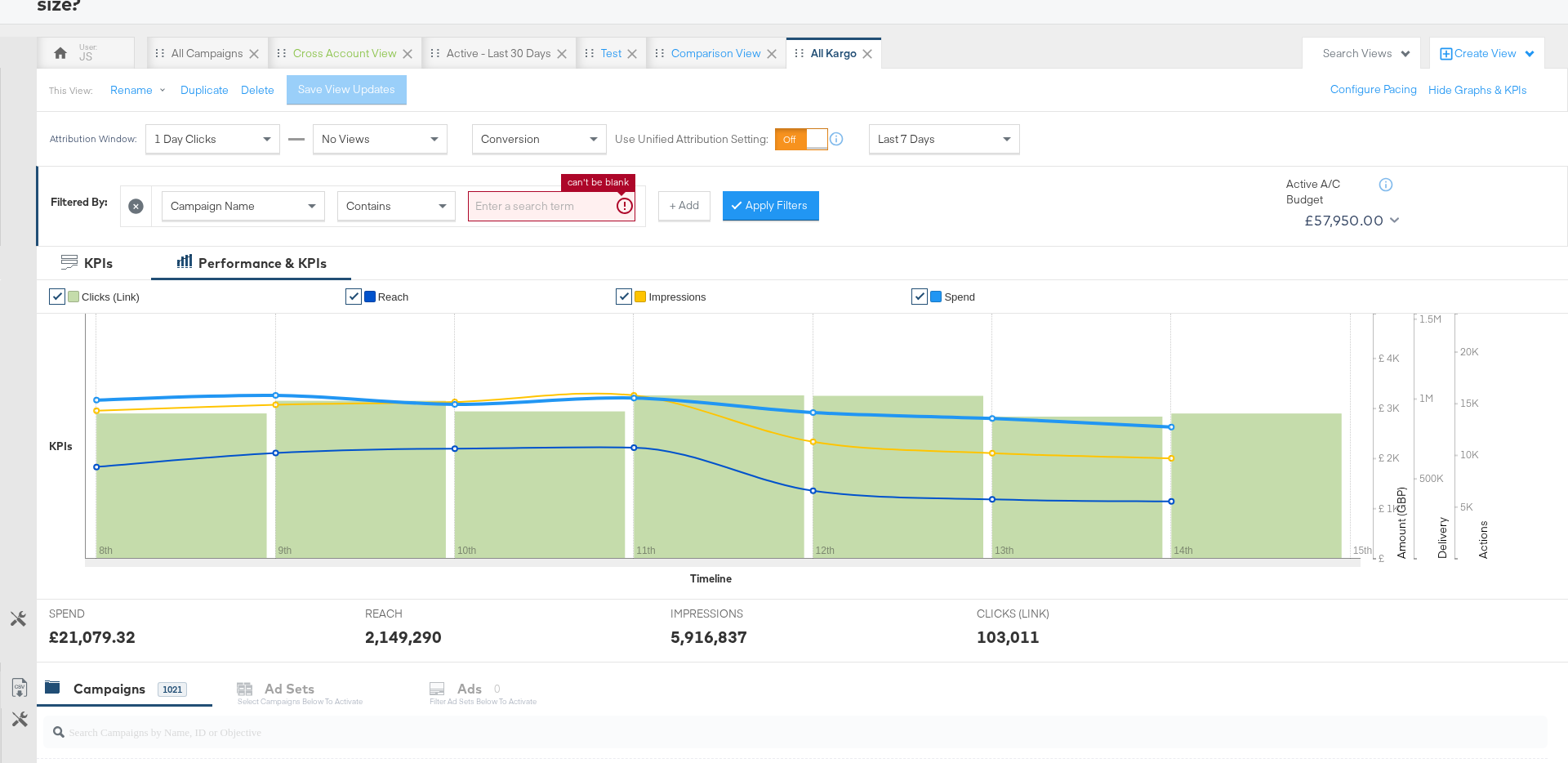
click at [509, 215] on input "search" at bounding box center [552, 206] width 168 height 30
type input "sa -"
click at [656, 204] on button "+ Add" at bounding box center [658, 205] width 52 height 29
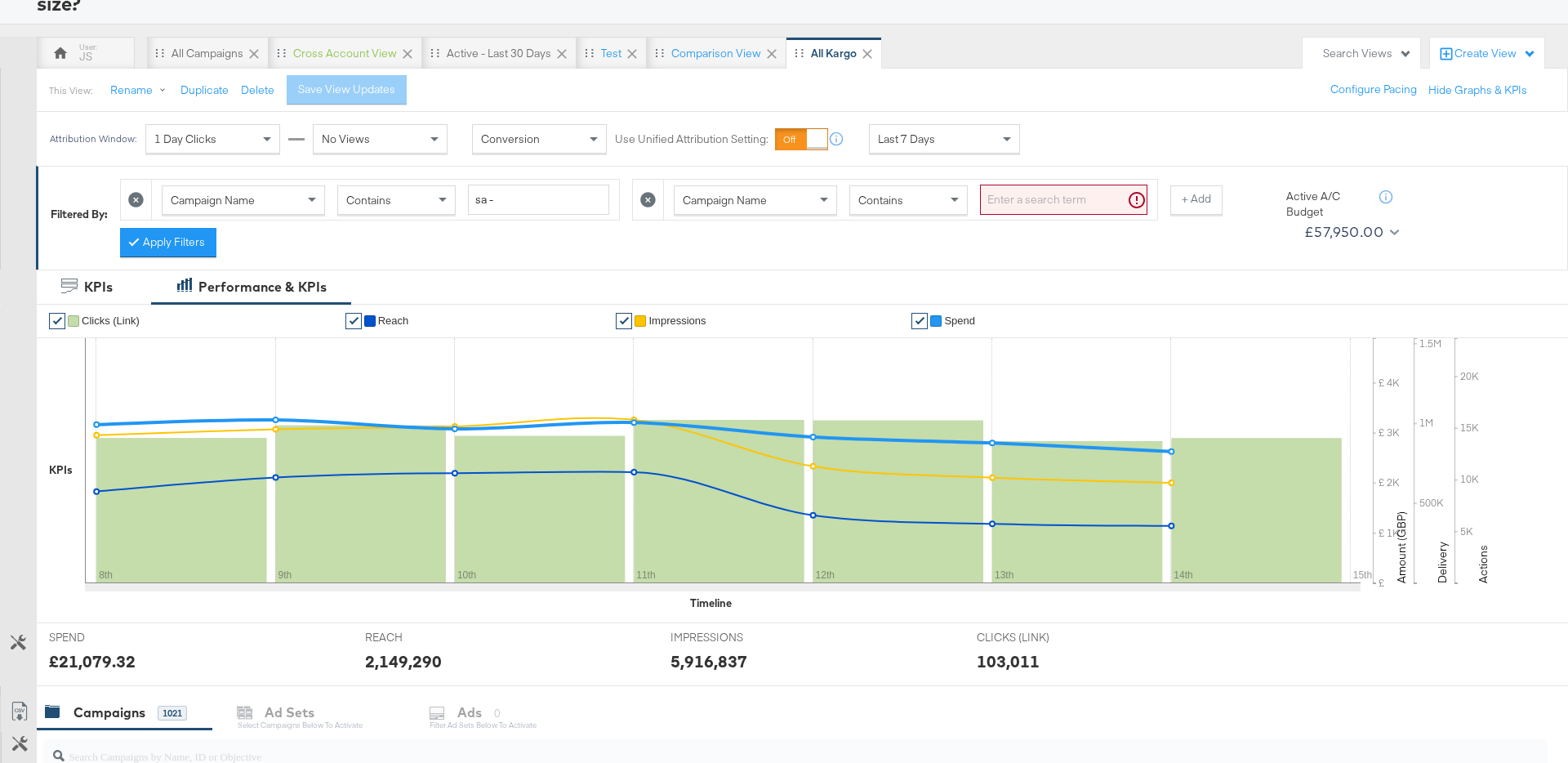
click at [786, 203] on div "Campaign Name" at bounding box center [755, 199] width 162 height 27
type input "had"
click at [206, 240] on button "Apply Filters" at bounding box center [168, 242] width 96 height 29
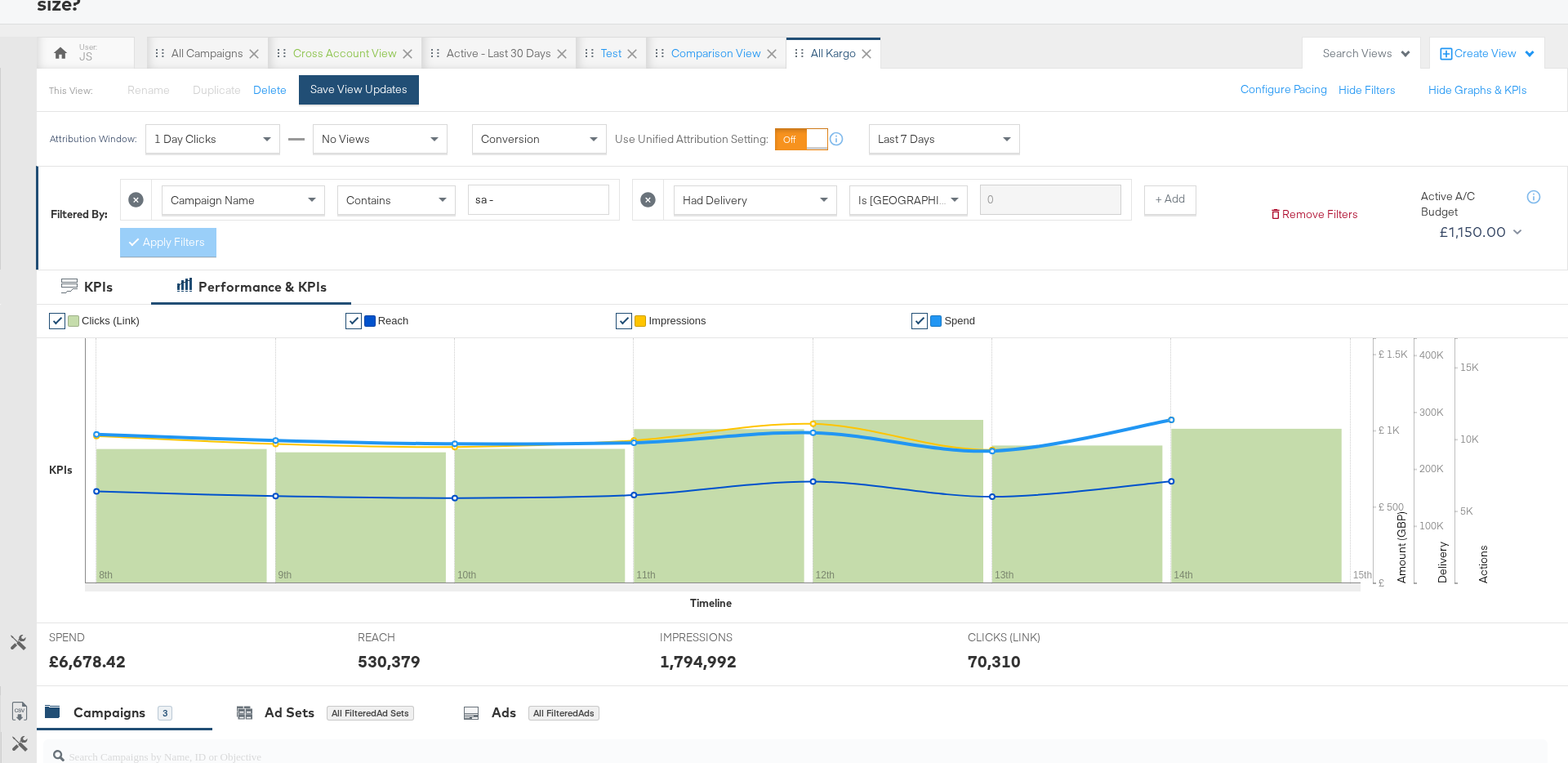
click at [388, 100] on button "Save View Updates" at bounding box center [359, 89] width 120 height 29
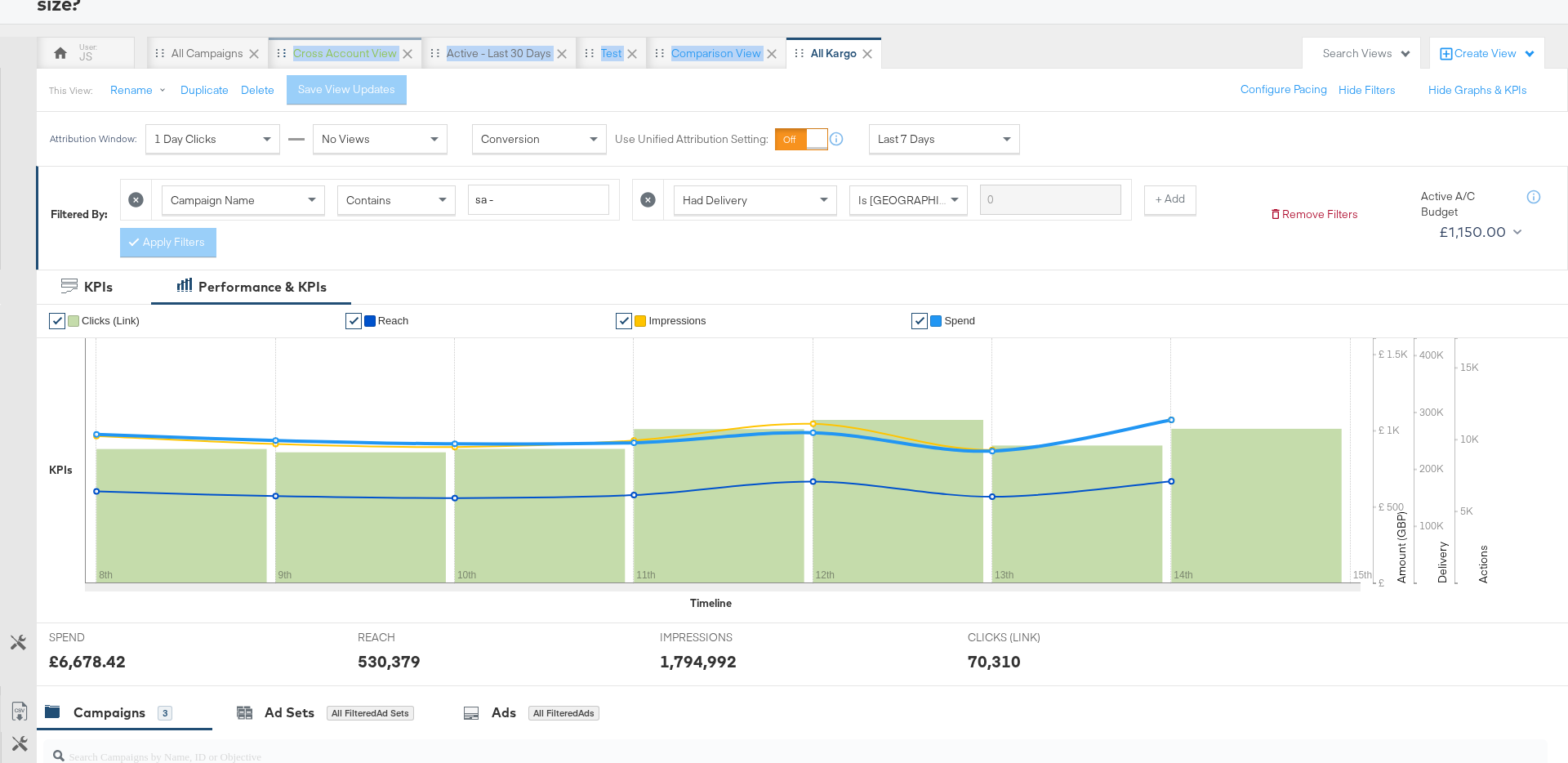
drag, startPoint x: 792, startPoint y: 42, endPoint x: 330, endPoint y: 37, distance: 462.0
click at [330, 37] on div "JS All Campaigns Cross Account View Active - Last 30 Days test Comparison View …" at bounding box center [666, 52] width 1258 height 32
drag, startPoint x: 793, startPoint y: 46, endPoint x: 288, endPoint y: 37, distance: 505.1
click at [288, 37] on div "JS All Campaigns Cross Account View Active - Last 30 Days test Comparison View …" at bounding box center [666, 52] width 1258 height 32
drag, startPoint x: 780, startPoint y: 112, endPoint x: 782, endPoint y: 97, distance: 15.1
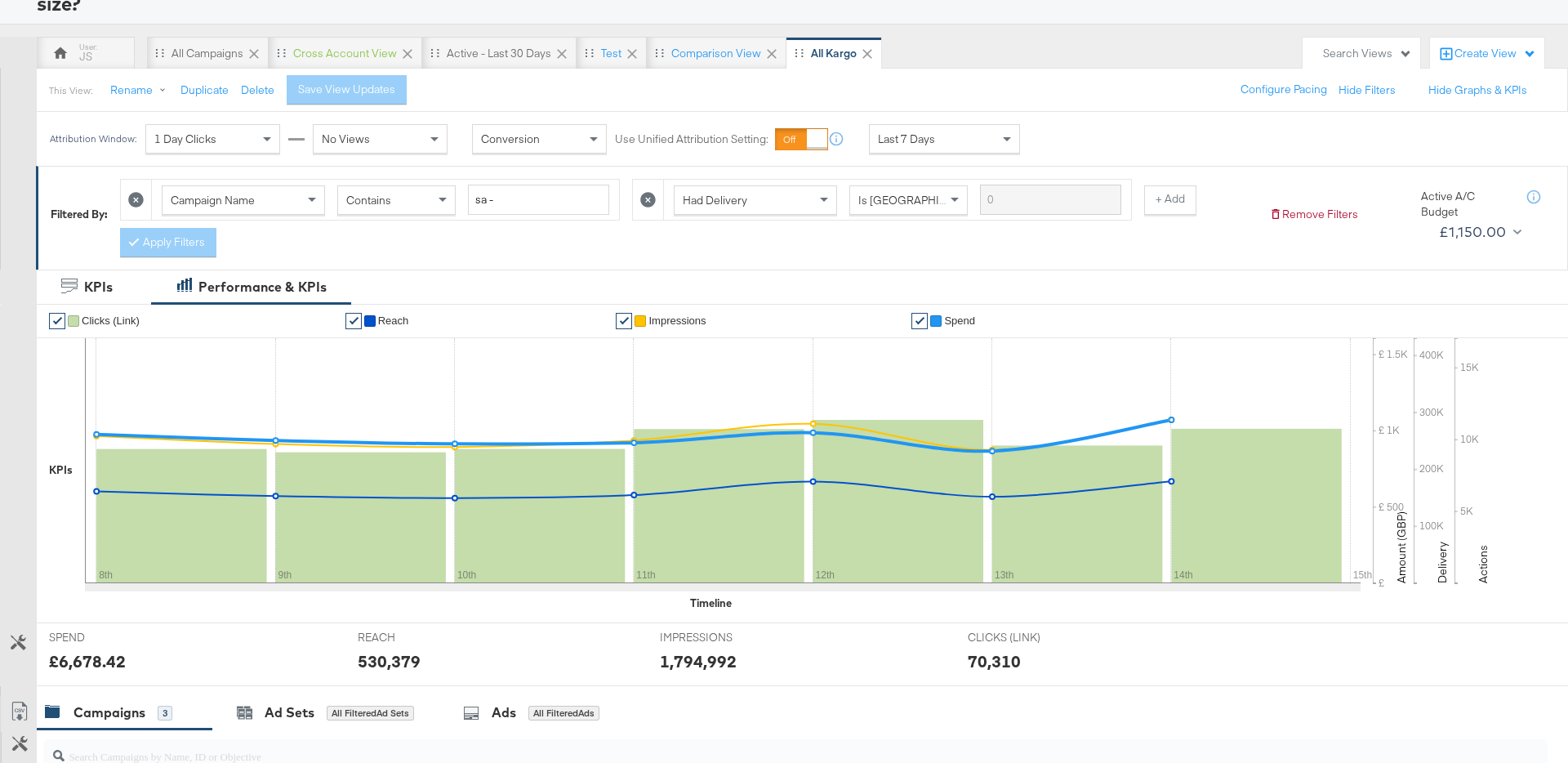
click at [780, 103] on div "JS All Campaigns Cross Account View Active - Last 30 Days test Comparison View …" at bounding box center [784, 611] width 1568 height 1149
drag, startPoint x: 802, startPoint y: 56, endPoint x: 760, endPoint y: 55, distance: 42.0
click at [760, 55] on div "JS All Campaigns Cross Account View Active - Last 30 Days test Comparison View …" at bounding box center [666, 52] width 1258 height 32
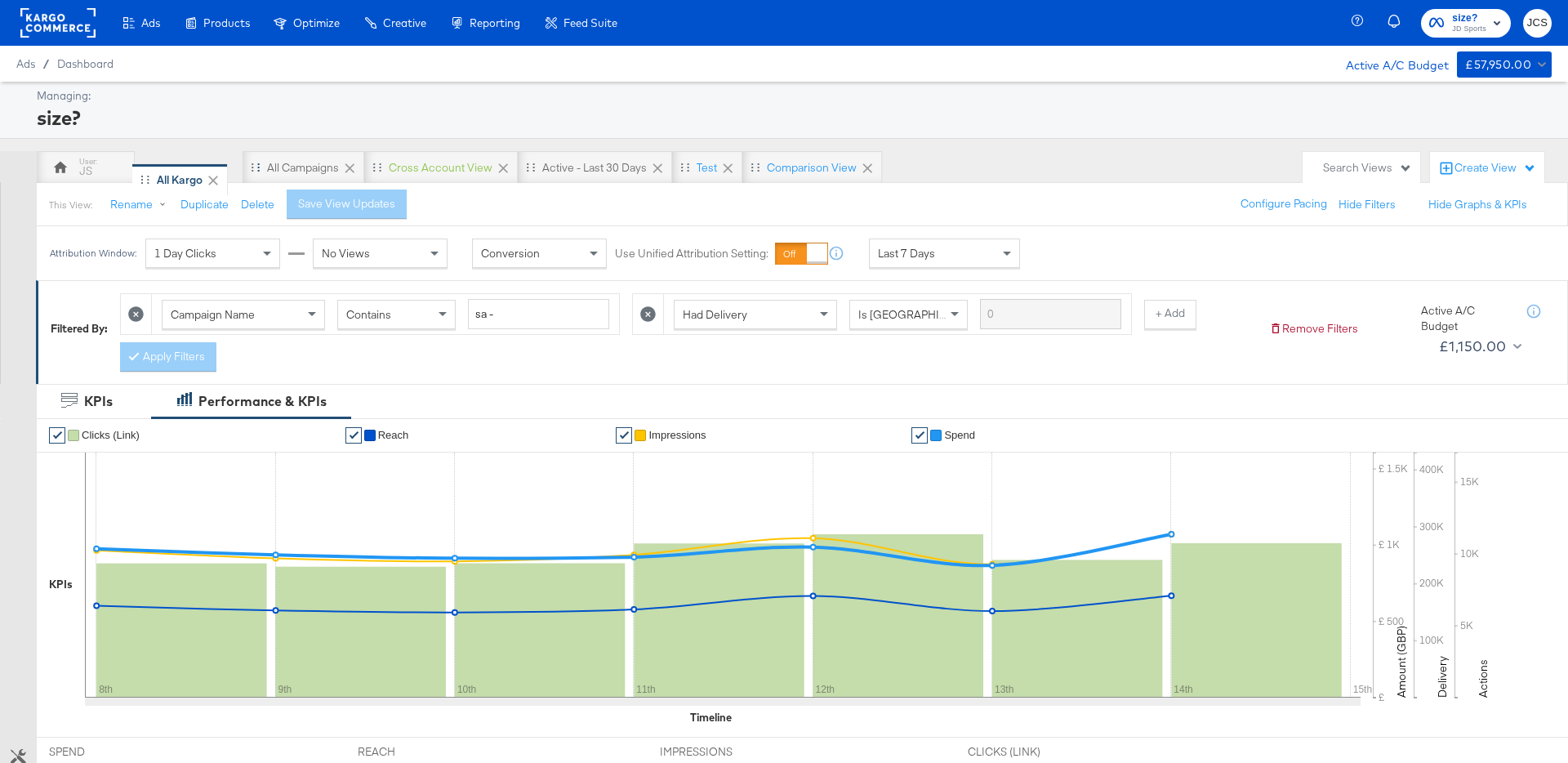
drag, startPoint x: 796, startPoint y: 52, endPoint x: 160, endPoint y: 175, distance: 647.8
click at [141, 179] on div "JS All Campaigns Cross Account View Active - Last 30 Days test Comparison View …" at bounding box center [666, 167] width 1258 height 32
click at [292, 168] on div "All Campaigns" at bounding box center [302, 168] width 72 height 16
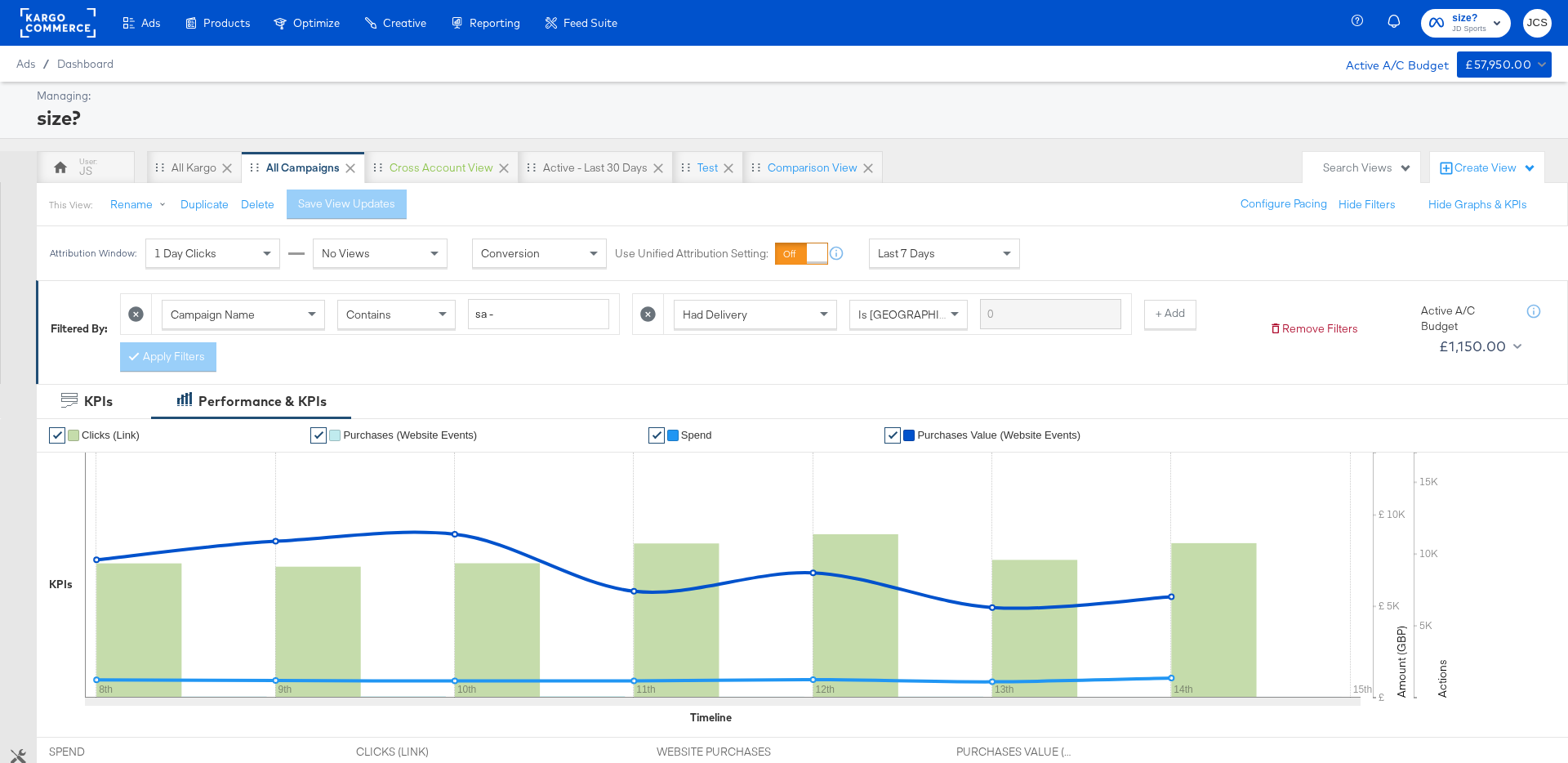
click at [135, 312] on icon at bounding box center [135, 314] width 16 height 16
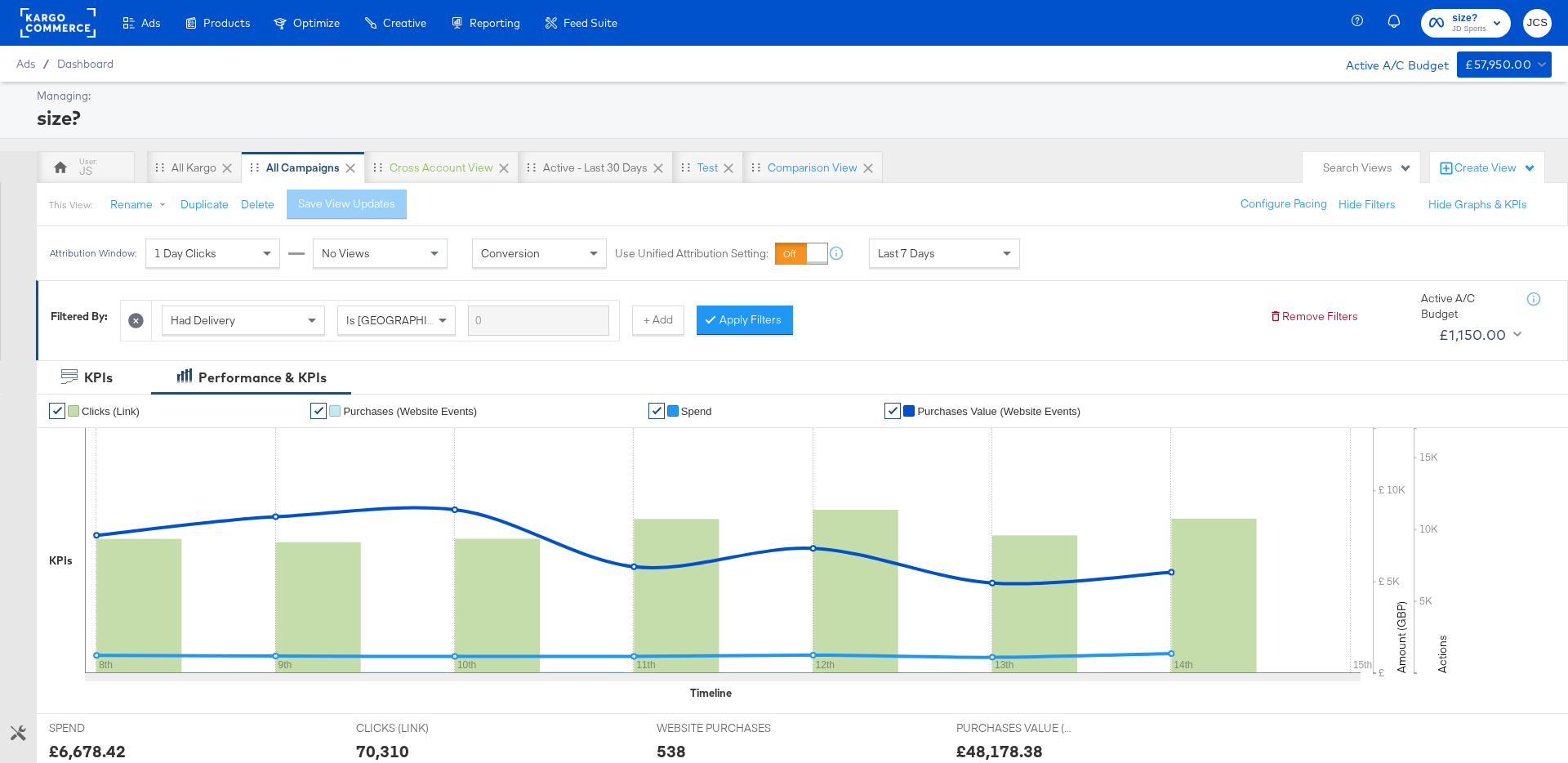
click at [144, 316] on icon at bounding box center [135, 320] width 16 height 16
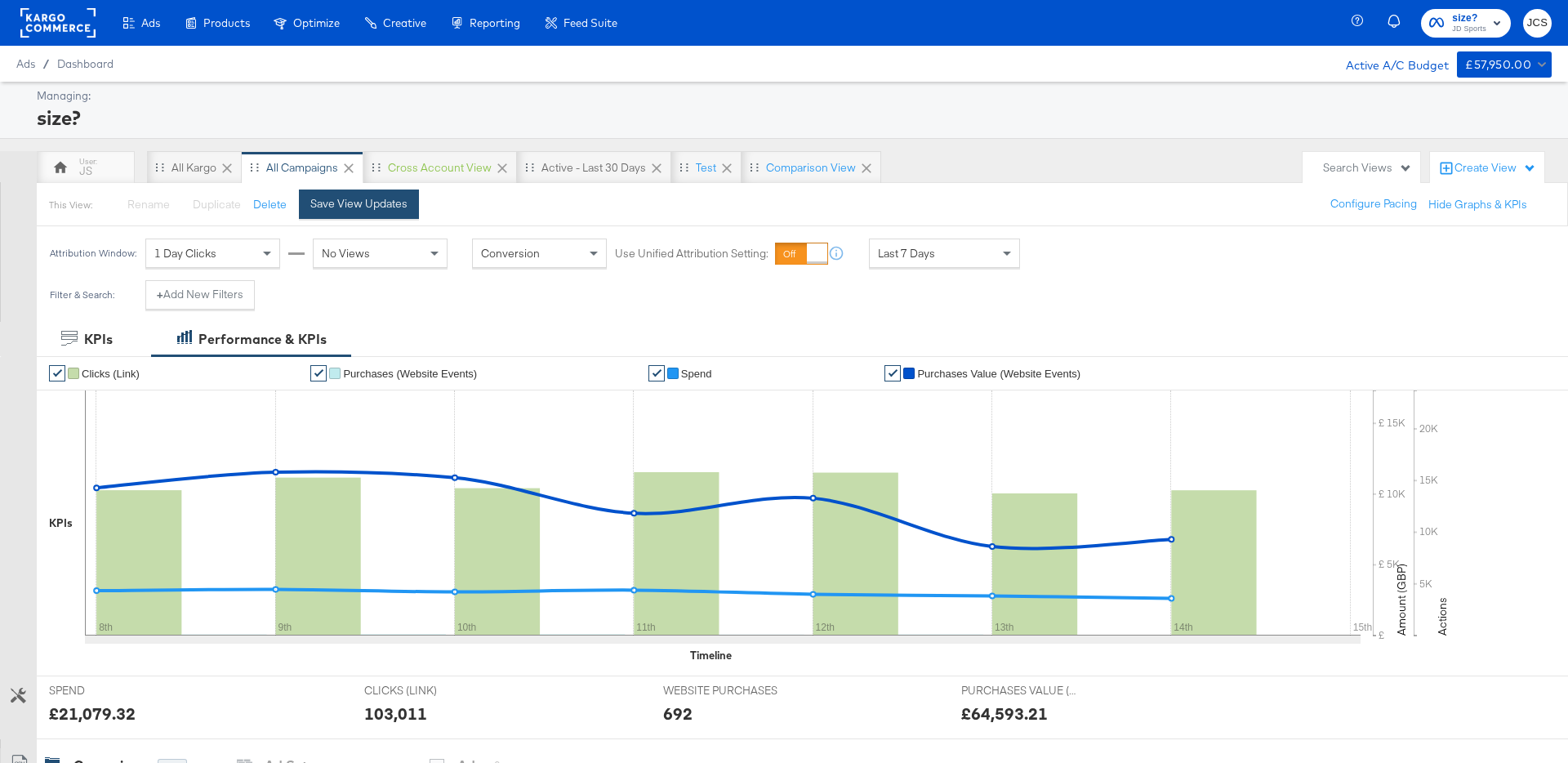
click at [369, 201] on div "Save View Updates" at bounding box center [359, 204] width 97 height 16
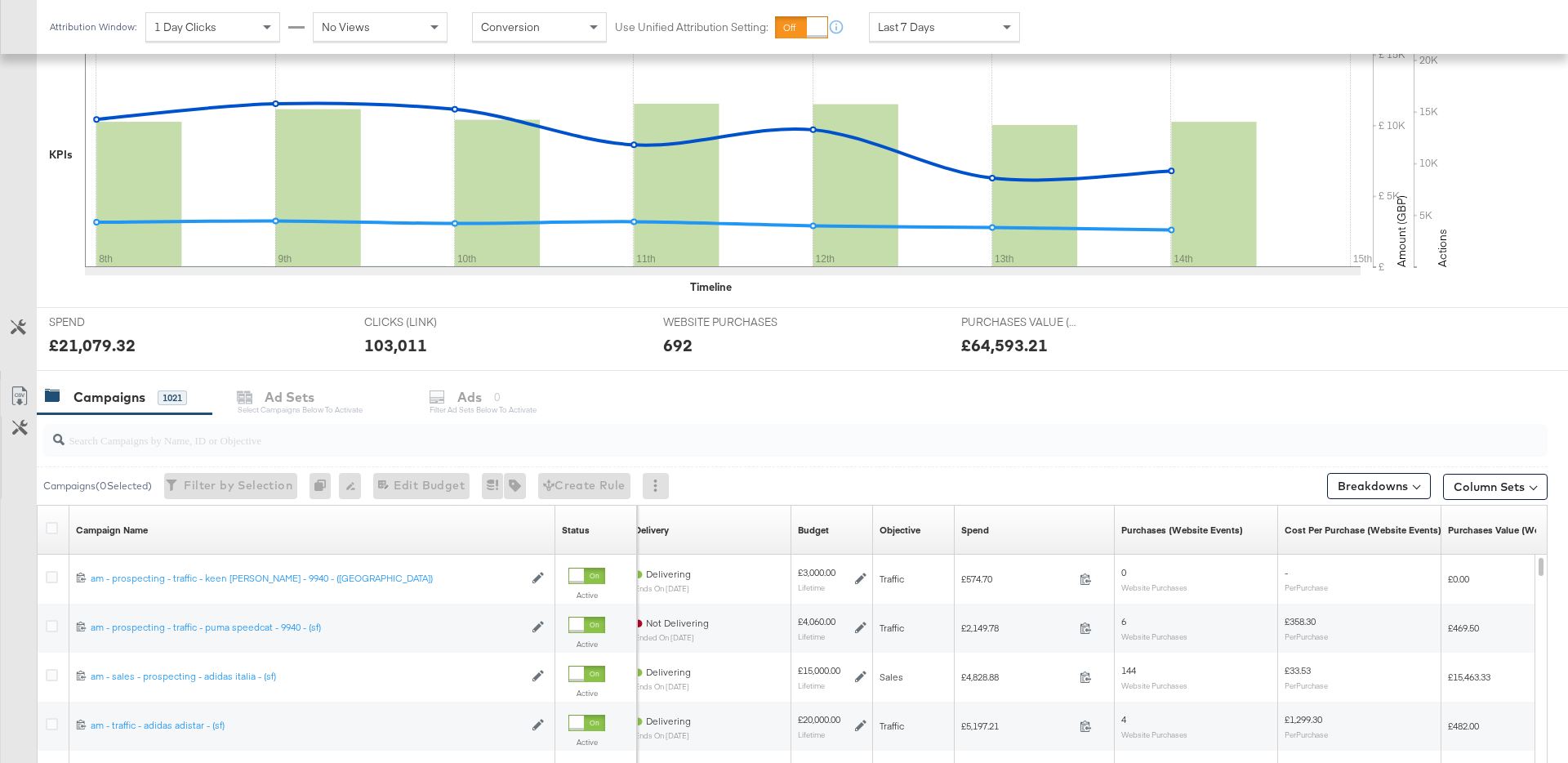
scroll to position [416, 0]
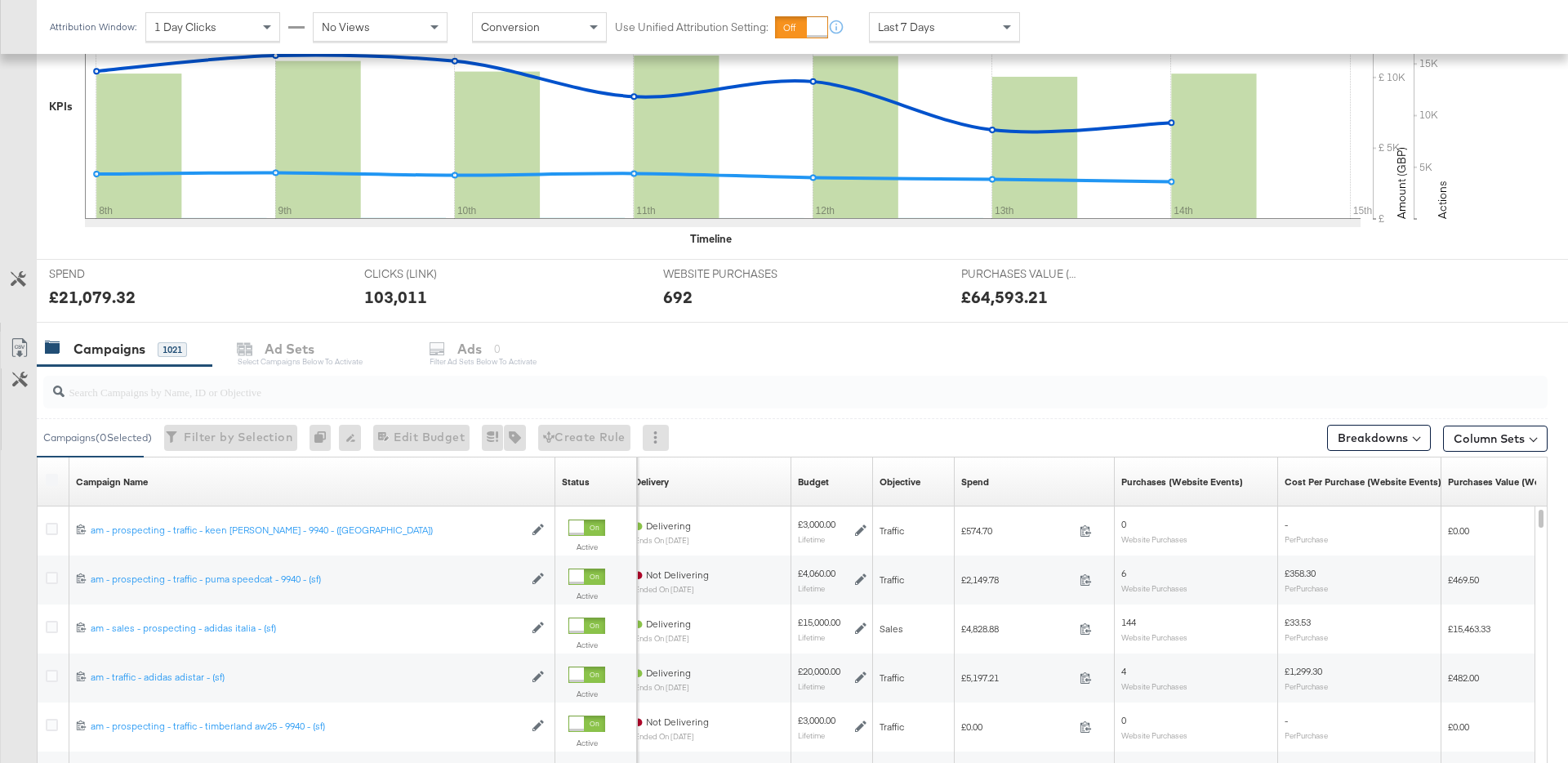
click at [124, 386] on input "search" at bounding box center [737, 385] width 1345 height 32
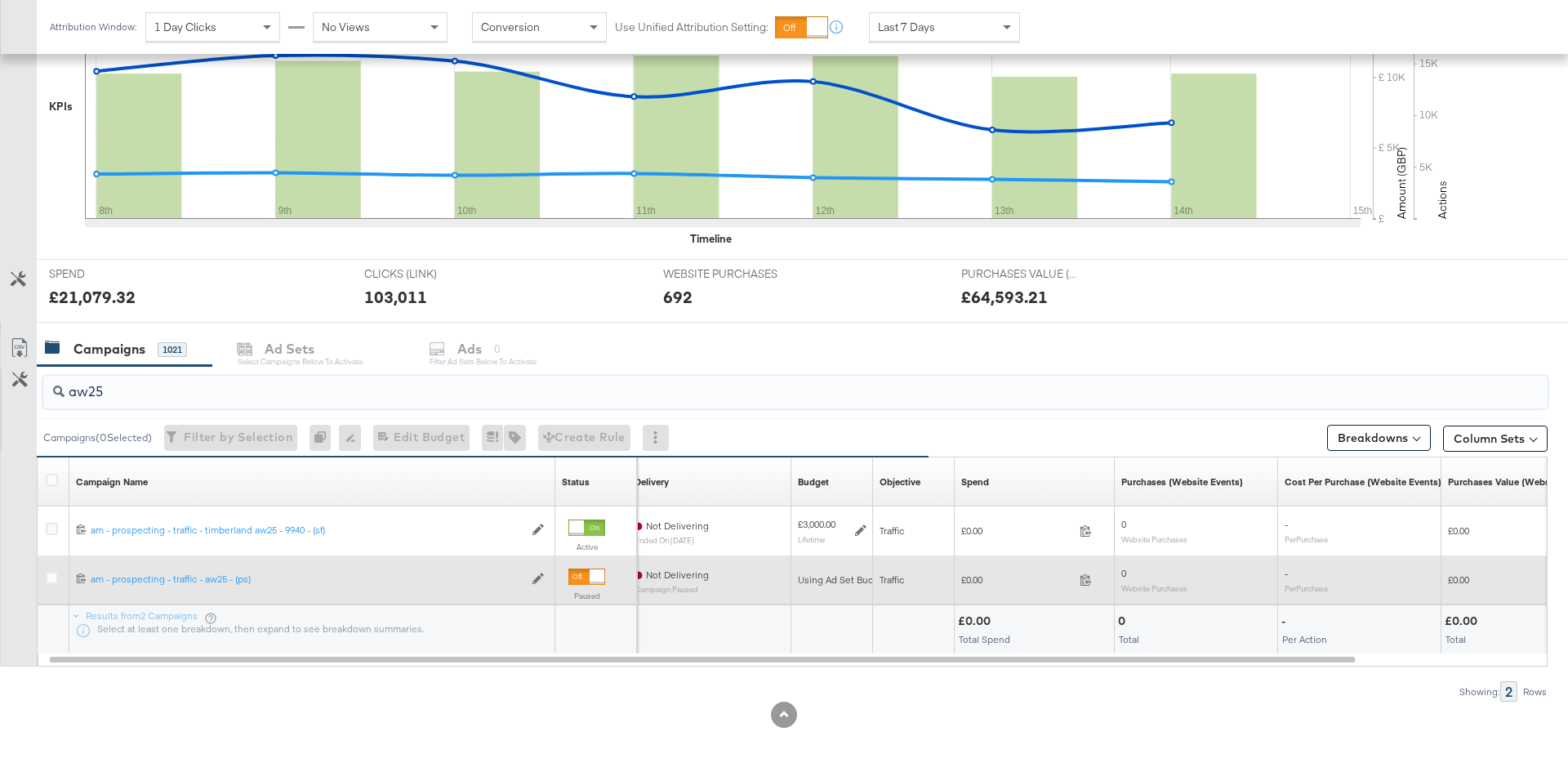
type input "aw25"
click at [529, 579] on div "Edit Campaign" at bounding box center [536, 579] width 25 height 14
click at [536, 579] on icon at bounding box center [538, 578] width 12 height 12
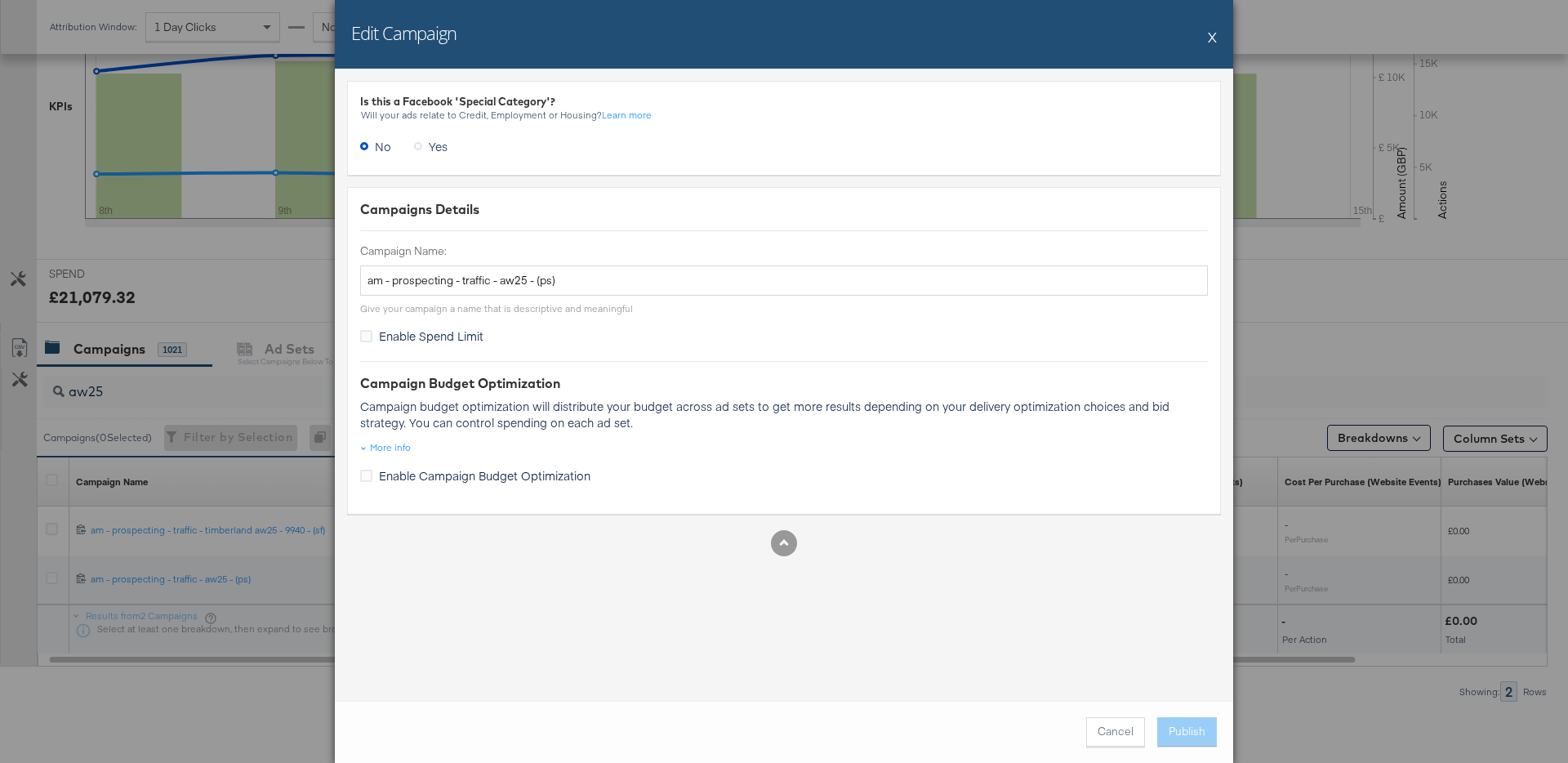
scroll to position [427, 0]
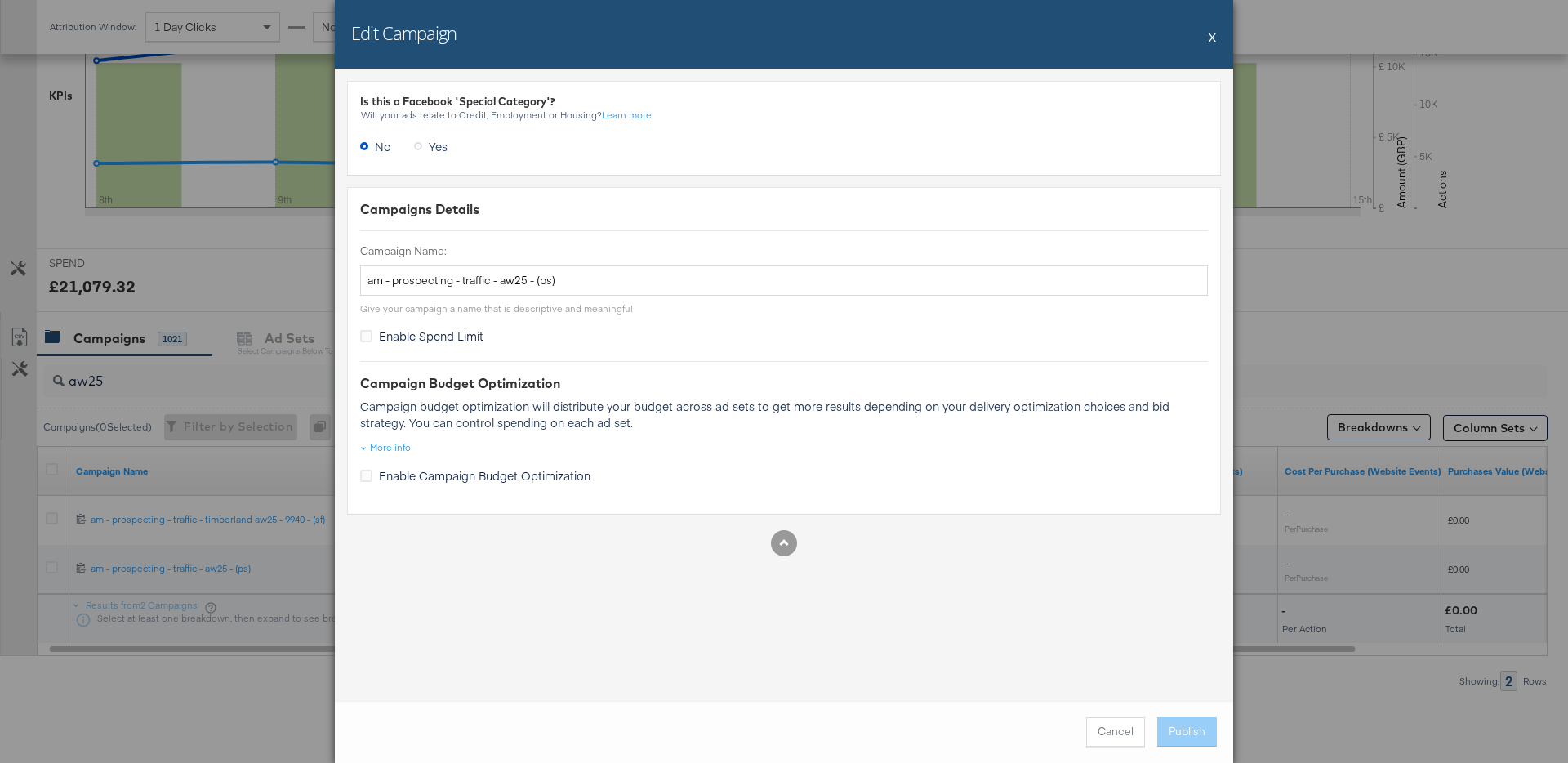
click at [1220, 35] on div "Edit Campaign X" at bounding box center [784, 34] width 898 height 69
click at [1209, 36] on button "X" at bounding box center [1212, 37] width 9 height 32
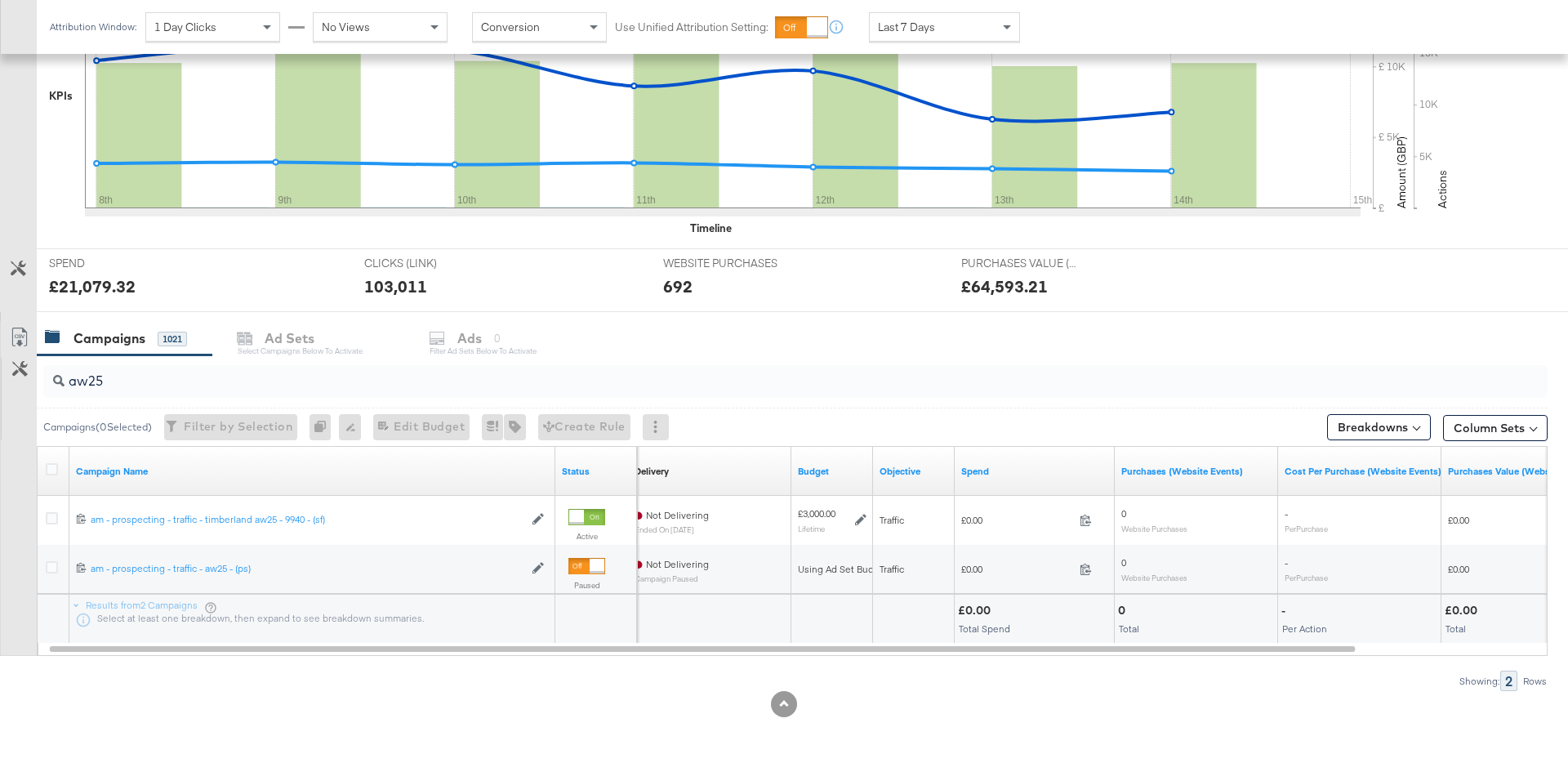
scroll to position [0, 0]
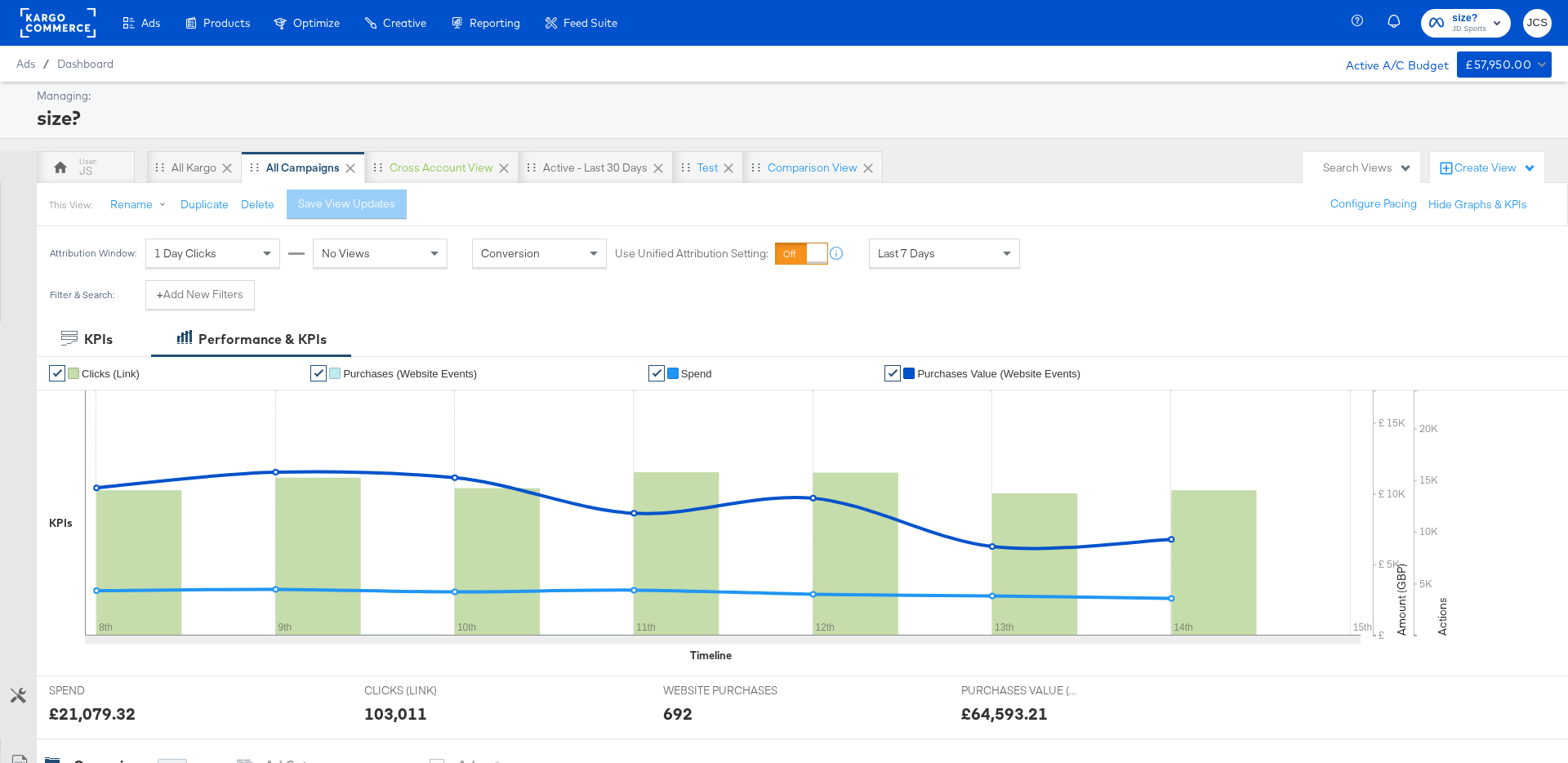
click at [47, 17] on rect at bounding box center [58, 22] width 75 height 29
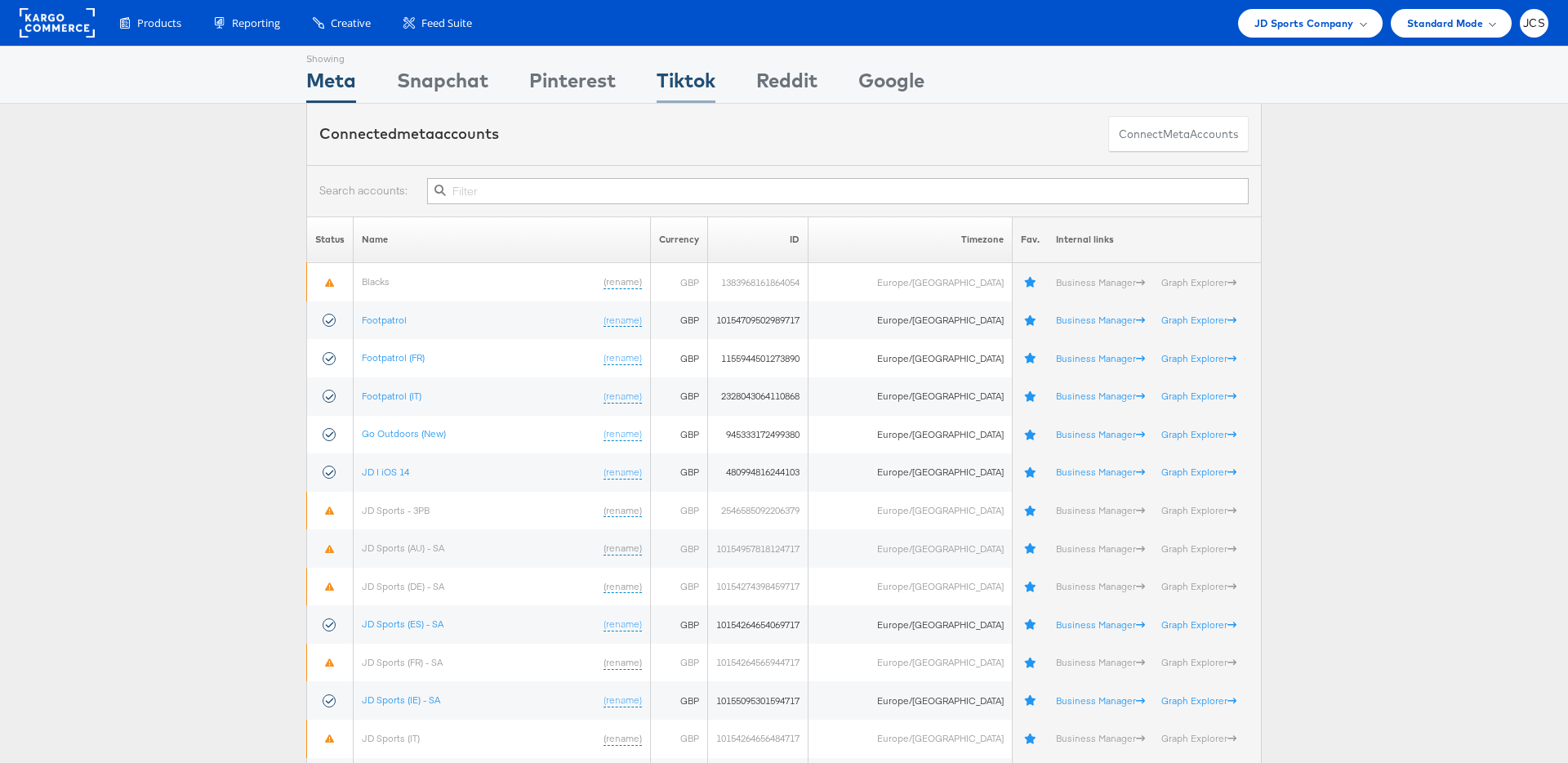
click at [678, 76] on div "Tiktok" at bounding box center [686, 85] width 59 height 37
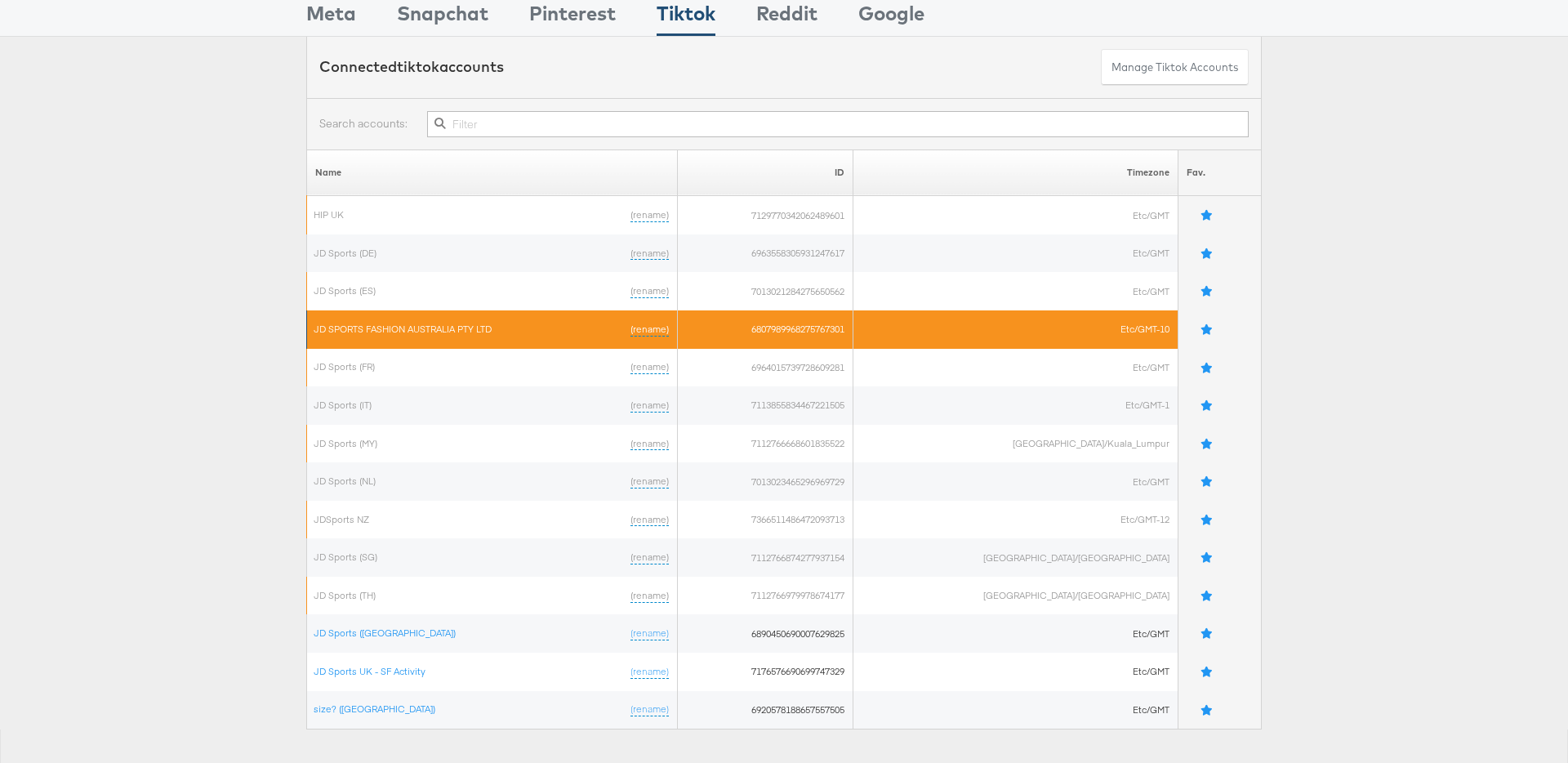
scroll to position [100, 0]
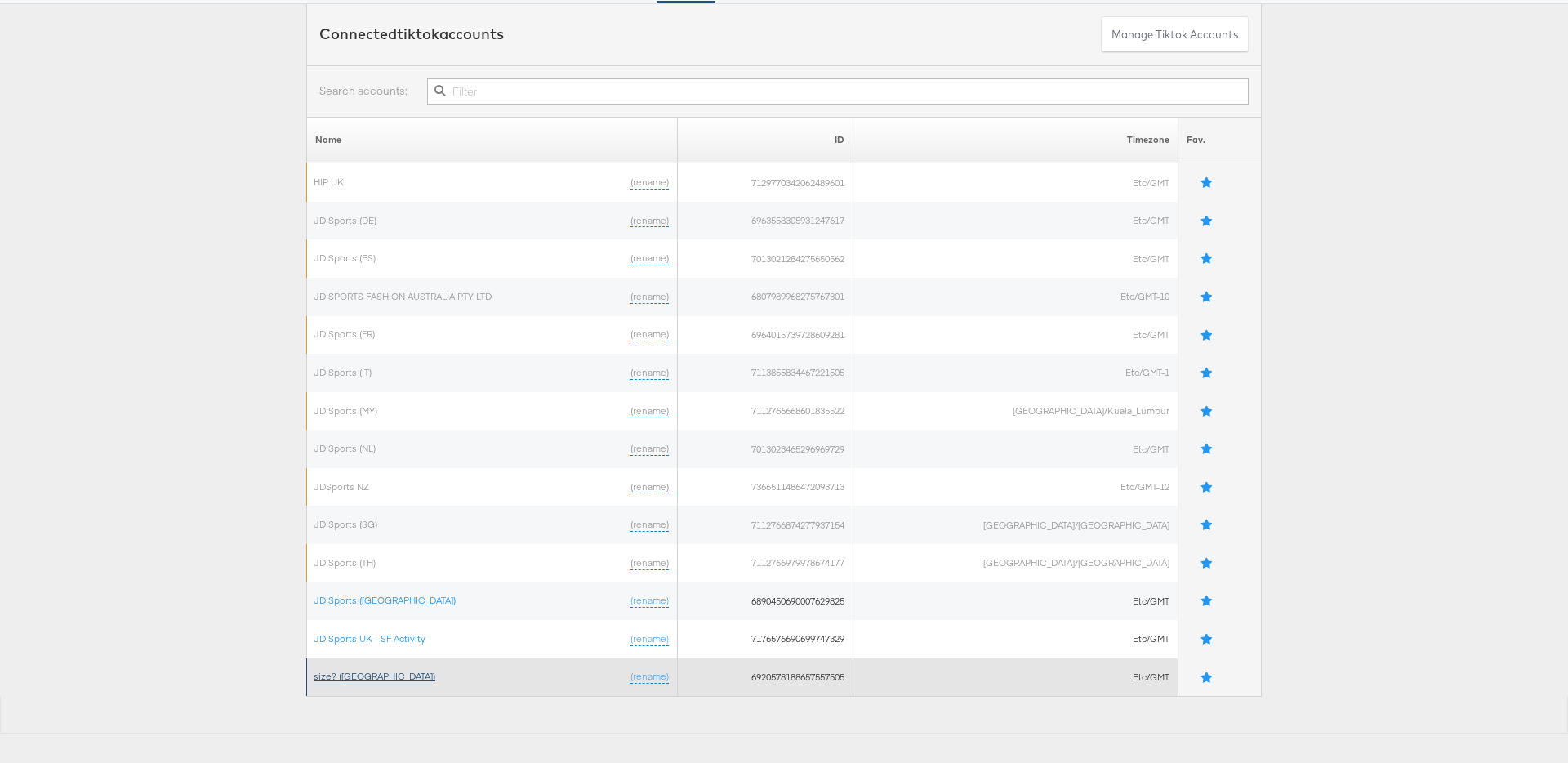
click at [332, 677] on link "size? (UK)" at bounding box center [374, 676] width 121 height 12
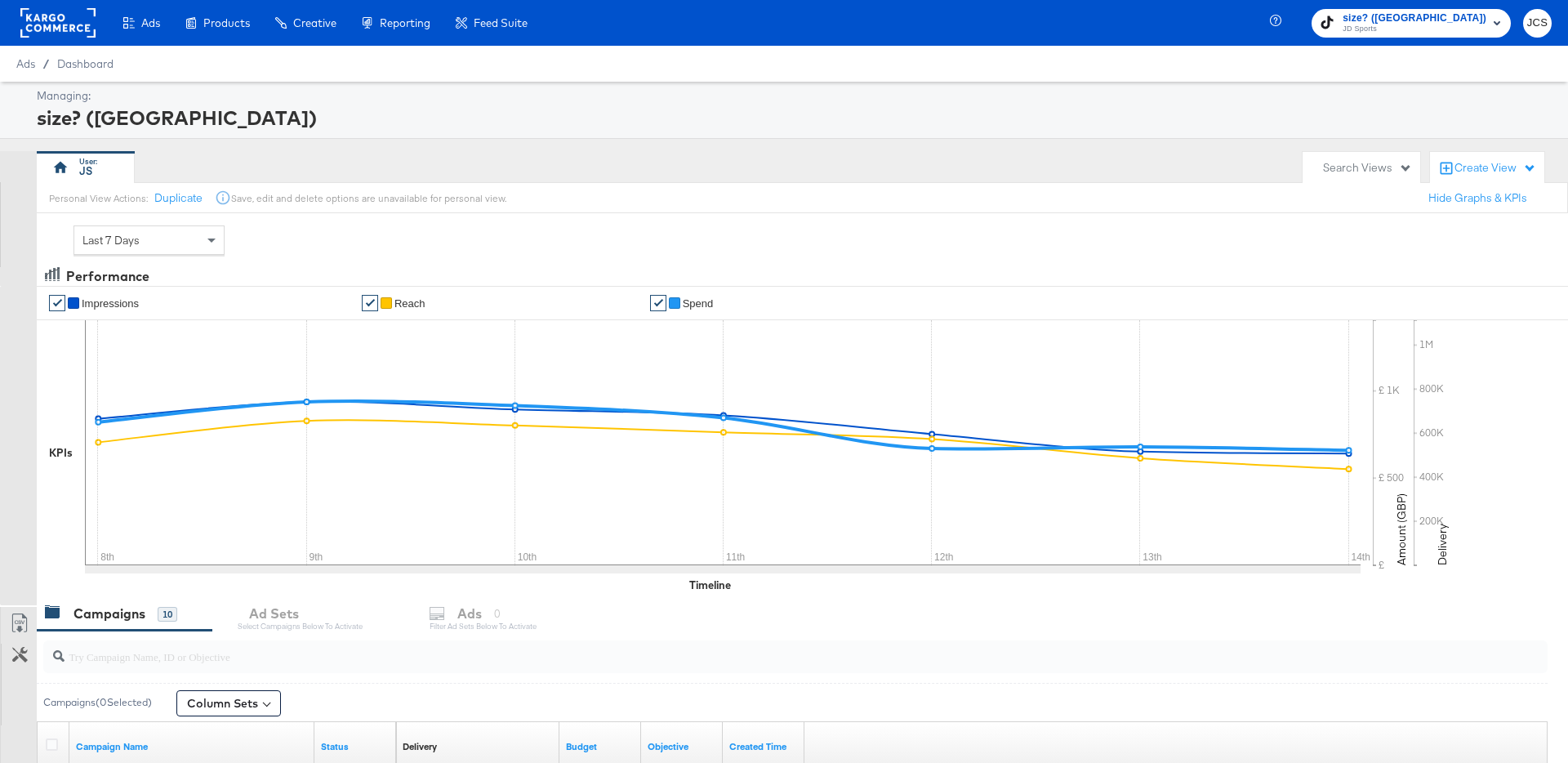
click at [1370, 165] on div "Search Views" at bounding box center [1367, 168] width 89 height 16
click at [787, 167] on div "JS" at bounding box center [666, 167] width 1258 height 32
click at [79, 40] on div at bounding box center [58, 22] width 75 height 46
click at [79, 28] on rect at bounding box center [58, 22] width 75 height 29
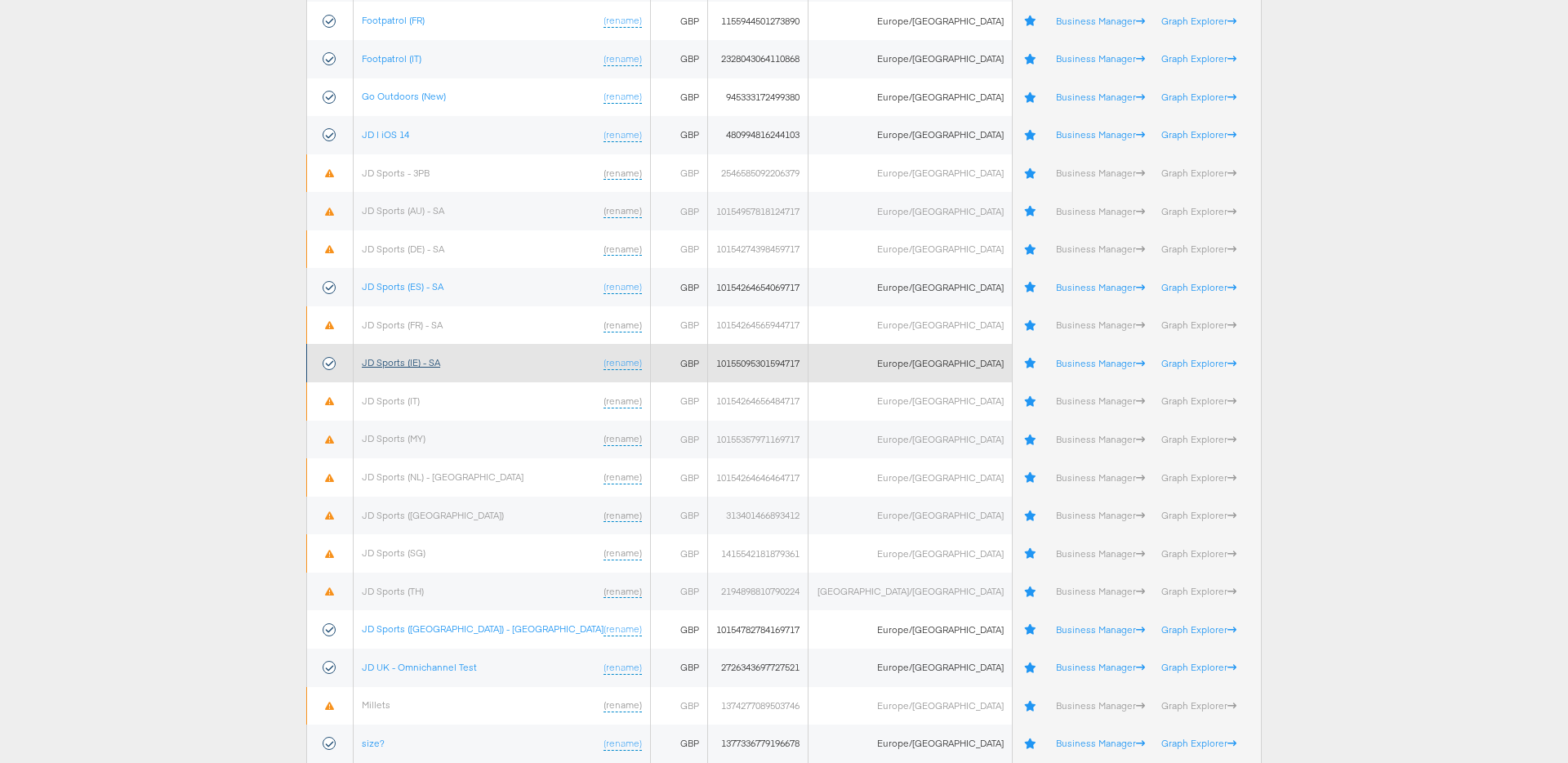
scroll to position [338, 0]
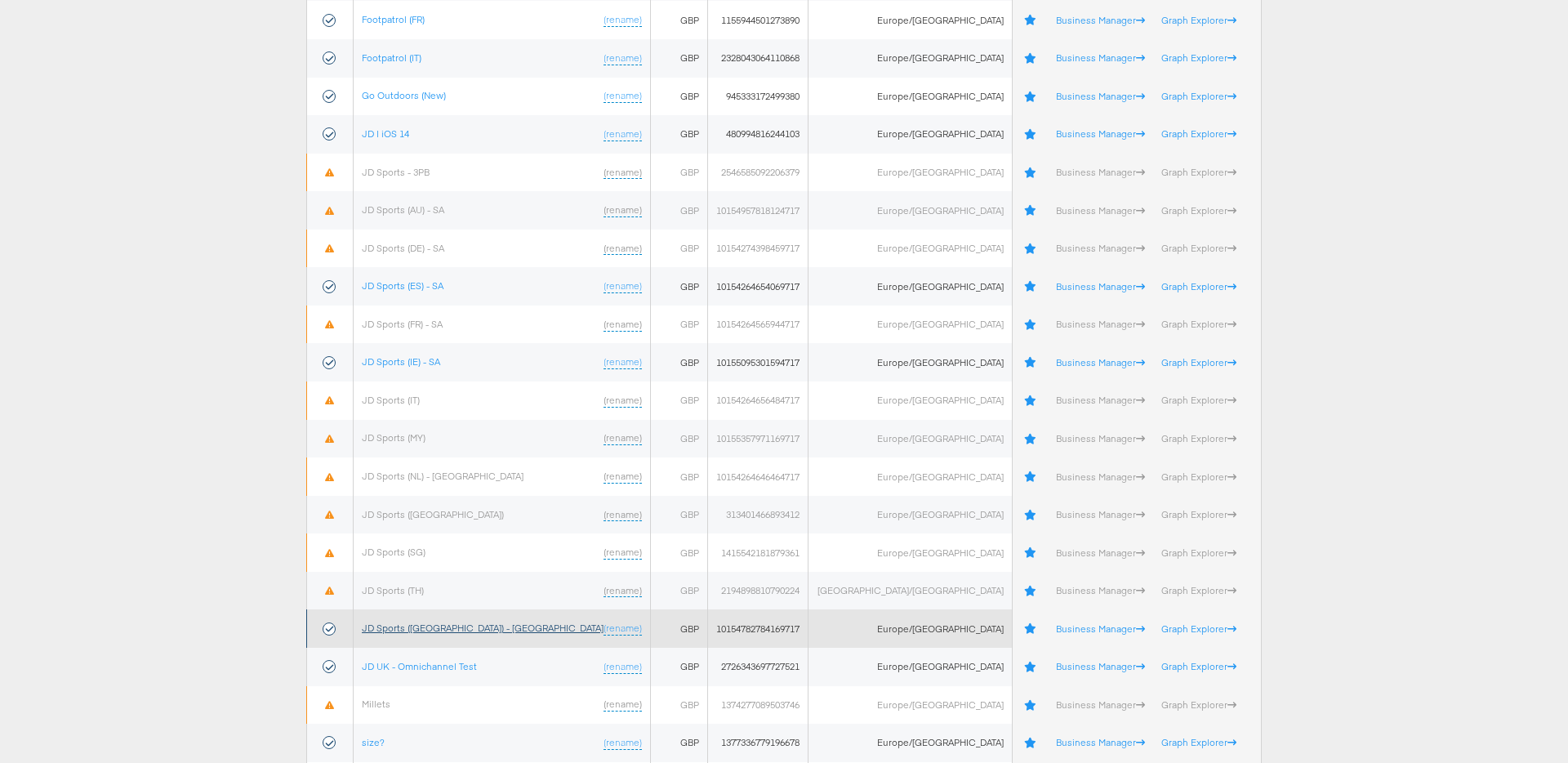
click at [426, 627] on link "JD Sports (UK) - SA" at bounding box center [482, 628] width 242 height 12
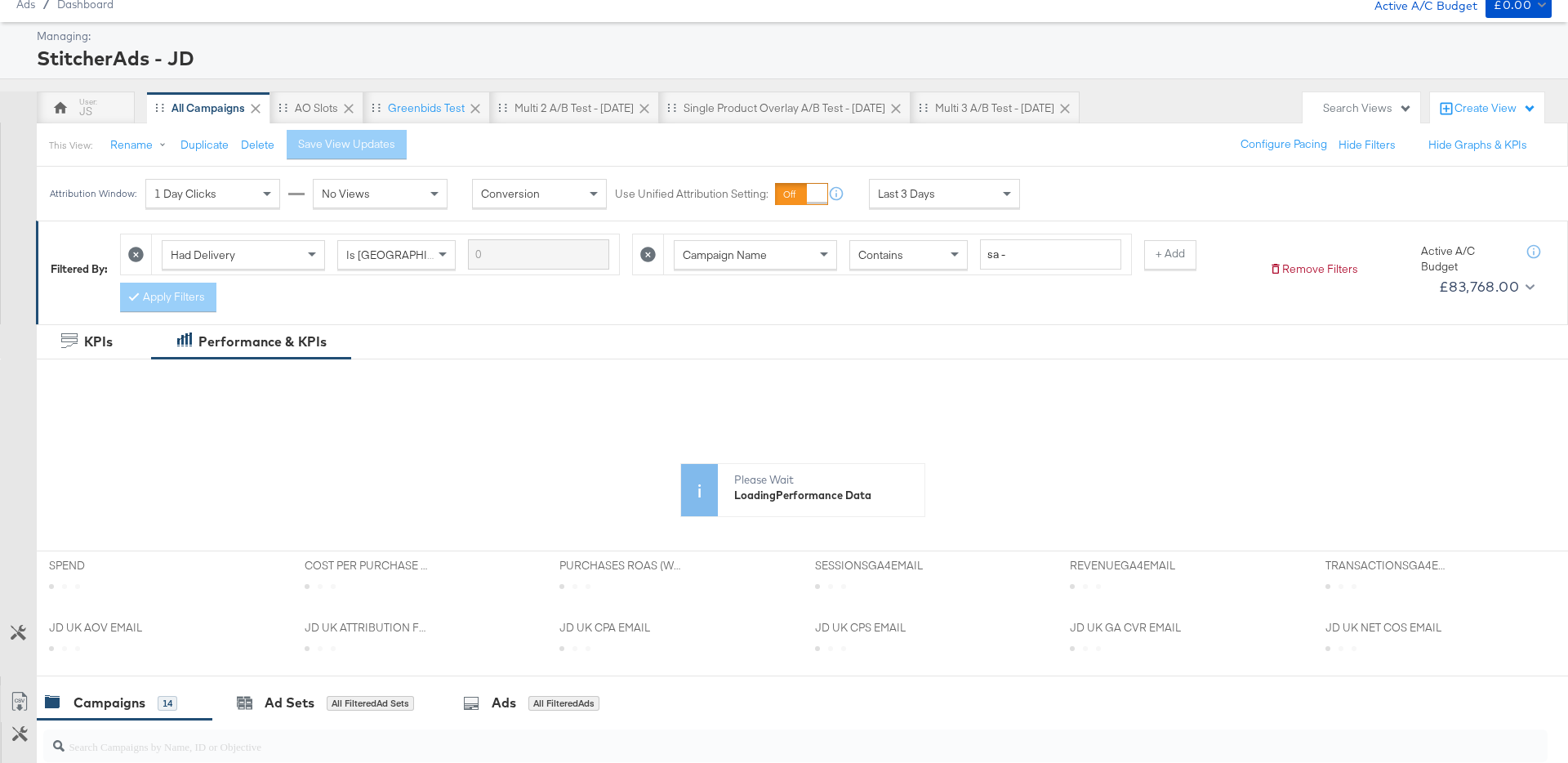
scroll to position [78, 0]
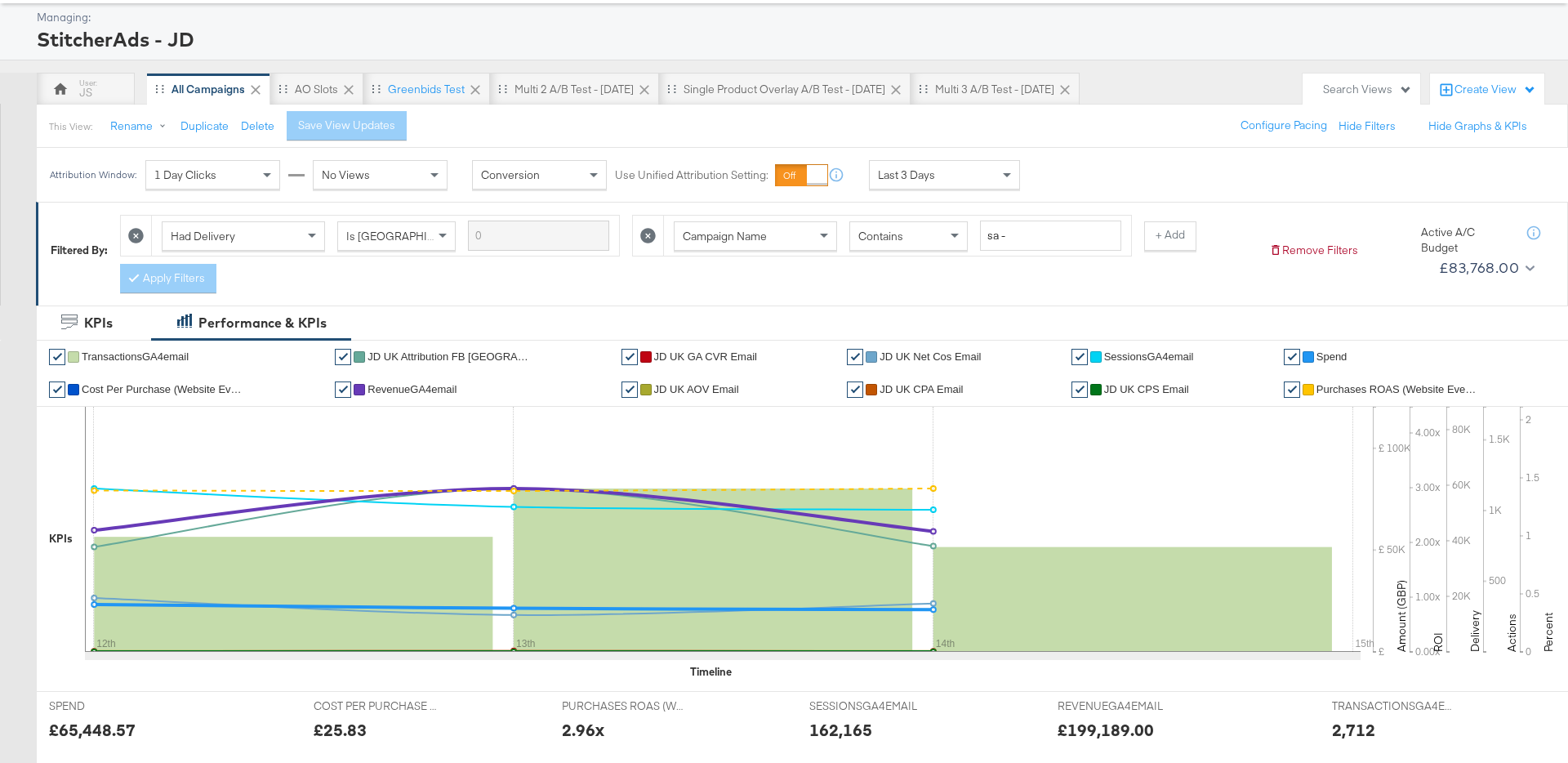
click at [912, 162] on div "Last 3 Days" at bounding box center [945, 175] width 150 height 27
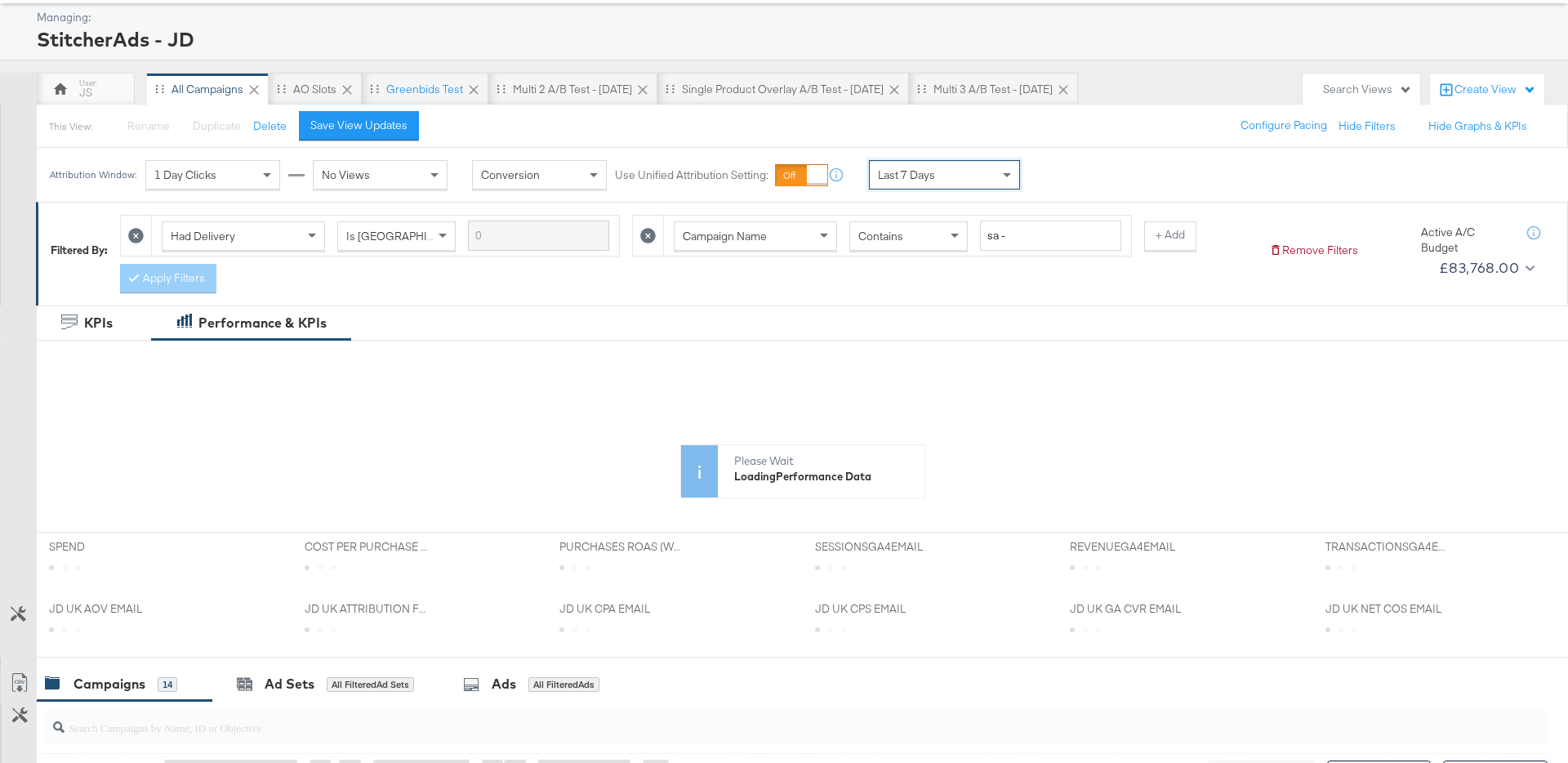
click at [416, 135] on div "Save View Updates" at bounding box center [365, 126] width 132 height 29
click at [401, 130] on div "Save View Updates" at bounding box center [359, 126] width 97 height 16
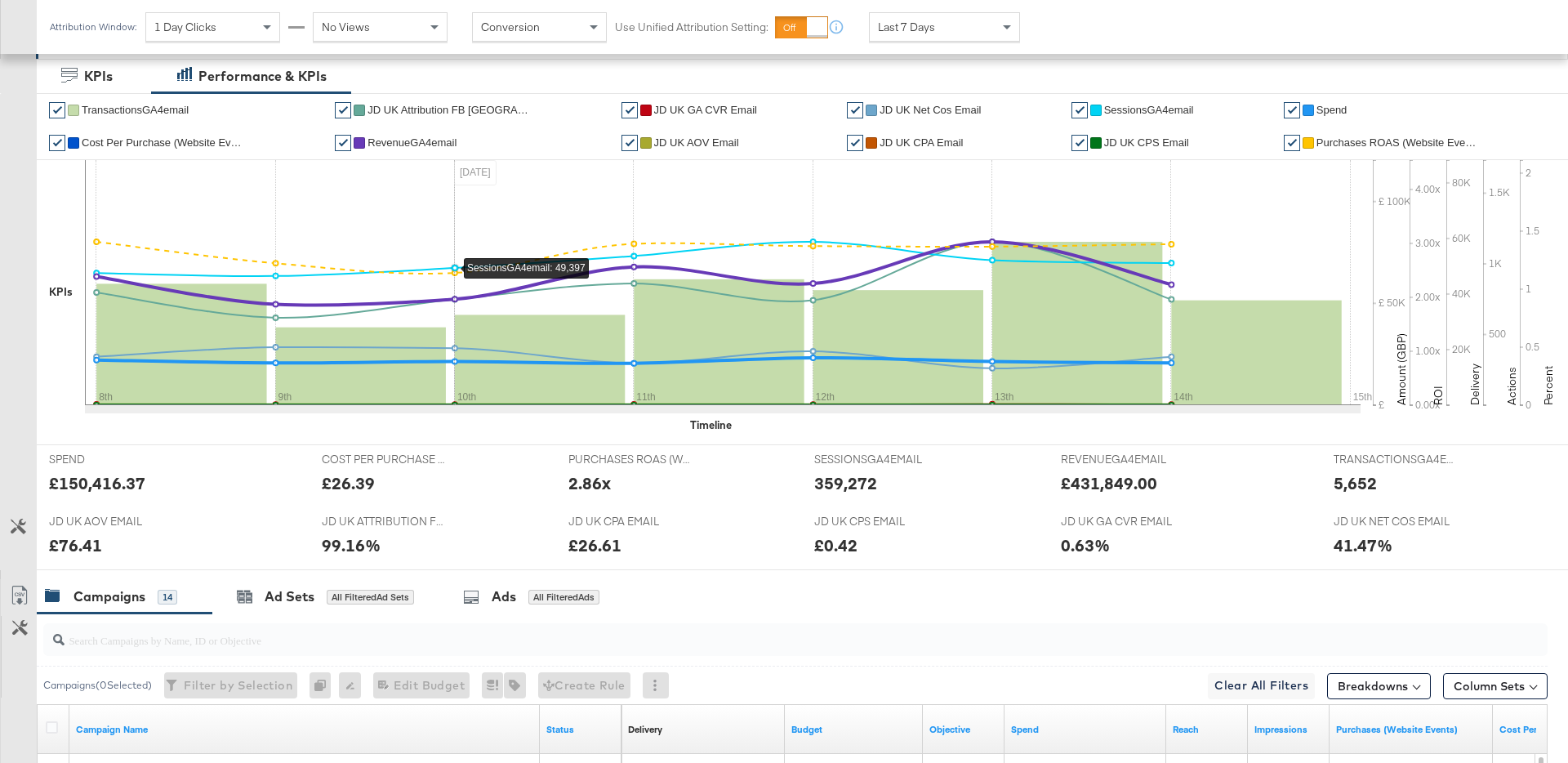
scroll to position [0, 0]
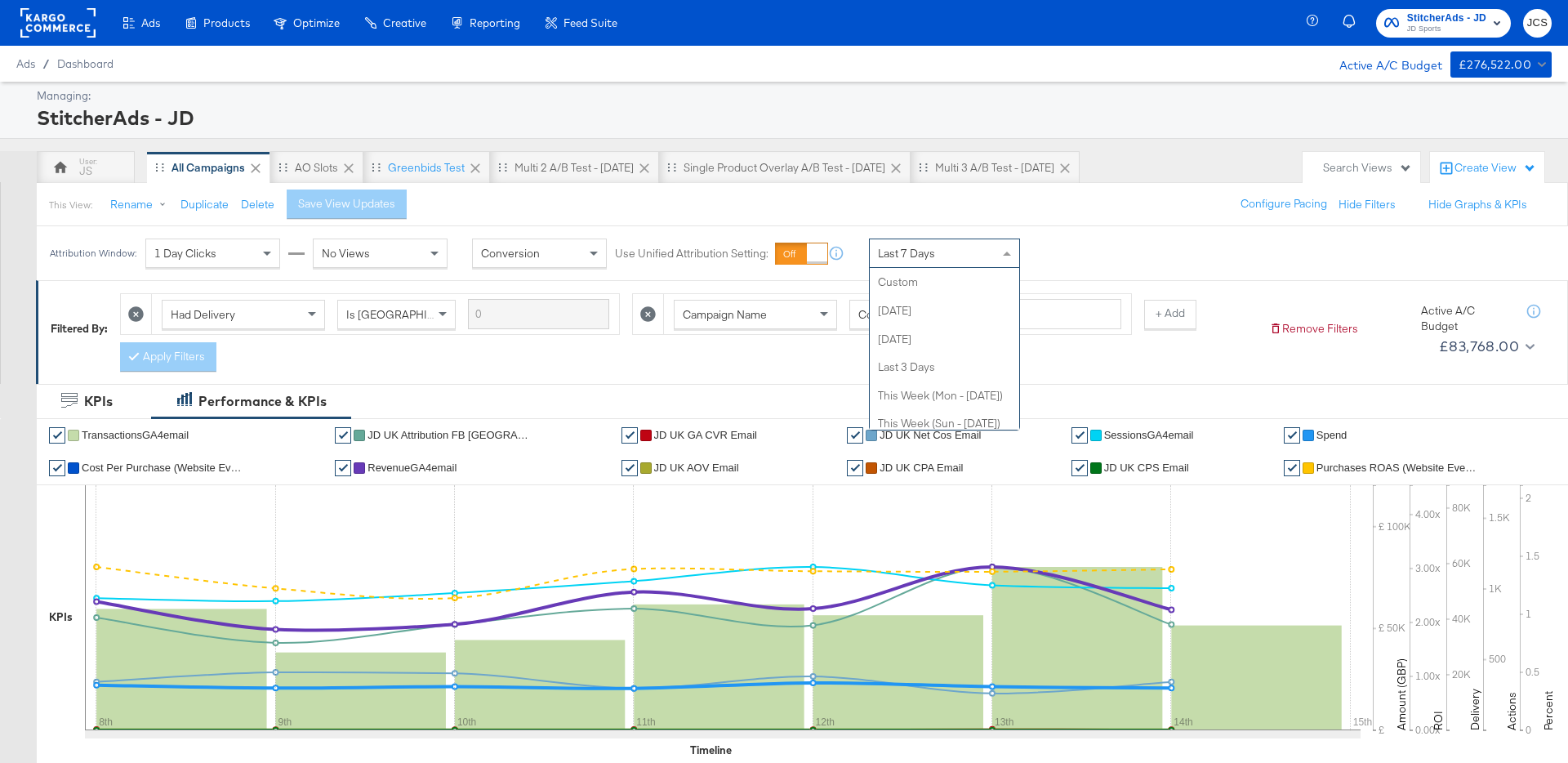
click at [938, 263] on div "Last 7 Days" at bounding box center [945, 253] width 150 height 27
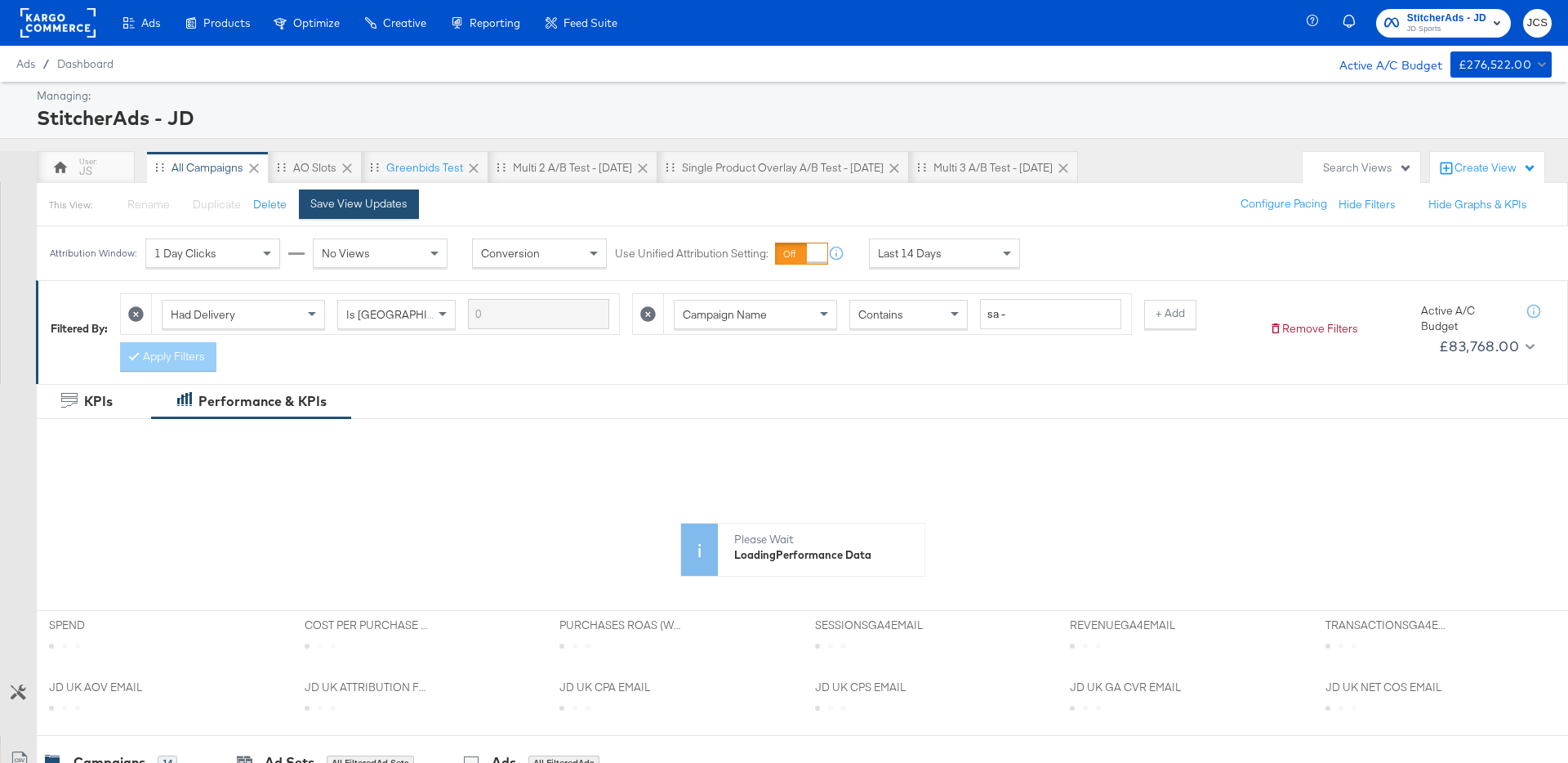
click at [395, 206] on div "Save View Updates" at bounding box center [359, 204] width 97 height 16
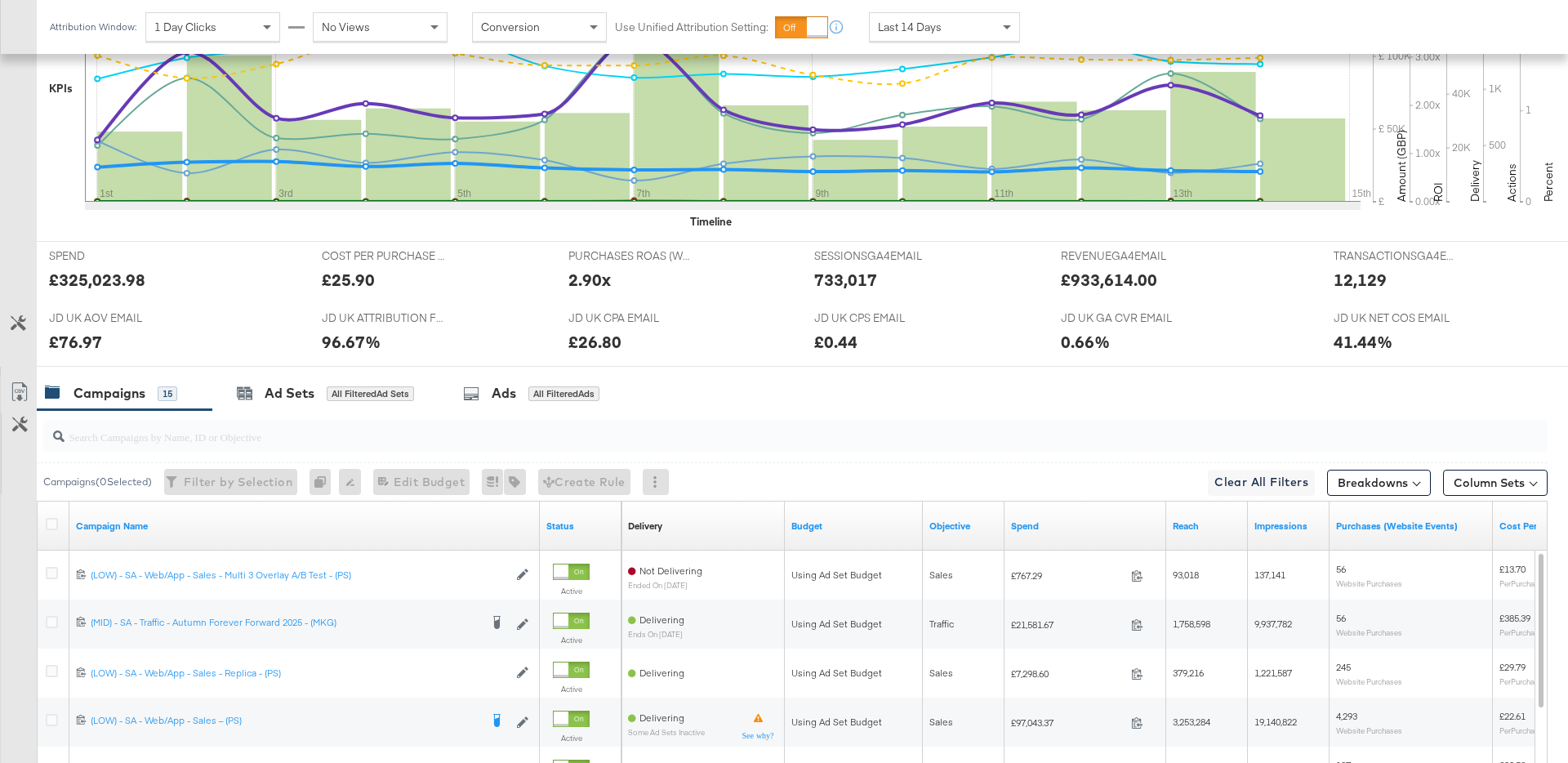
scroll to position [0, 0]
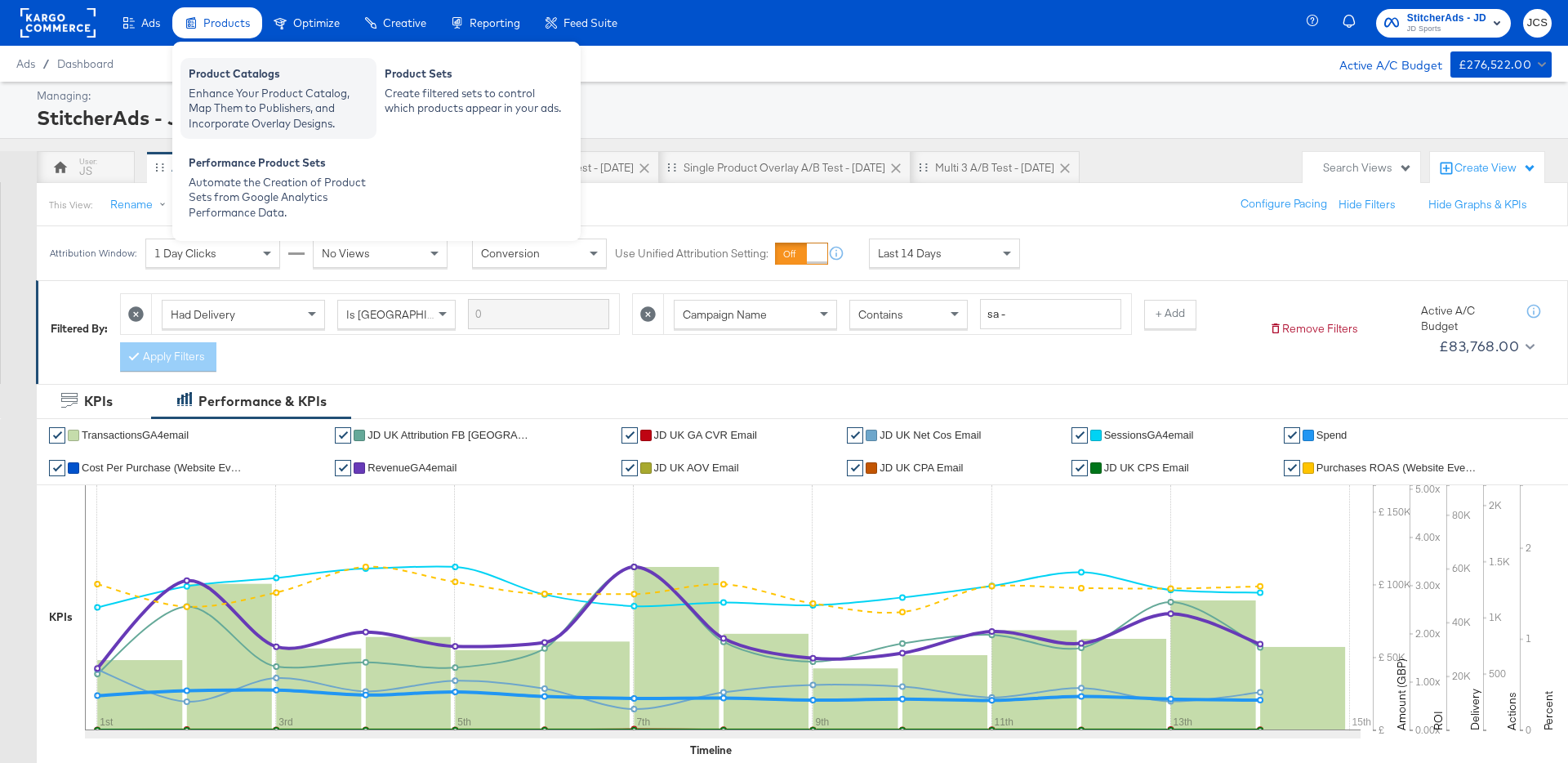
click at [207, 75] on div "Product Catalogs" at bounding box center [278, 76] width 179 height 20
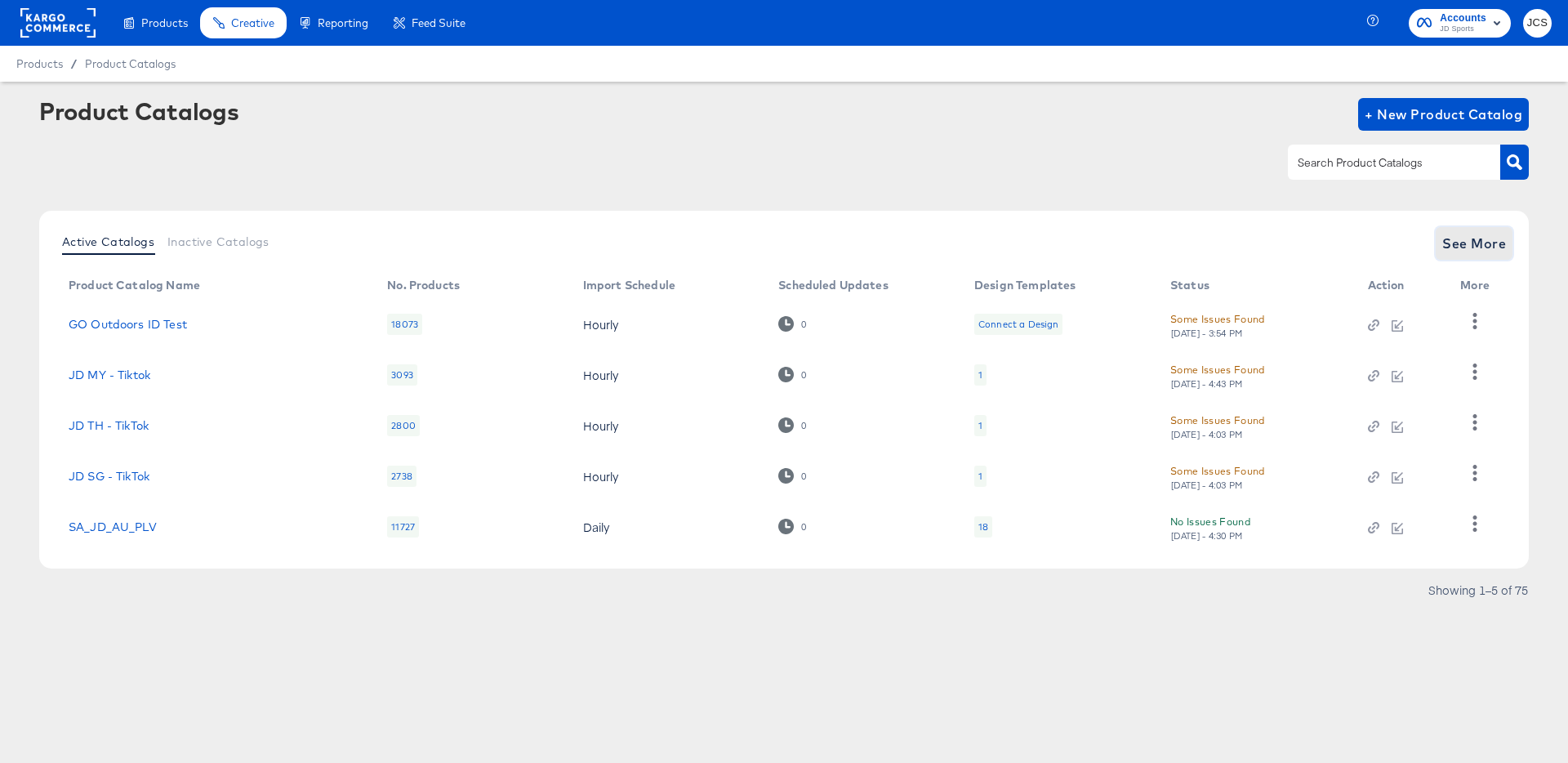
click at [1496, 245] on span "See More" at bounding box center [1474, 244] width 64 height 23
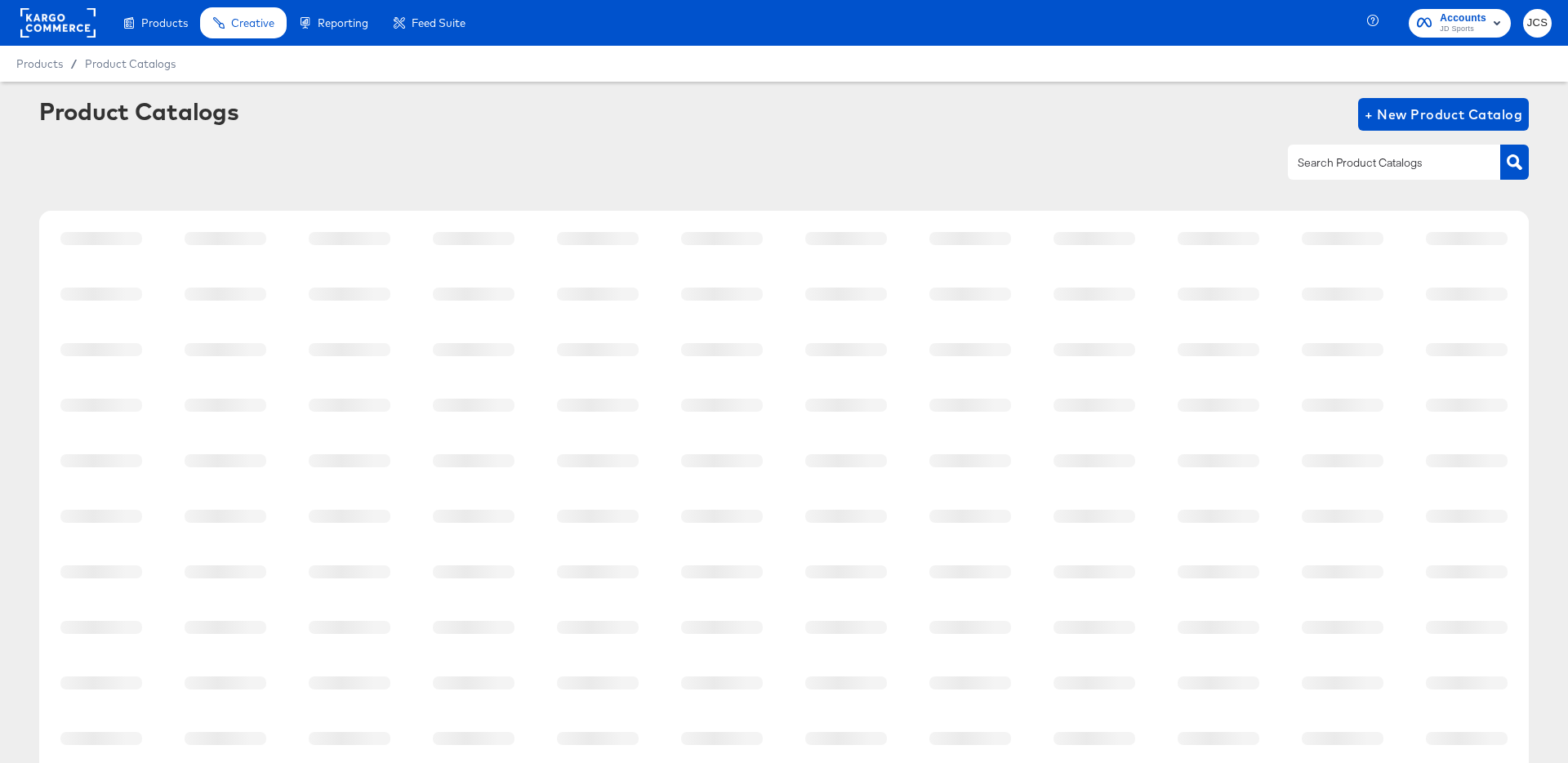
scroll to position [150, 0]
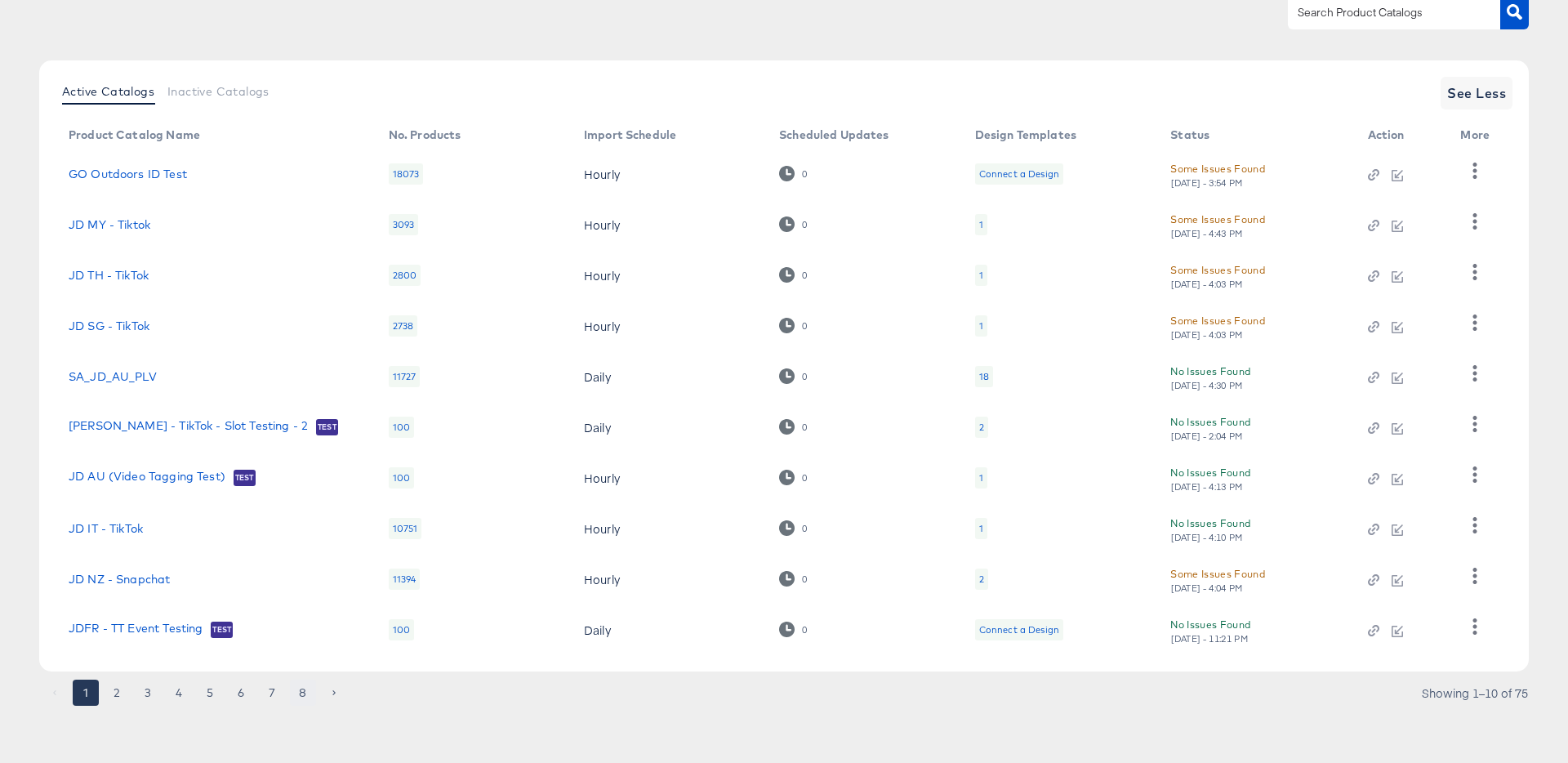
click at [302, 694] on button "8" at bounding box center [302, 692] width 26 height 26
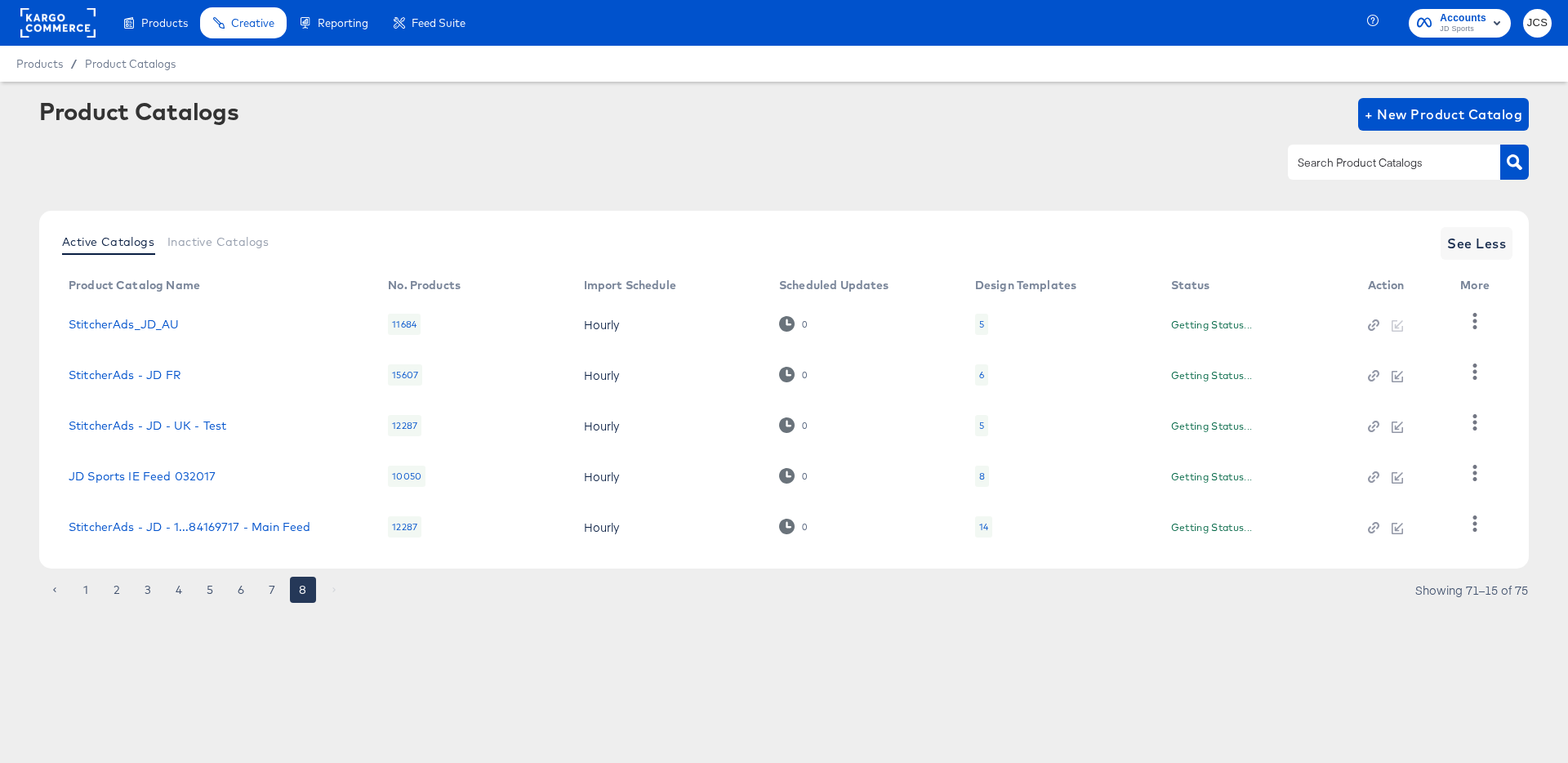
scroll to position [0, 0]
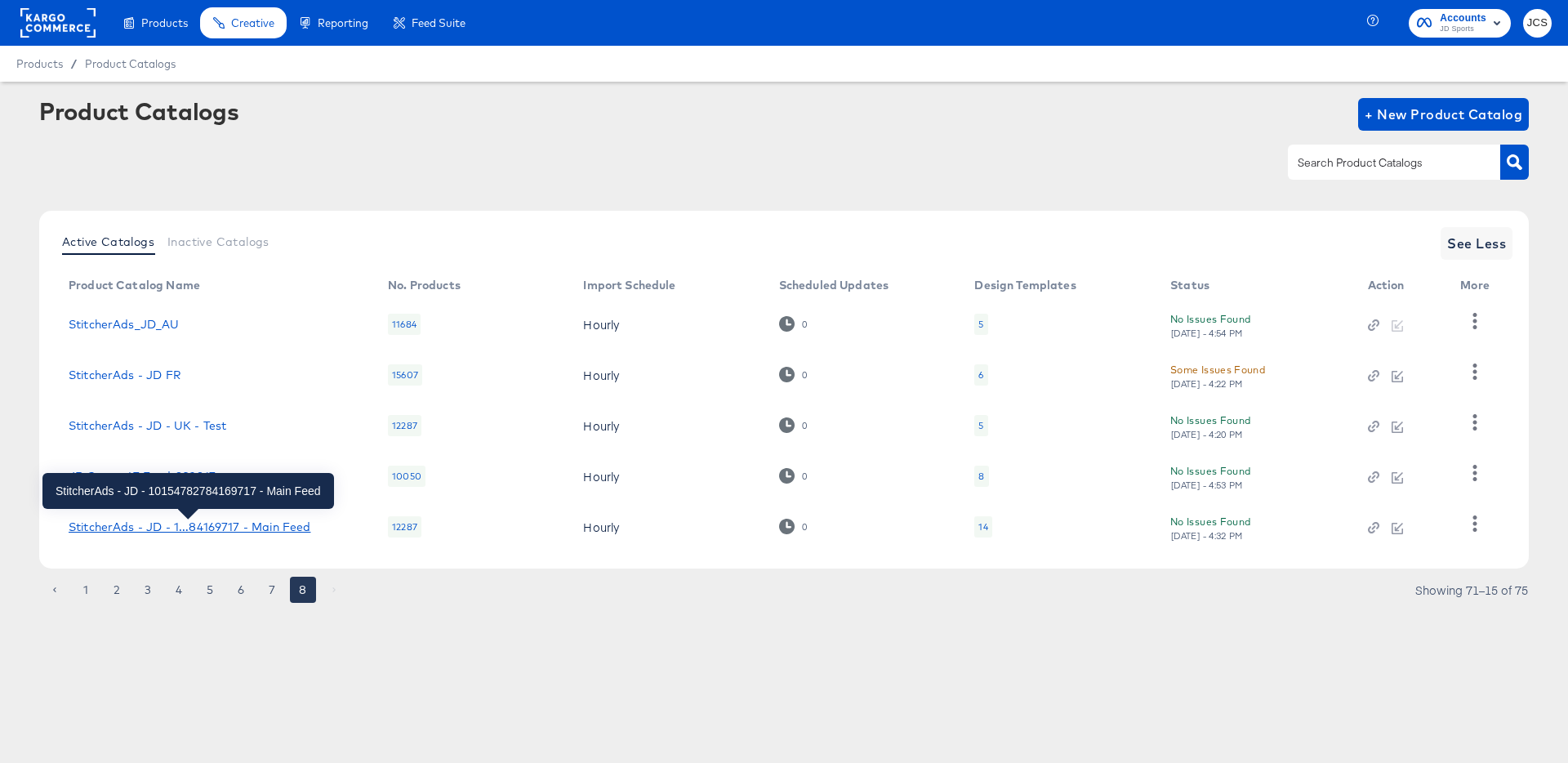
click at [104, 531] on div "StitcherAds - JD - 1...84169717 - Main Feed" at bounding box center [189, 527] width 242 height 13
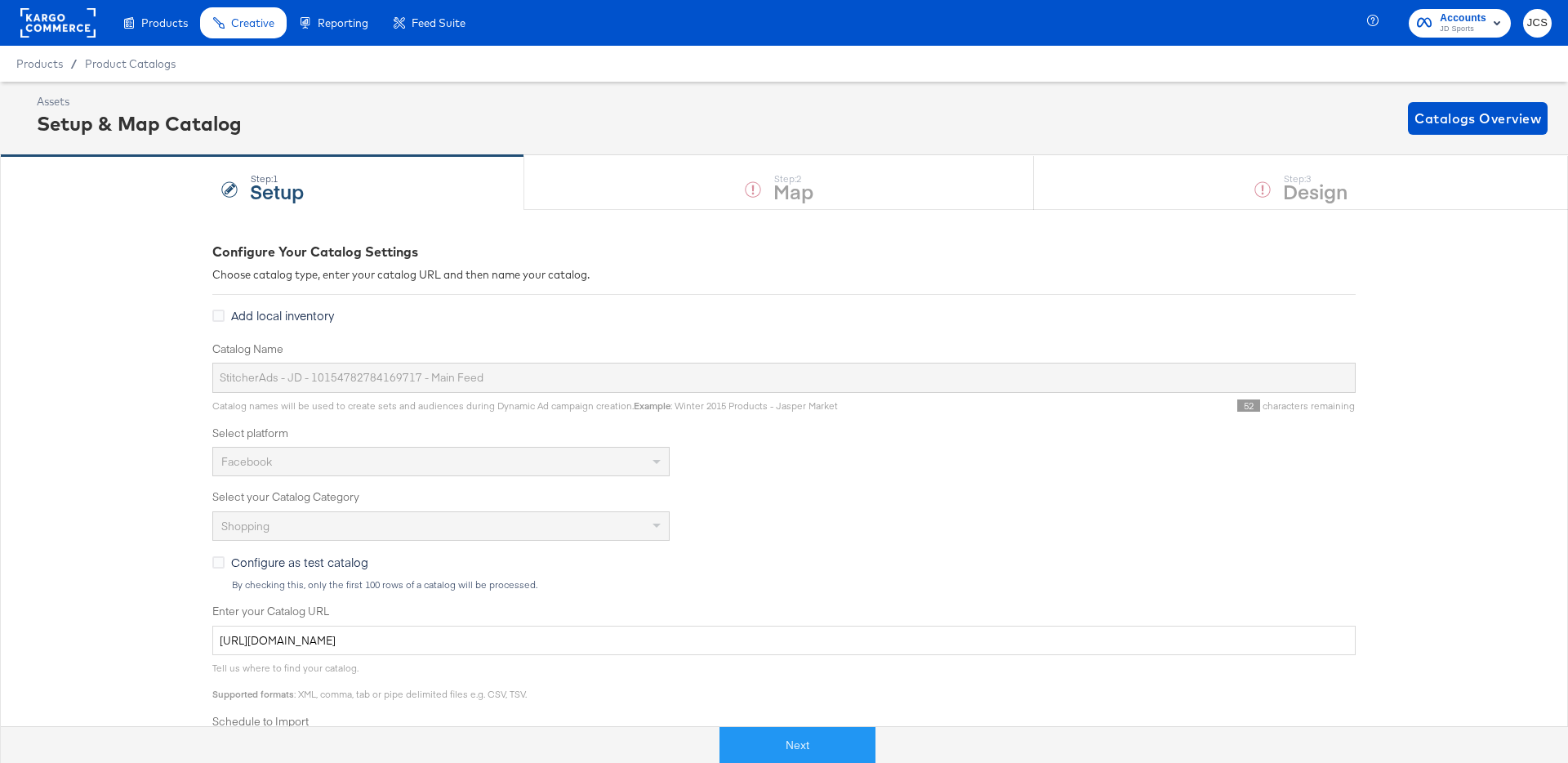
click at [741, 745] on button "Next" at bounding box center [798, 746] width 156 height 37
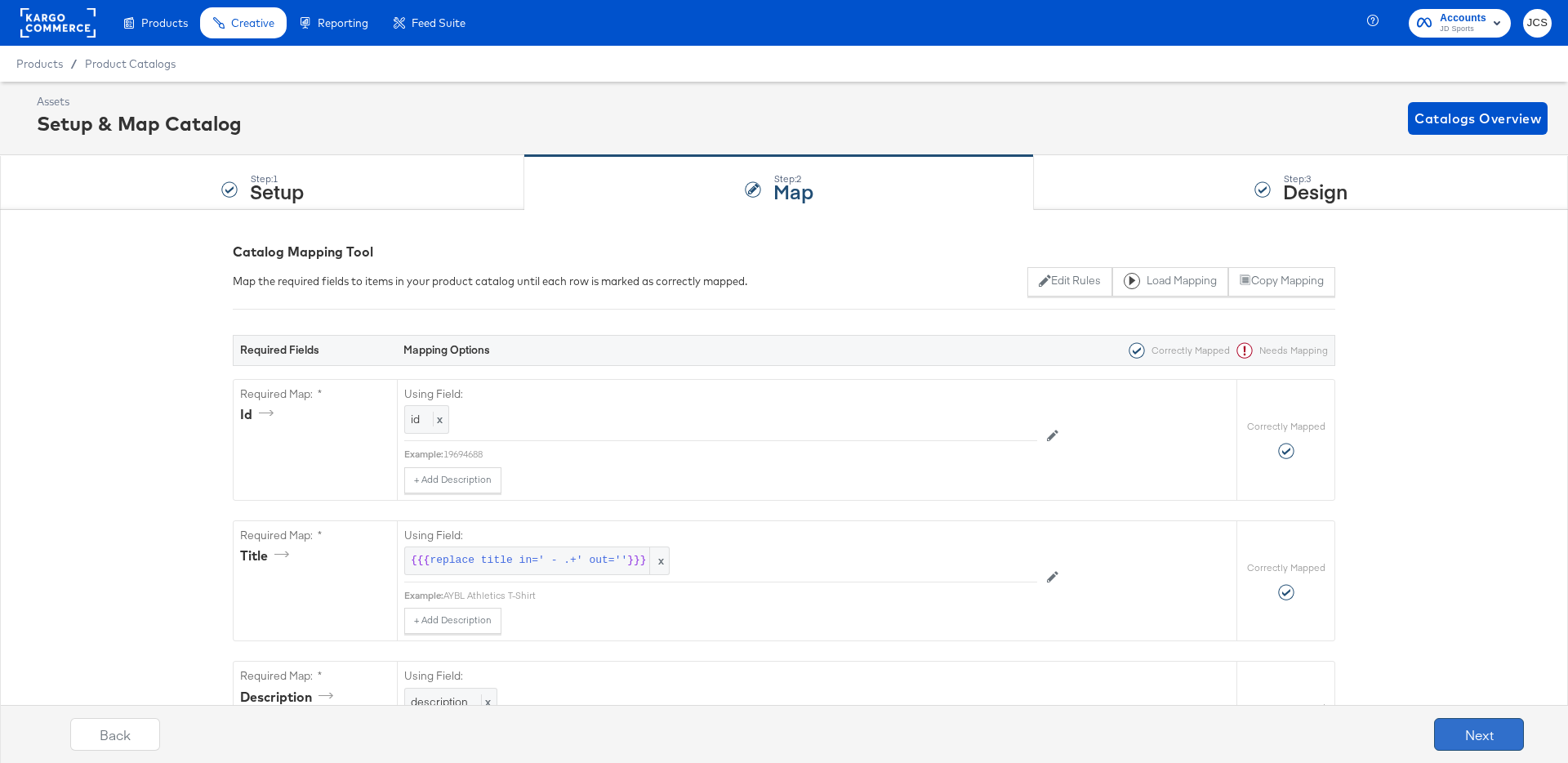
click at [1464, 735] on button "Next" at bounding box center [1479, 734] width 90 height 32
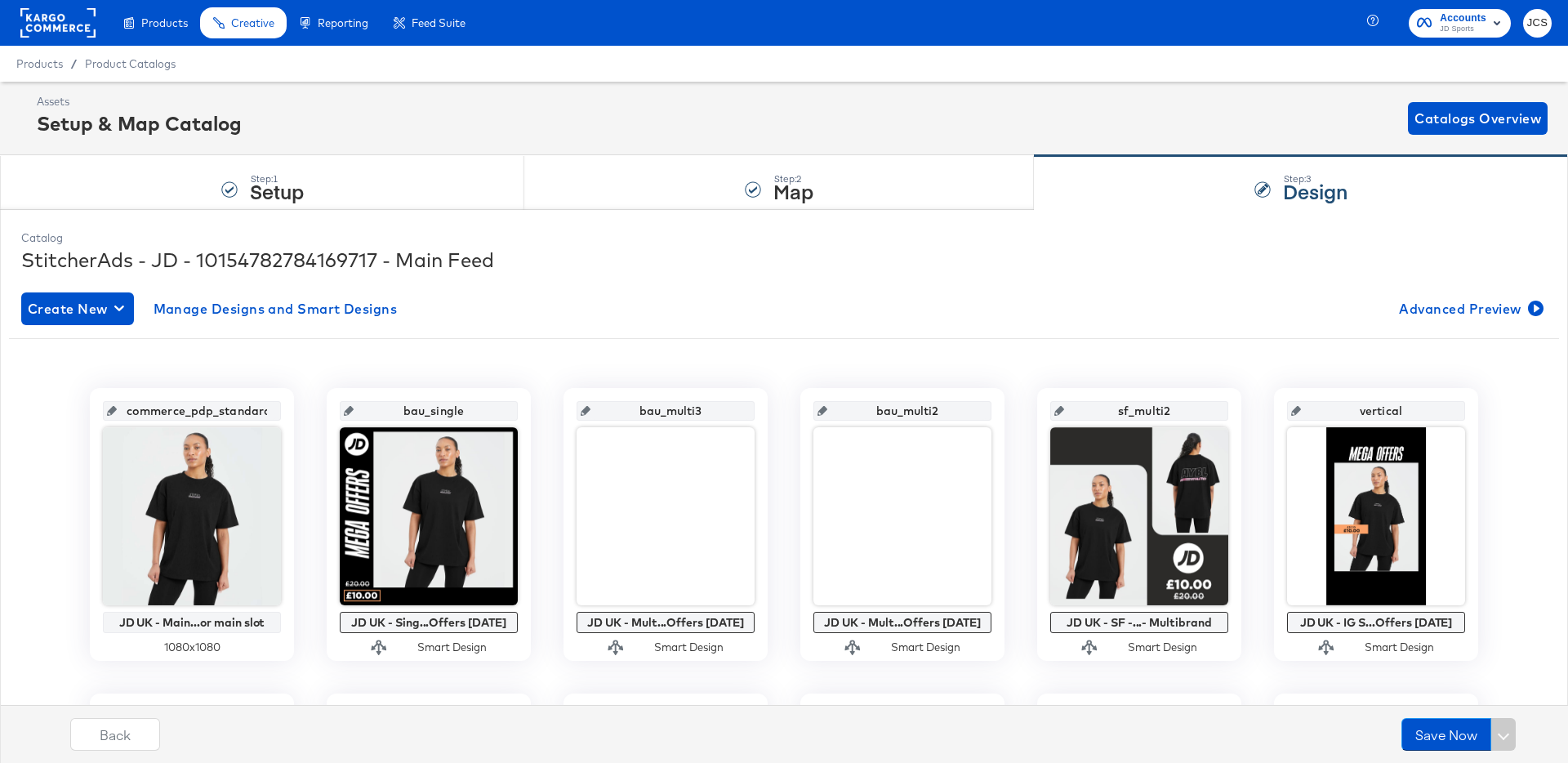
click at [75, 28] on rect at bounding box center [58, 22] width 75 height 29
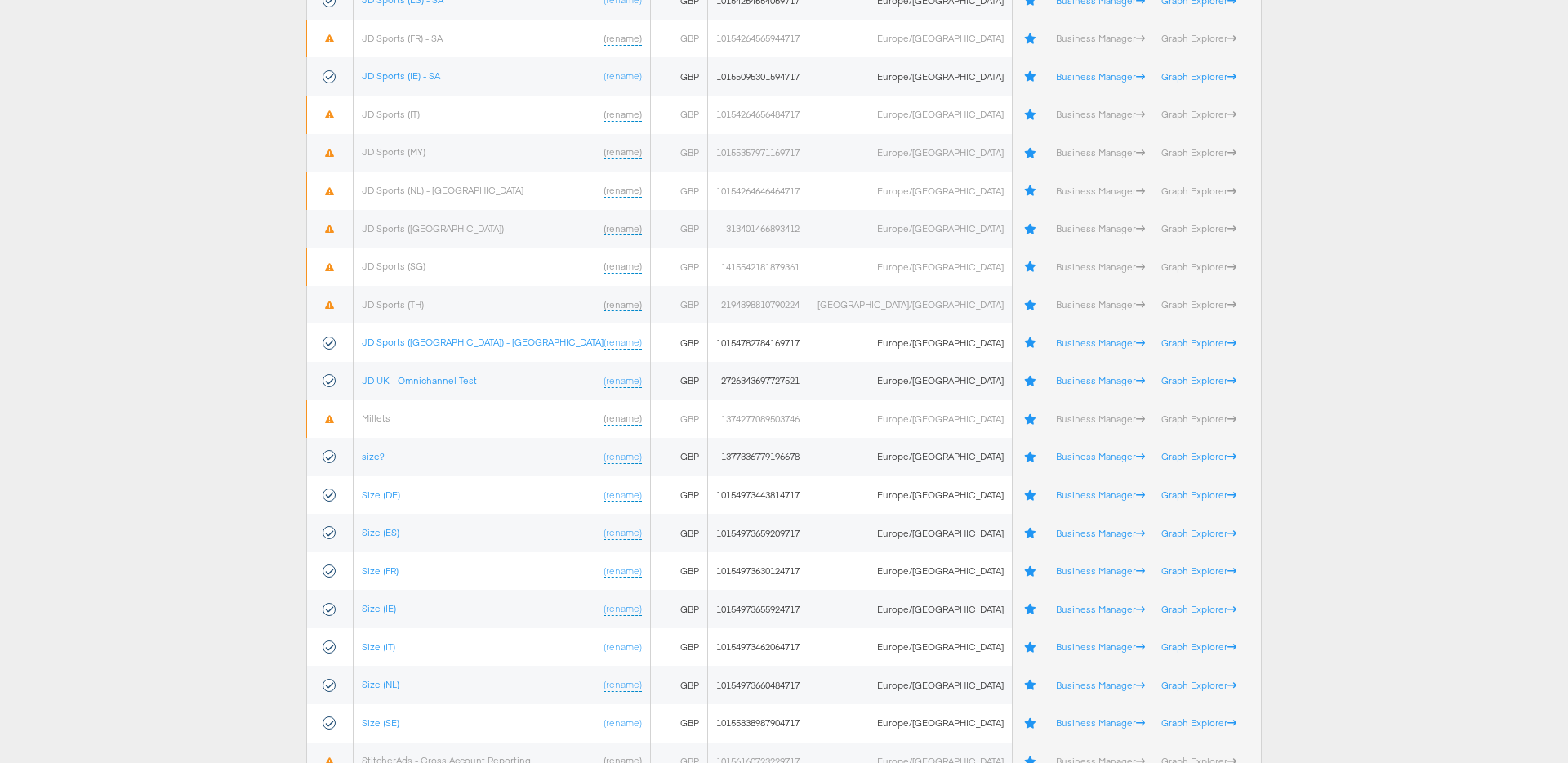
scroll to position [623, 0]
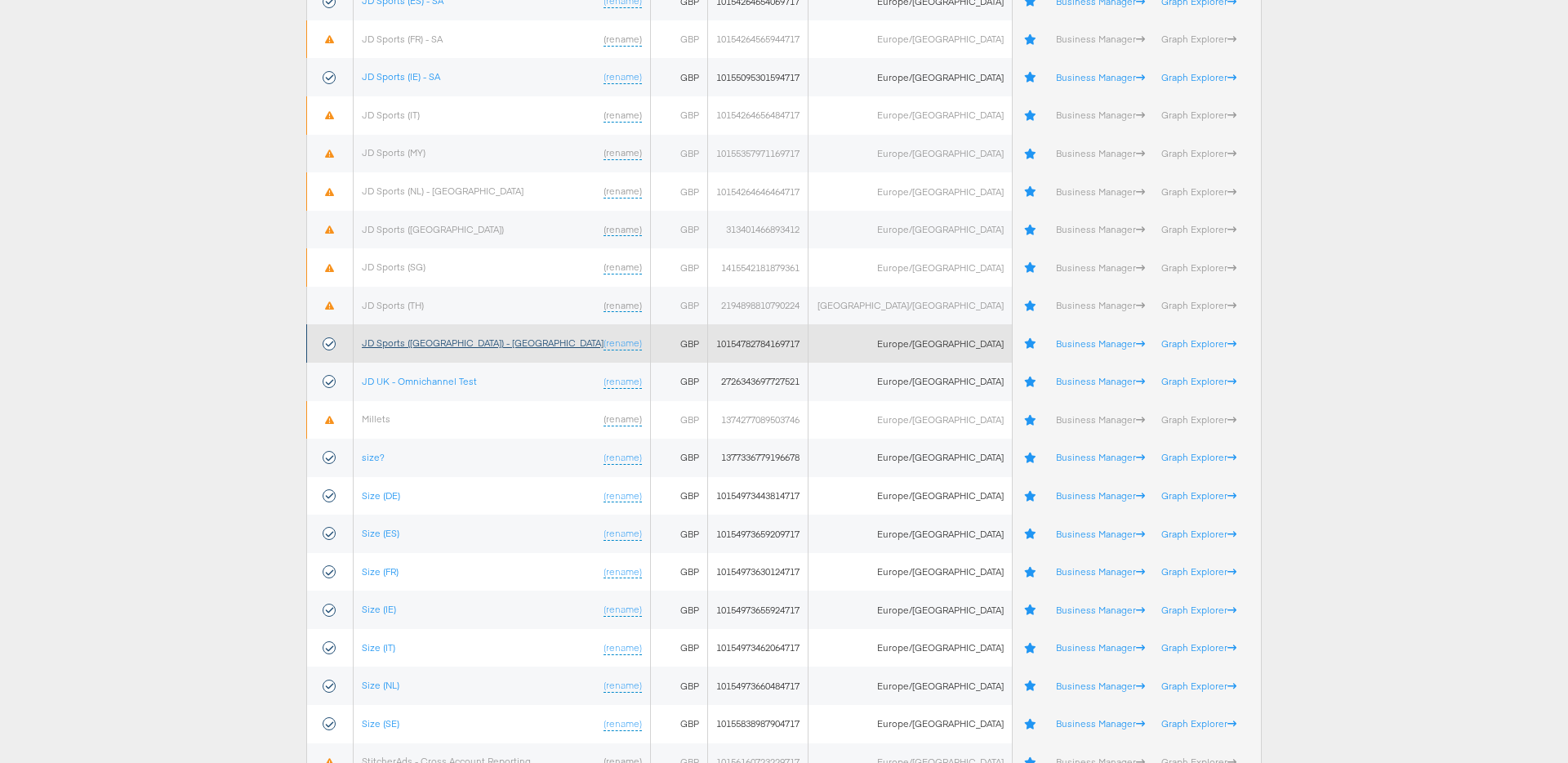
click at [437, 339] on link "JD Sports ([GEOGRAPHIC_DATA]) - [GEOGRAPHIC_DATA]" at bounding box center [482, 342] width 242 height 12
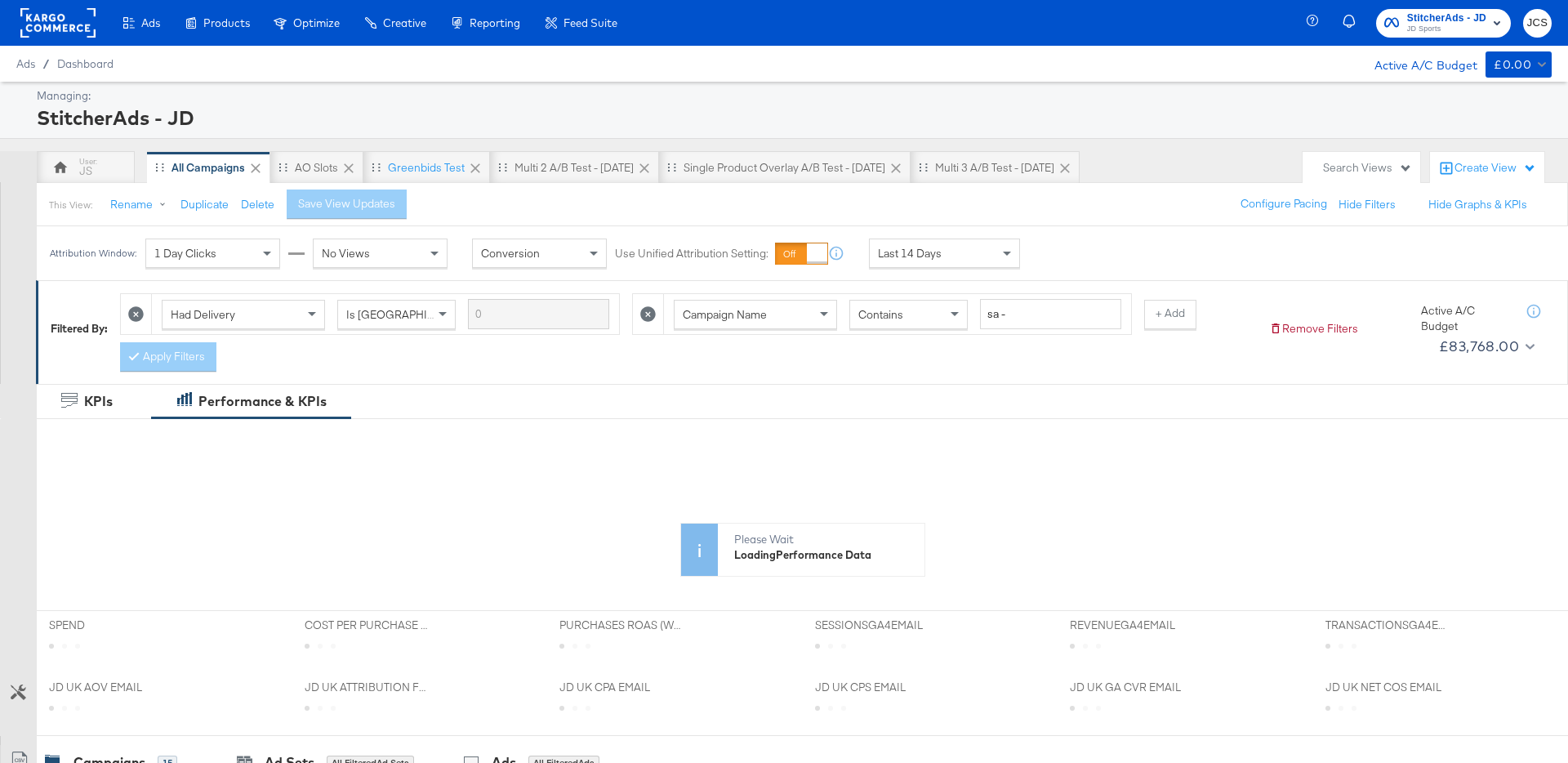
click at [875, 256] on div "Last 14 Days" at bounding box center [945, 253] width 150 height 27
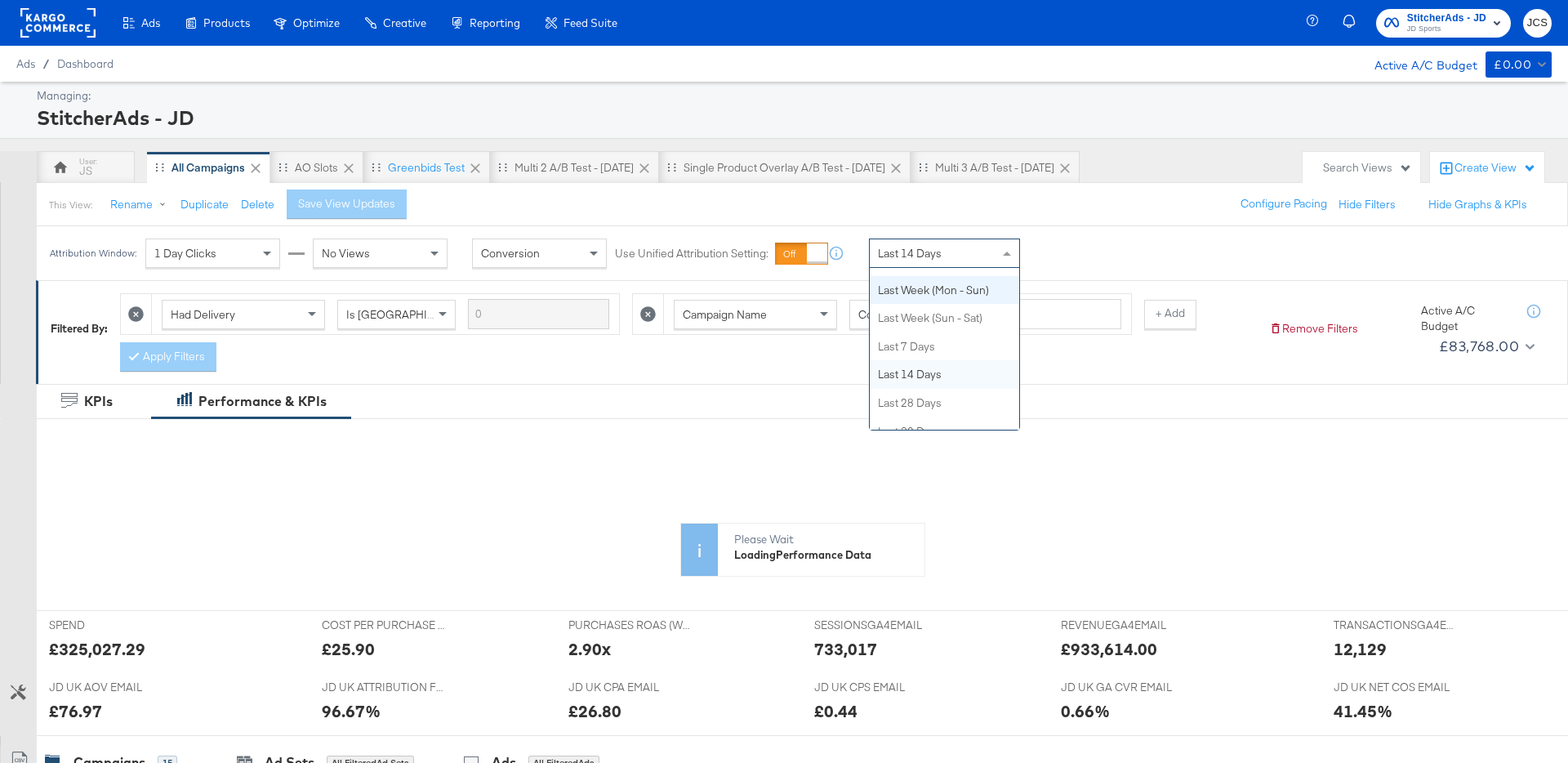
scroll to position [161, 0]
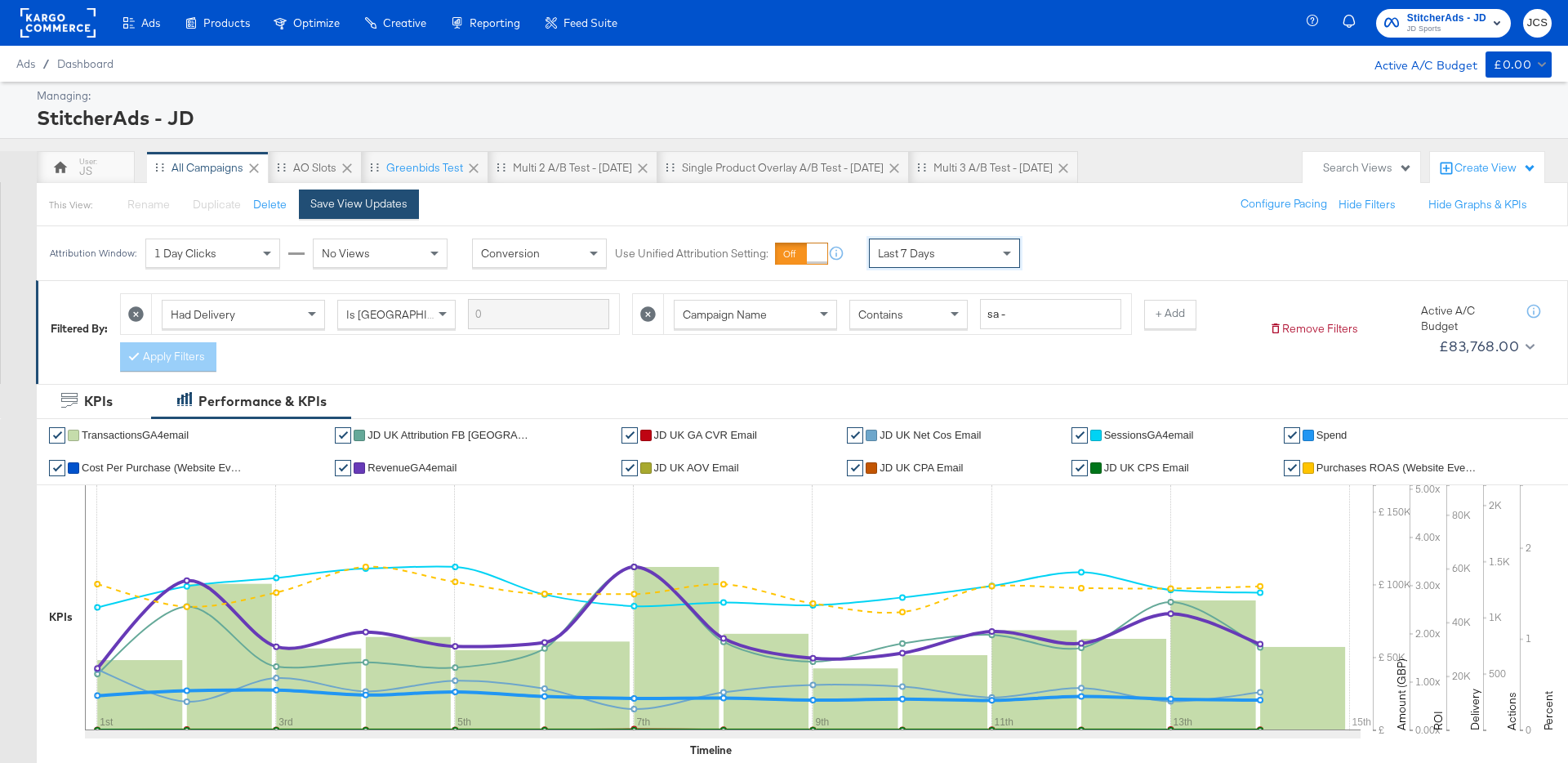
click at [371, 204] on div "Save View Updates" at bounding box center [359, 204] width 97 height 16
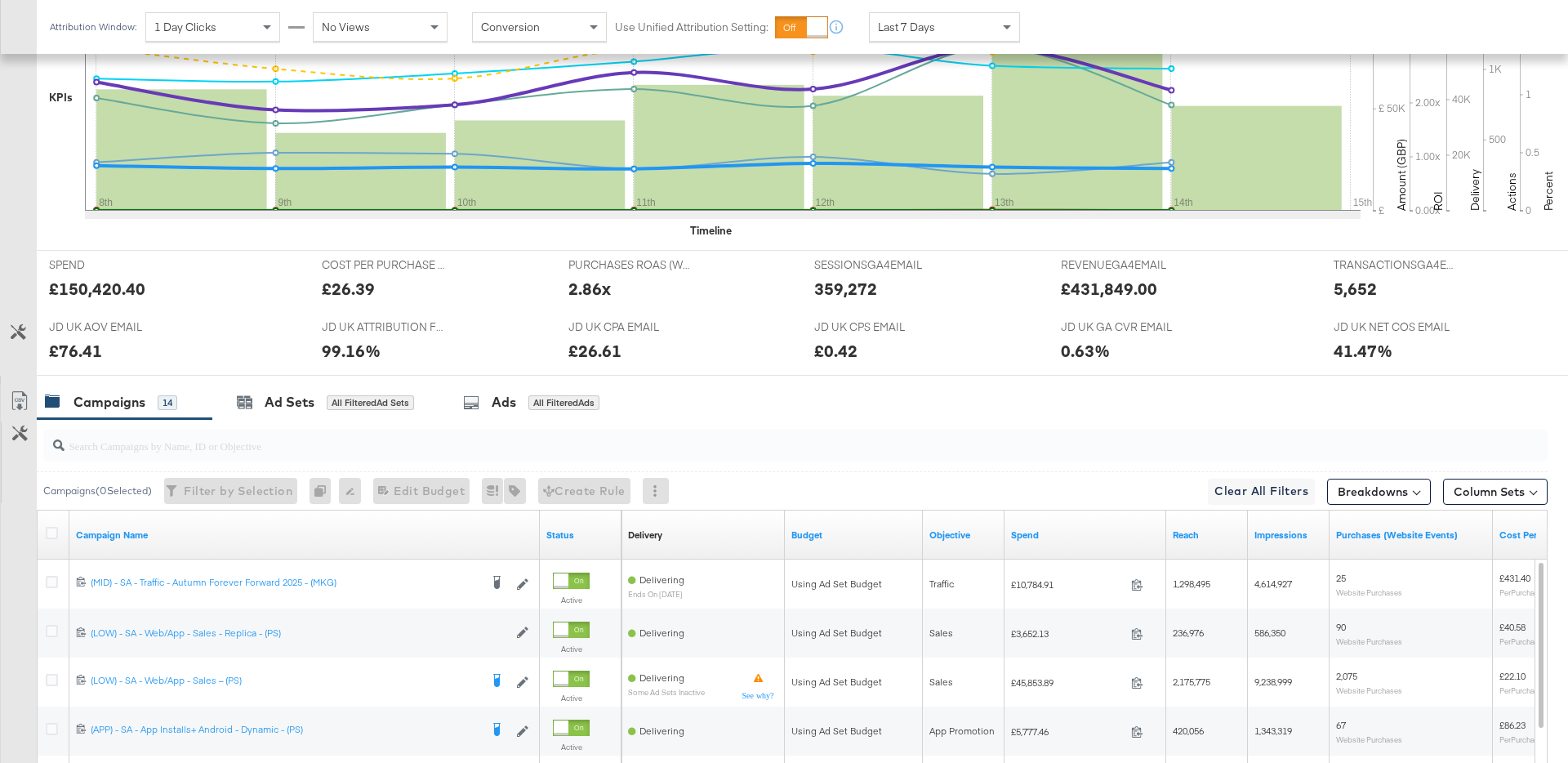
scroll to position [679, 0]
